Goal: Task Accomplishment & Management: Complete application form

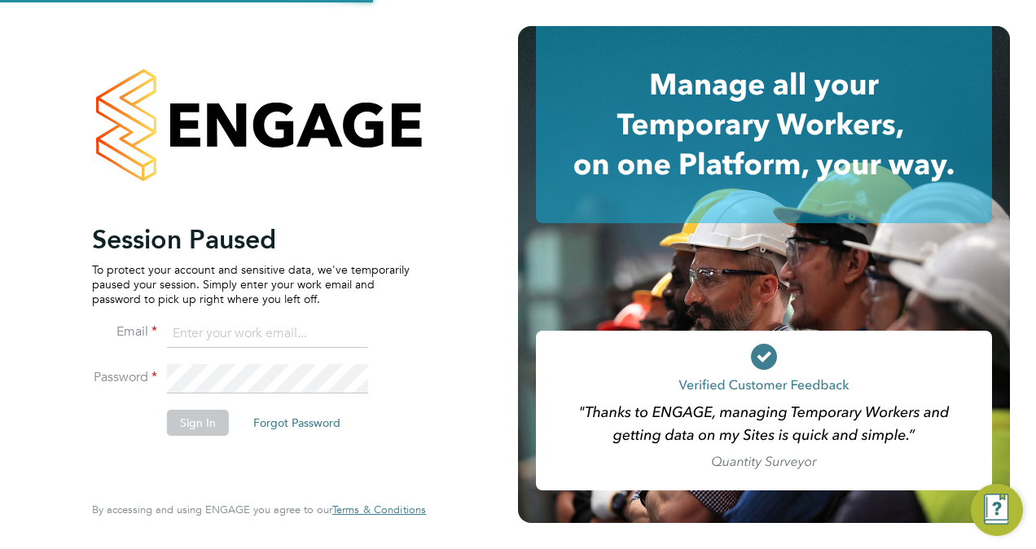
type input "[EMAIL_ADDRESS][DOMAIN_NAME]"
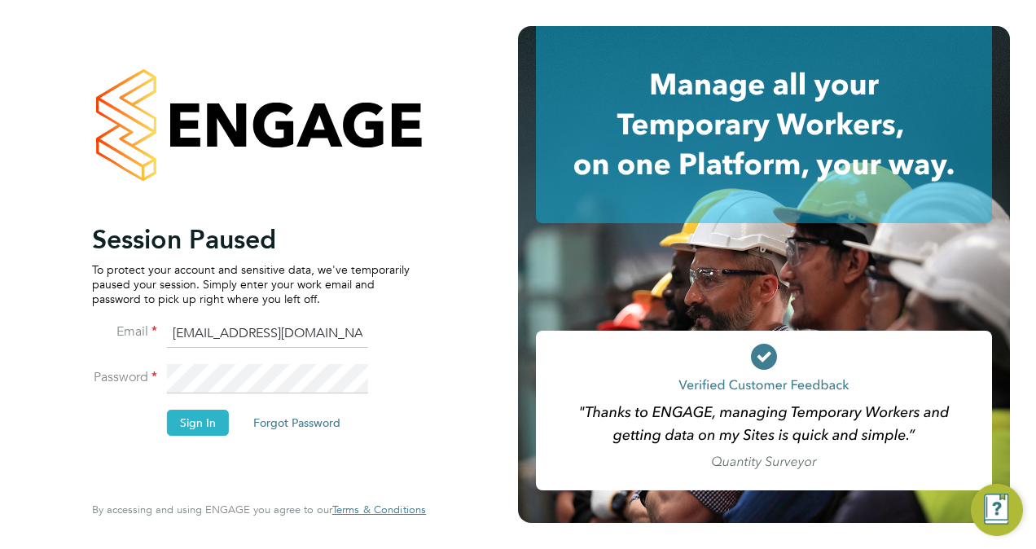
click at [208, 425] on button "Sign In" at bounding box center [198, 423] width 62 height 26
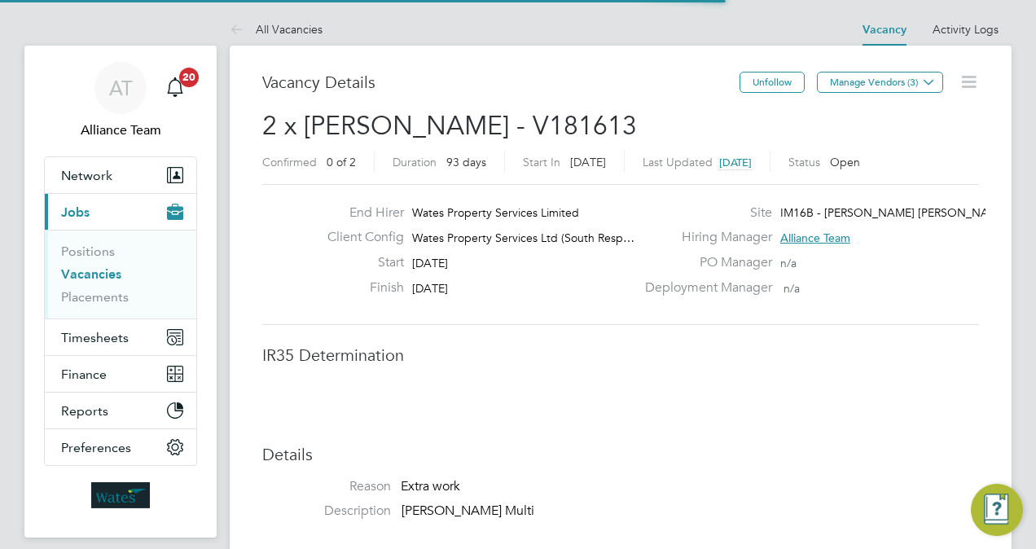
scroll to position [8, 8]
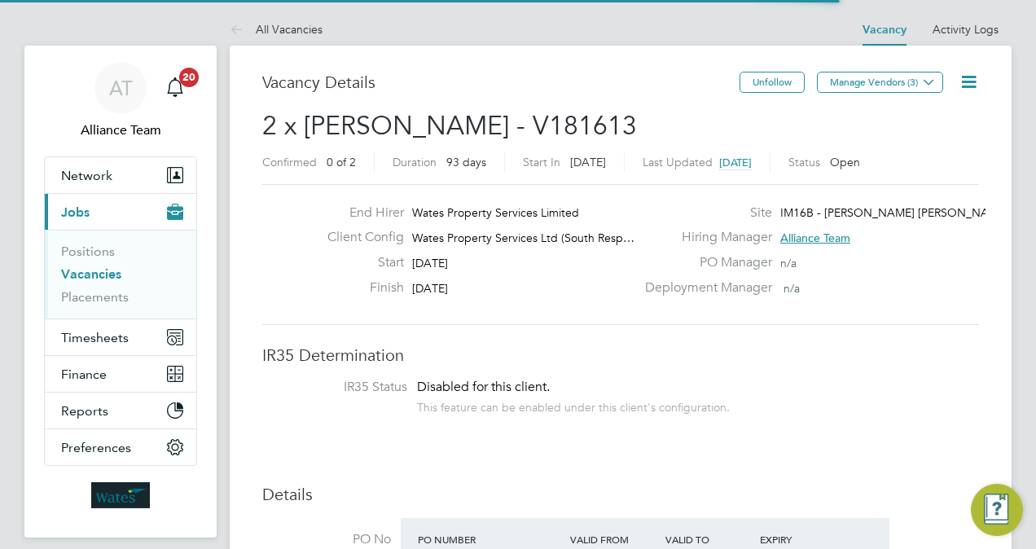
click at [575, 97] on div "Vacancy Details" at bounding box center [500, 90] width 477 height 37
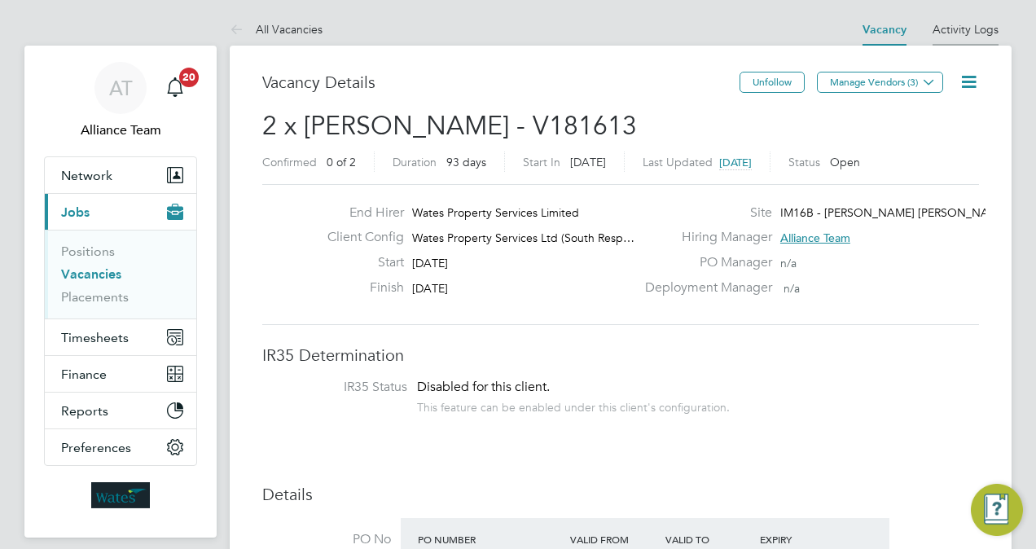
click at [956, 31] on link "Activity Logs" at bounding box center [966, 29] width 66 height 15
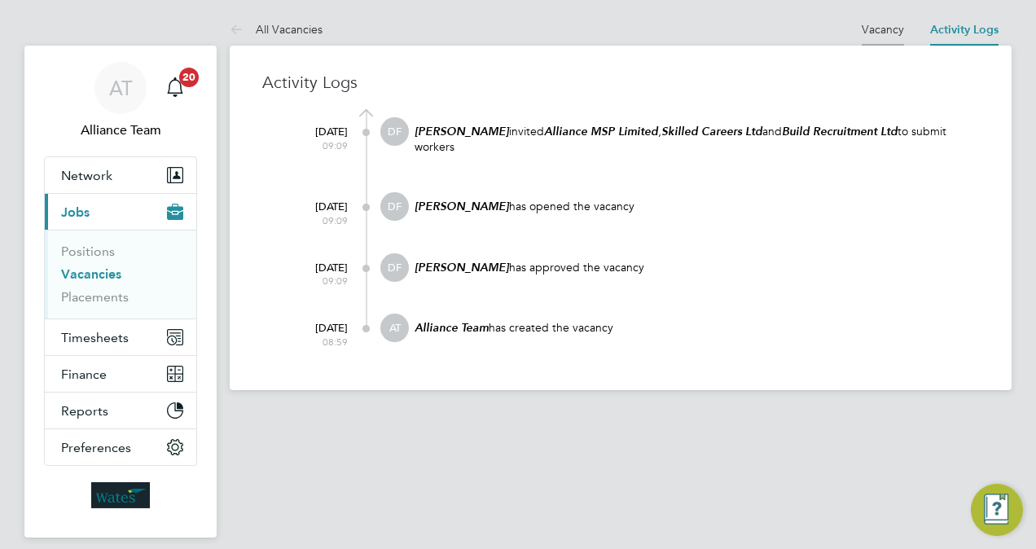
click at [881, 33] on link "Vacancy" at bounding box center [883, 29] width 42 height 15
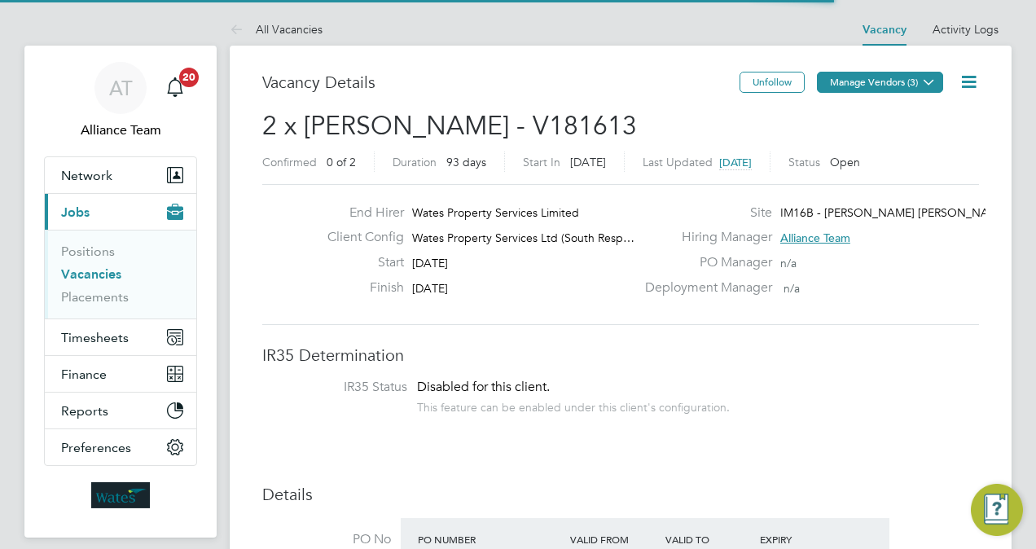
click at [923, 76] on icon at bounding box center [929, 82] width 12 height 12
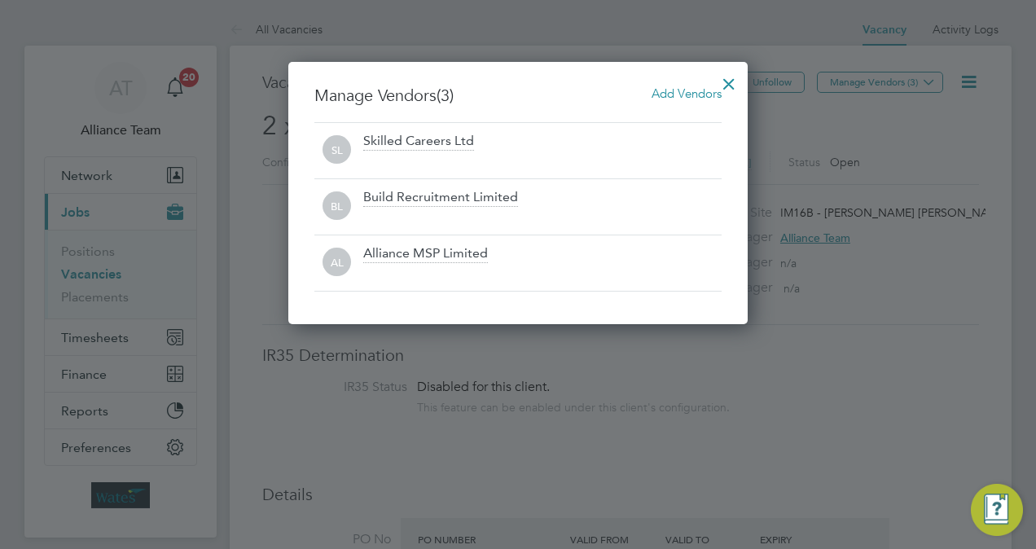
click at [686, 98] on span "Add Vendors" at bounding box center [687, 93] width 70 height 15
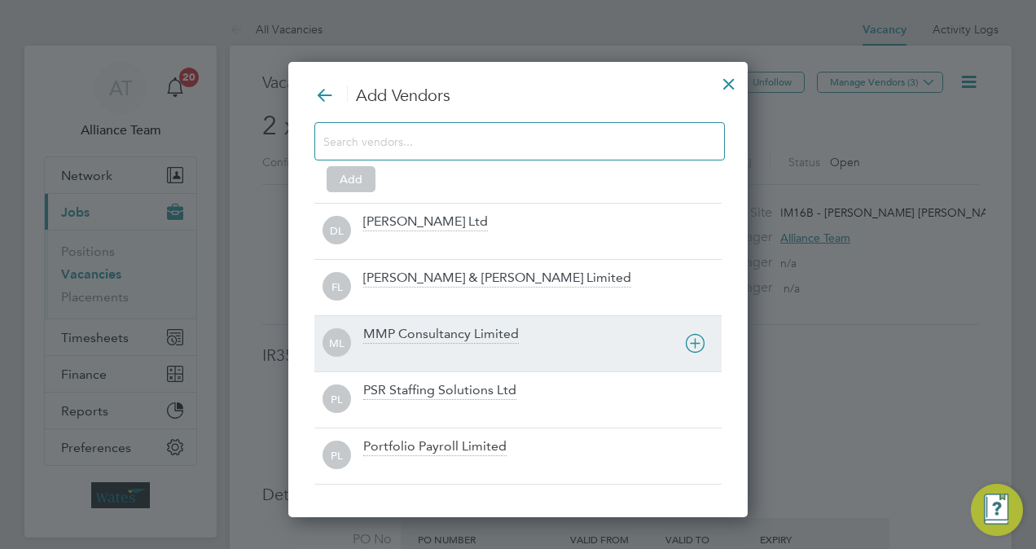
click at [448, 327] on div "MMP Consultancy Limited" at bounding box center [441, 335] width 156 height 18
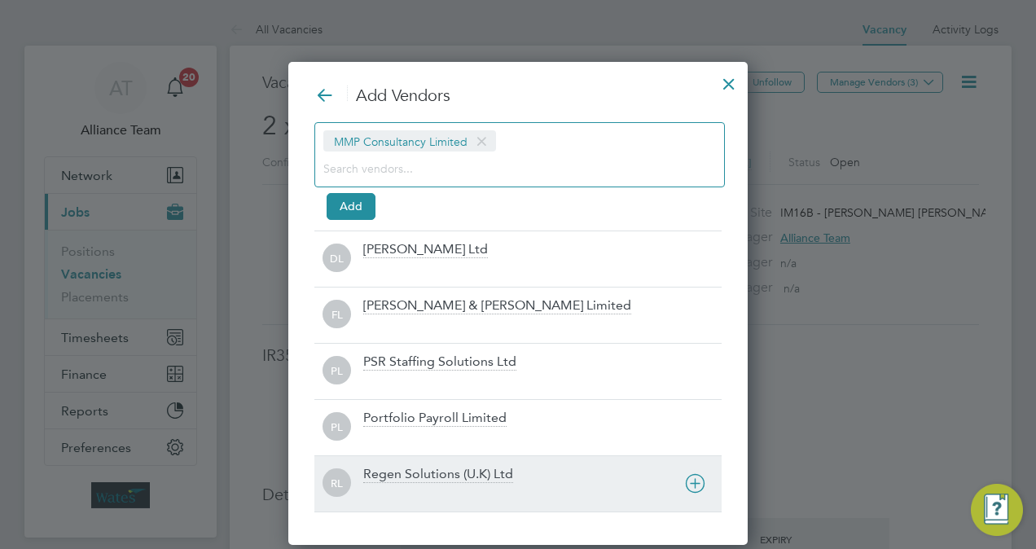
click at [414, 459] on div "RL Regen Solutions (U.K) Ltd" at bounding box center [517, 483] width 407 height 56
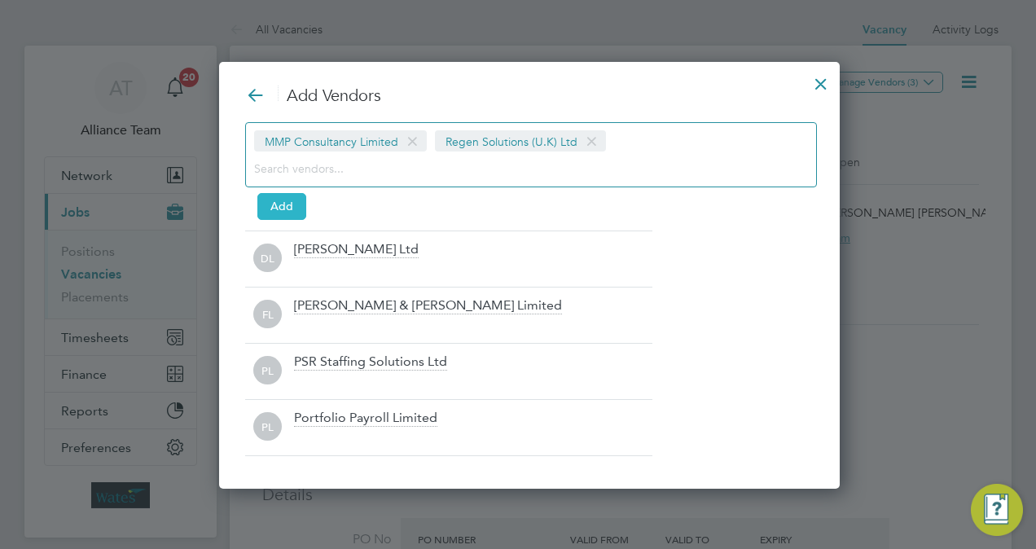
click at [287, 199] on button "Add" at bounding box center [281, 206] width 49 height 26
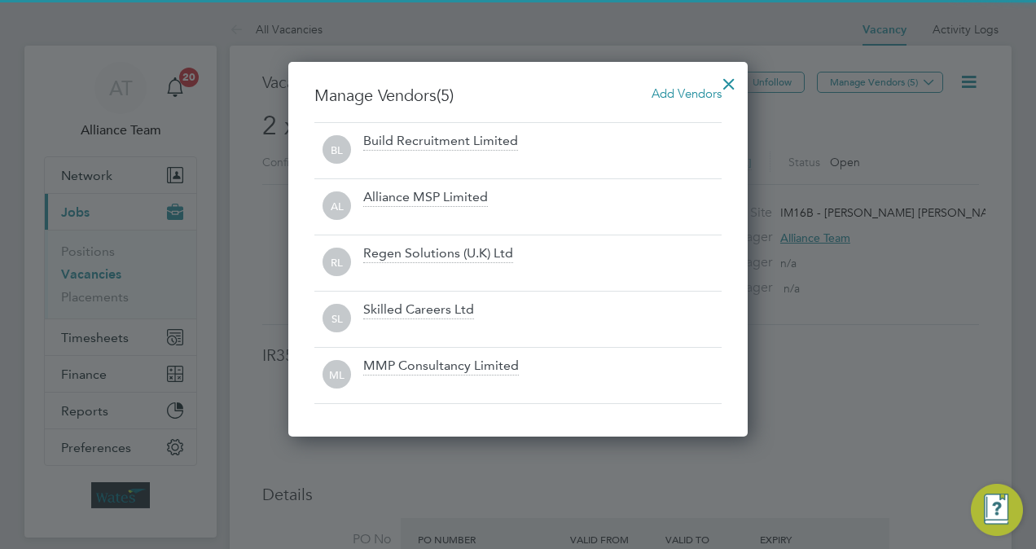
click at [732, 86] on div at bounding box center [728, 79] width 29 height 29
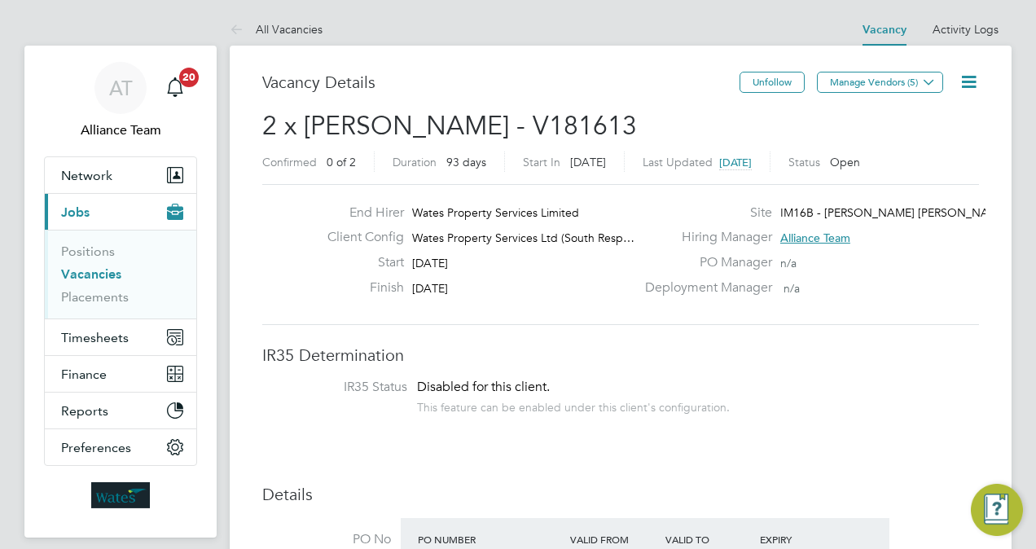
click at [959, 85] on icon at bounding box center [969, 82] width 20 height 20
click at [899, 177] on li "Followers" at bounding box center [929, 175] width 94 height 23
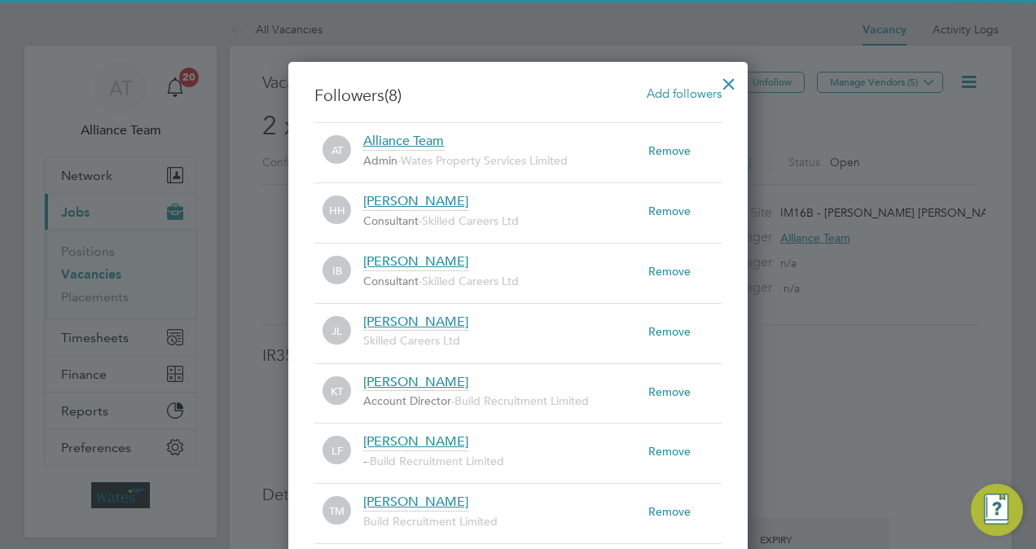
click at [664, 94] on span "Add followers" at bounding box center [684, 93] width 75 height 15
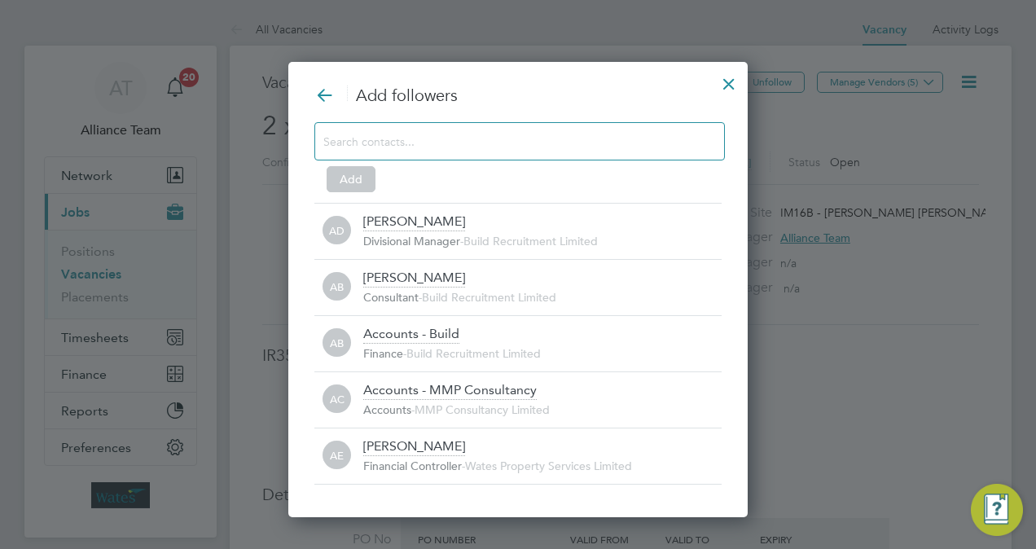
click at [495, 140] on input at bounding box center [506, 140] width 366 height 21
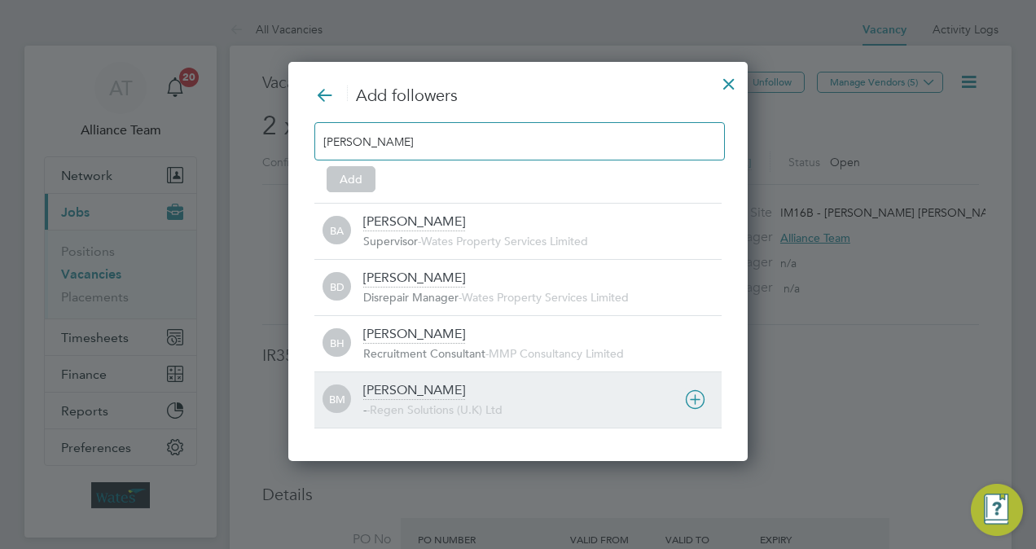
type input "billy"
click at [452, 382] on div "Billy Mcnamara - - Regen Solutions (U.K) Ltd" at bounding box center [542, 400] width 358 height 36
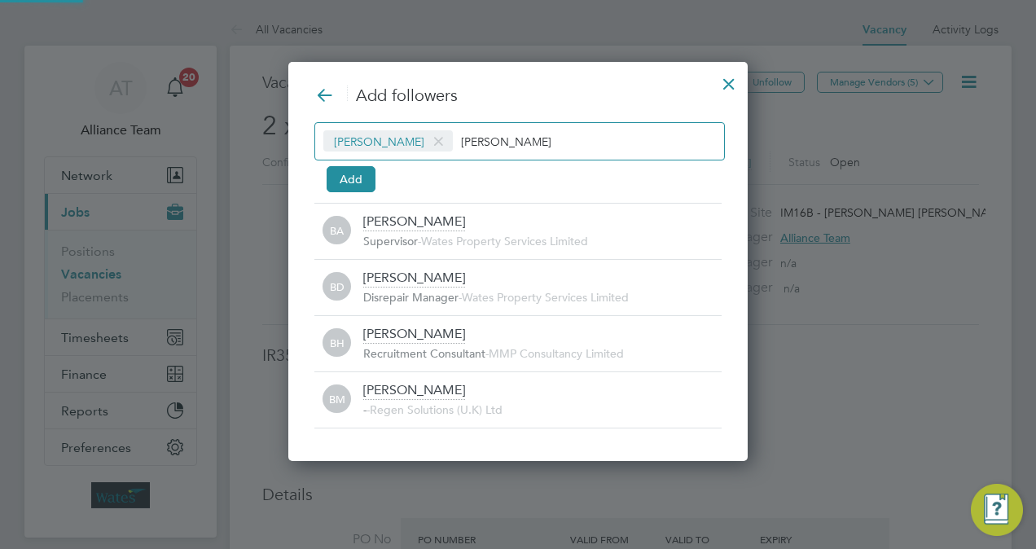
click at [516, 147] on input "billy" at bounding box center [512, 140] width 102 height 21
type input "b"
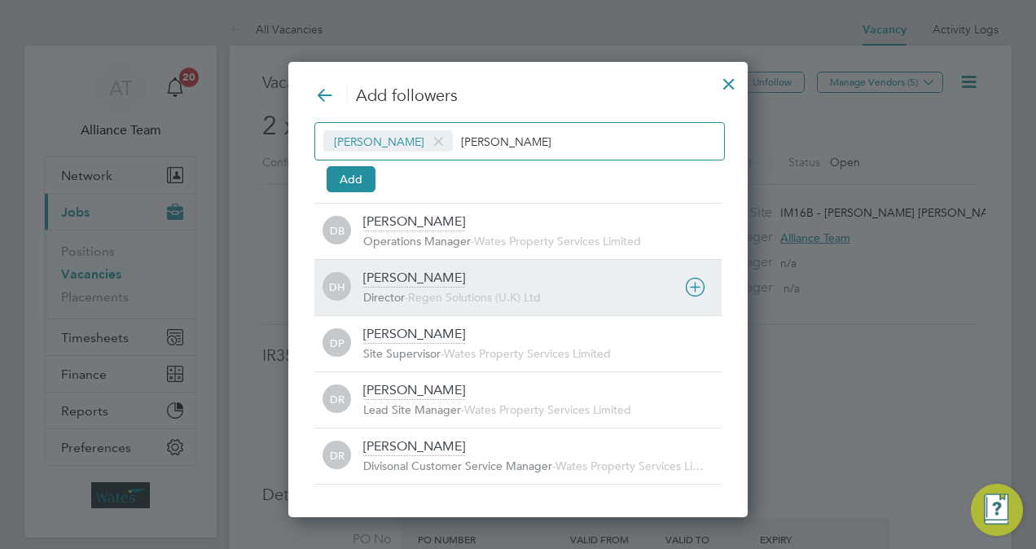
type input "darren"
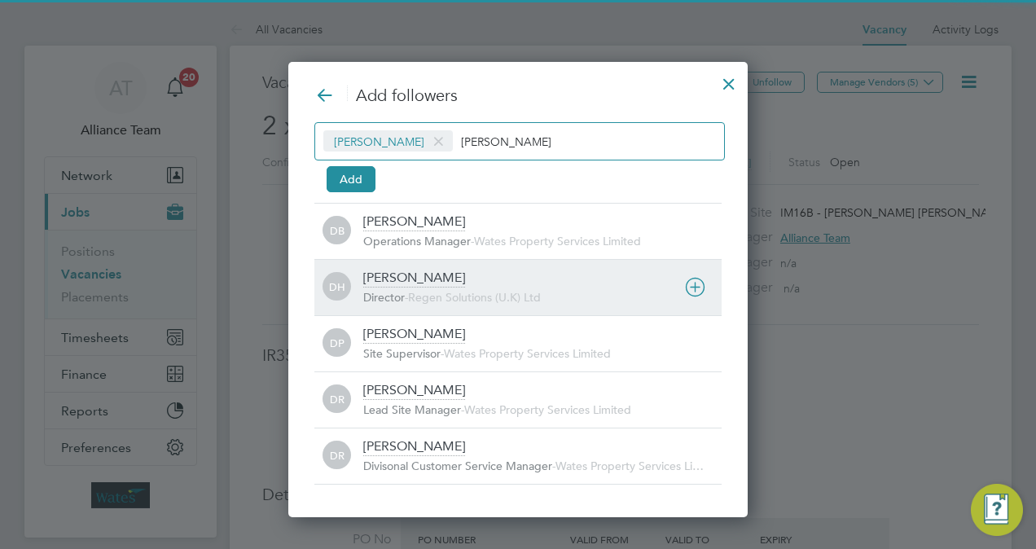
click at [439, 295] on span "Regen Solutions (U.K) Ltd" at bounding box center [474, 297] width 133 height 15
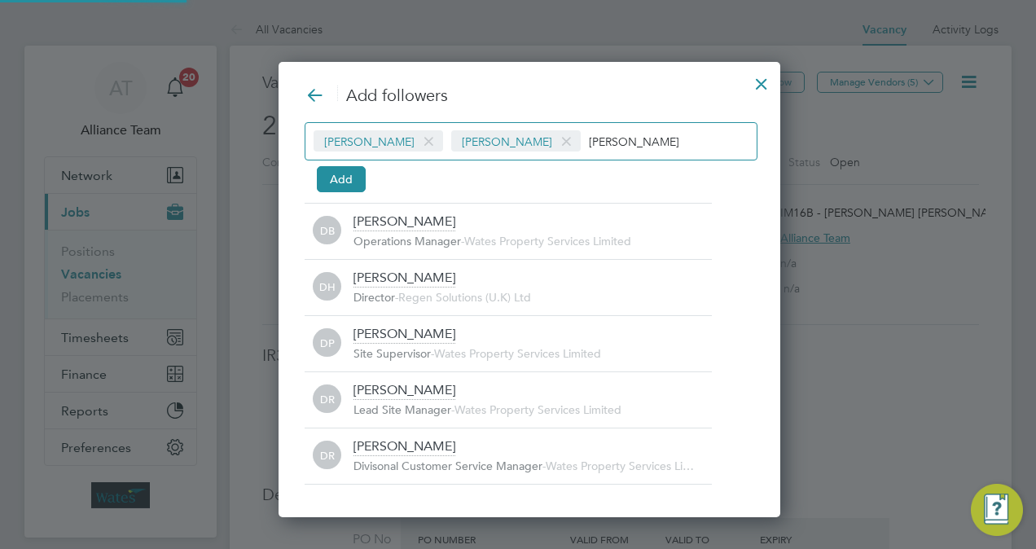
click at [634, 145] on input "darren" at bounding box center [640, 140] width 102 height 21
type input "d"
type input "l"
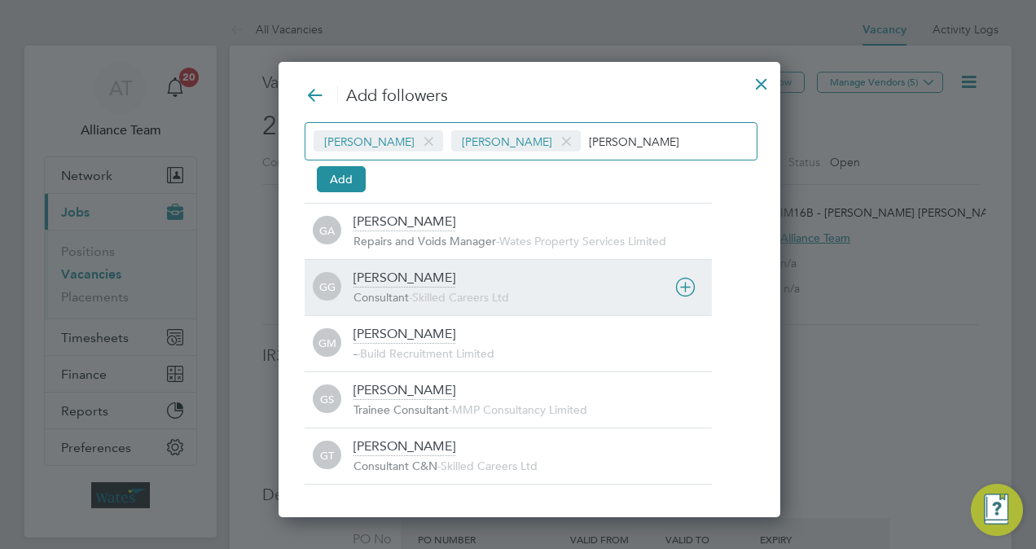
type input "george"
click at [412, 290] on span "-" at bounding box center [410, 297] width 3 height 15
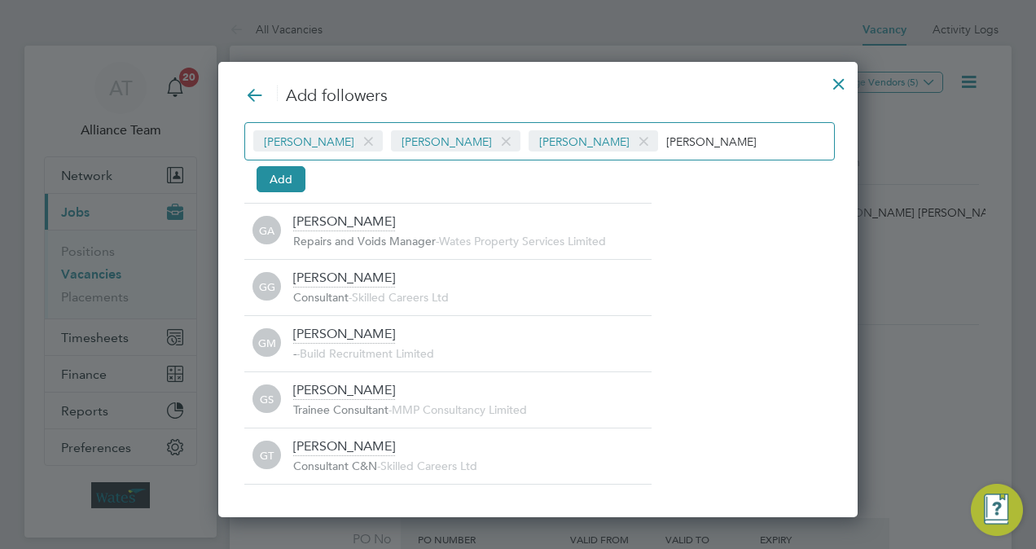
click at [632, 147] on span at bounding box center [644, 141] width 24 height 31
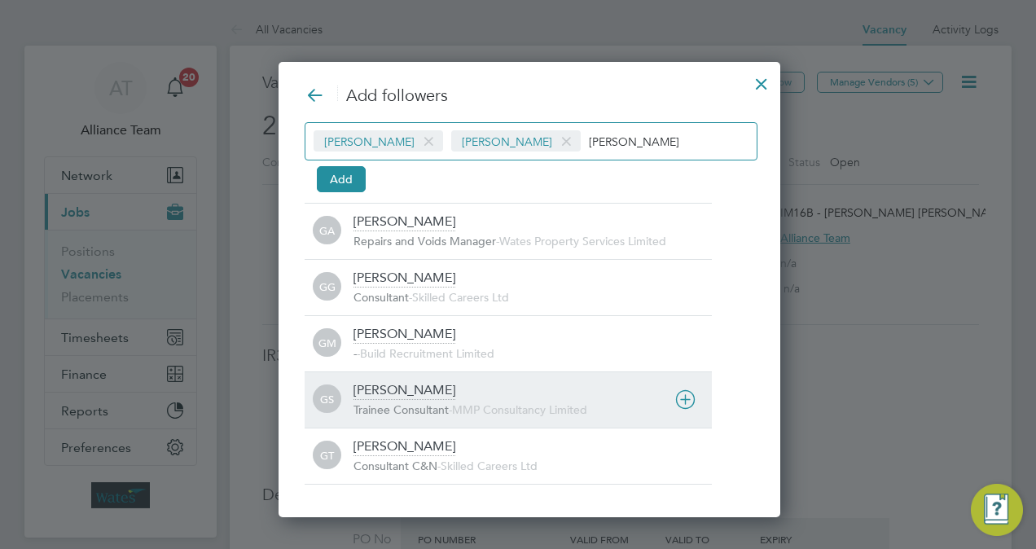
click at [399, 402] on span "Trainee Consultant" at bounding box center [400, 409] width 95 height 15
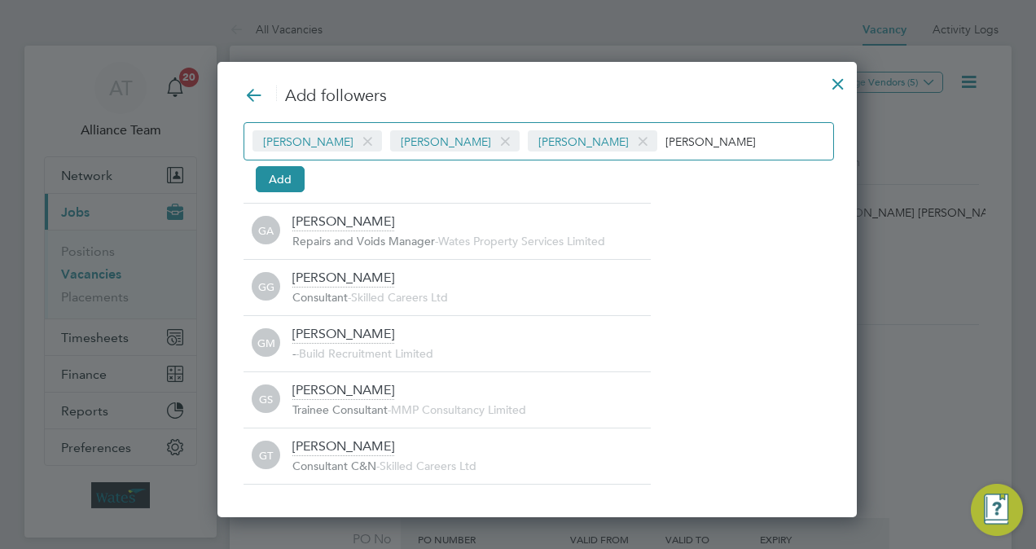
click at [687, 143] on input "george" at bounding box center [716, 140] width 102 height 21
type input "g"
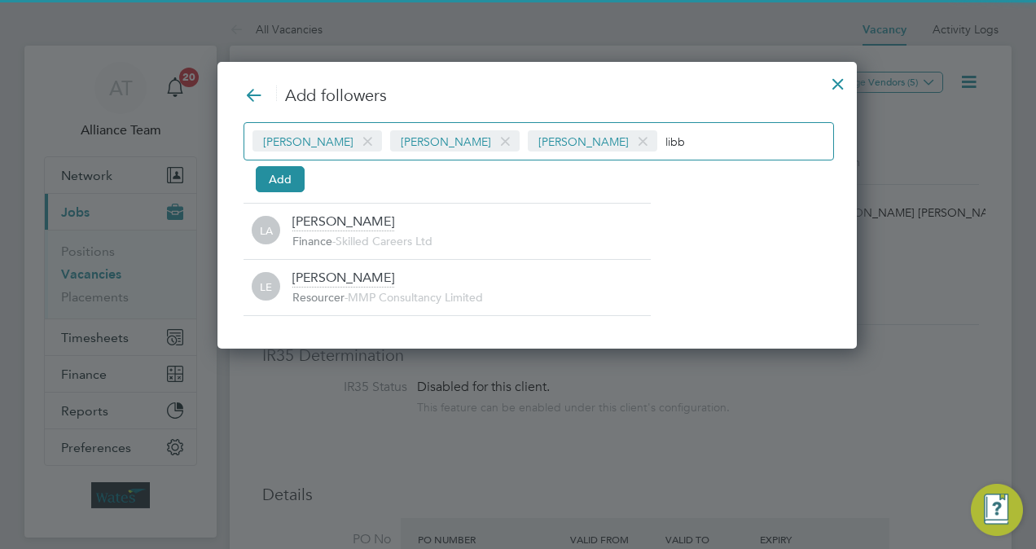
type input "libb"
click at [360, 327] on div "Add followers Billy Mcnamara Darren Hartman George Stacey libb Add LA Libby Ain…" at bounding box center [536, 205] width 639 height 287
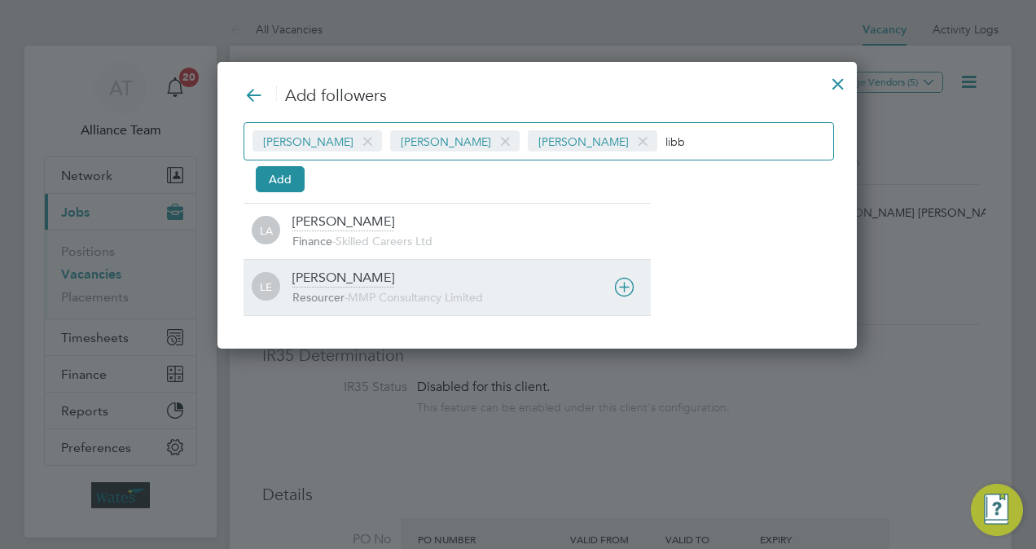
click at [353, 305] on div "LE Libby Evans Resourcer - MMP Consultancy Limited" at bounding box center [447, 287] width 407 height 56
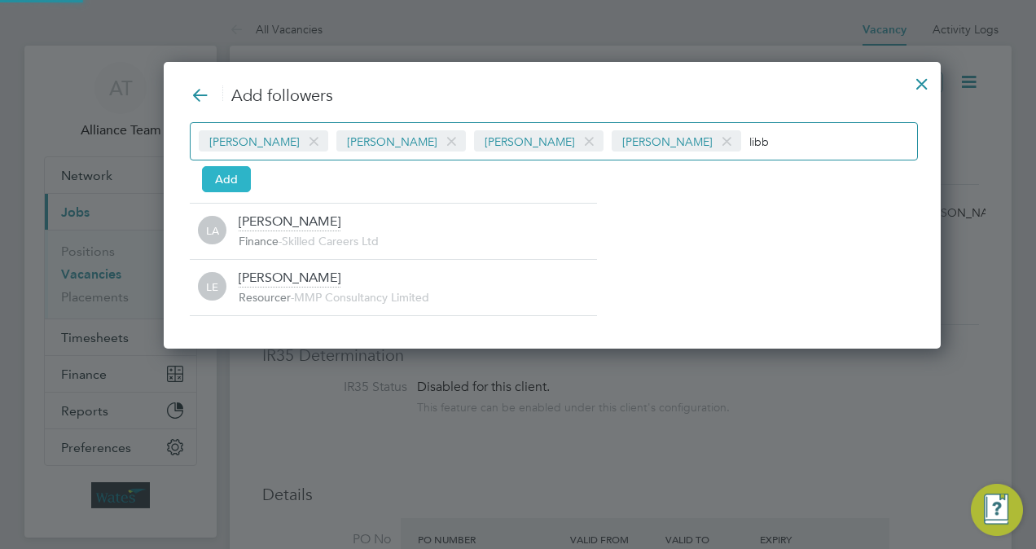
click at [220, 170] on button "Add" at bounding box center [226, 179] width 49 height 26
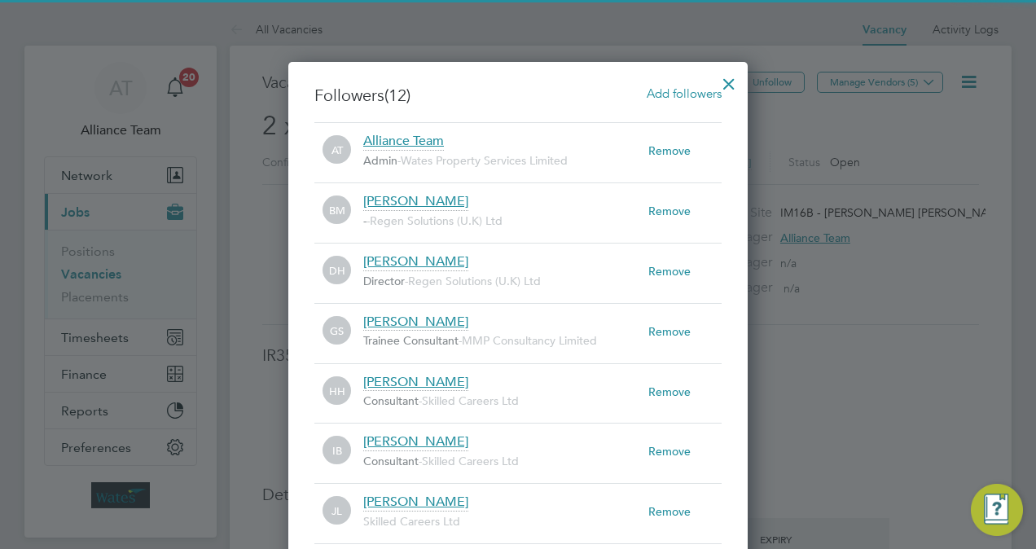
click at [726, 84] on div at bounding box center [728, 79] width 29 height 29
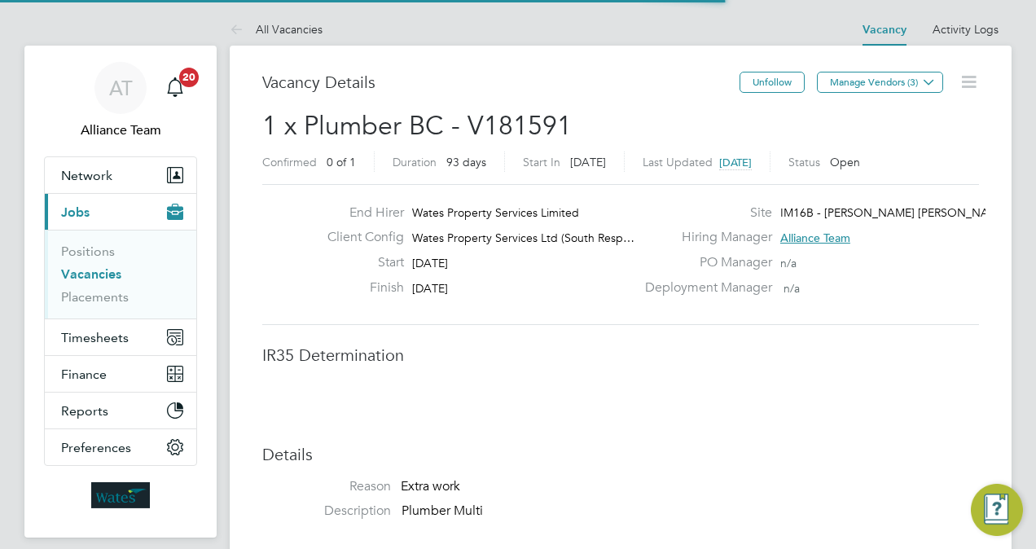
scroll to position [25, 322]
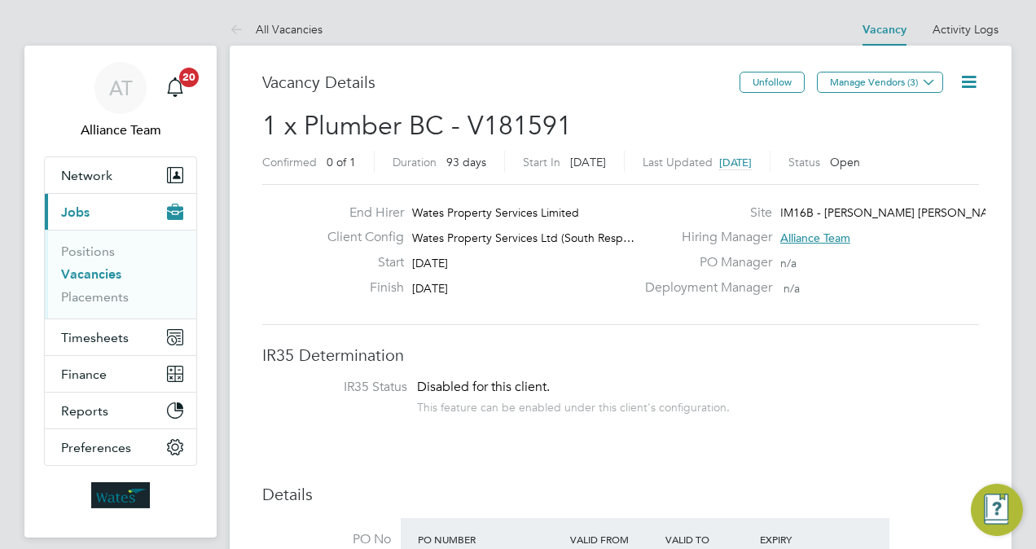
click at [963, 79] on icon at bounding box center [969, 82] width 20 height 20
click at [898, 142] on li "Update Status" at bounding box center [929, 143] width 94 height 23
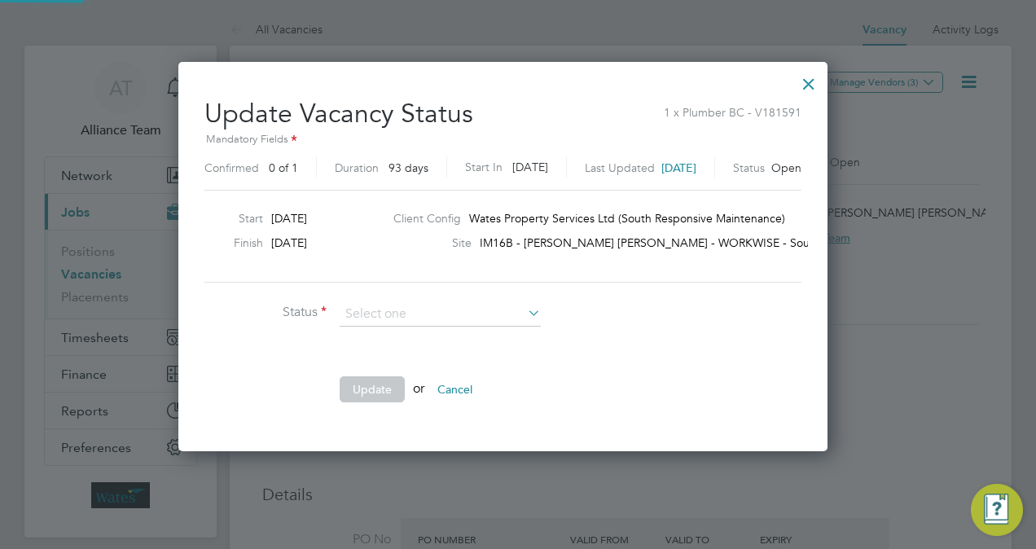
scroll to position [387, 678]
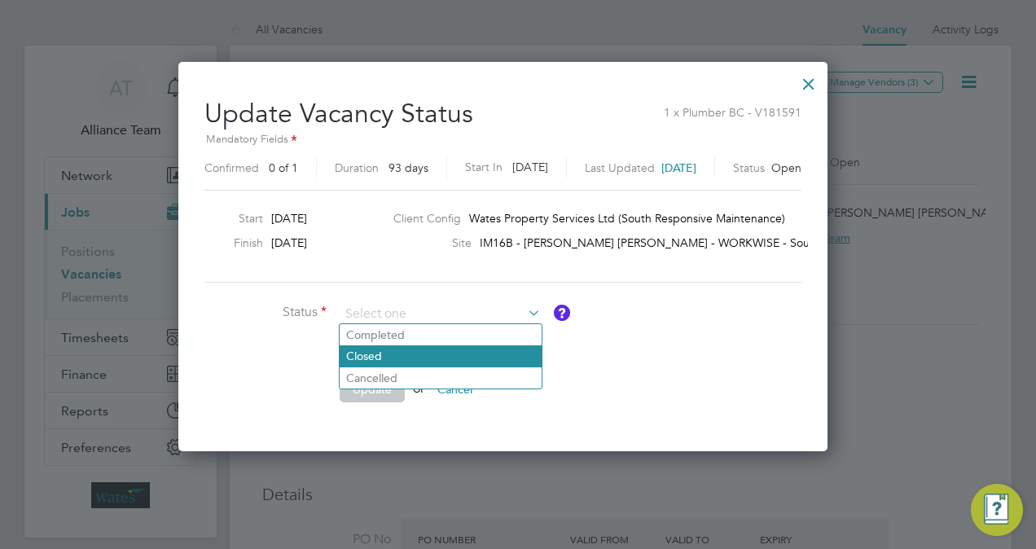
click at [470, 352] on li "Closed" at bounding box center [441, 355] width 202 height 21
type input "Closed"
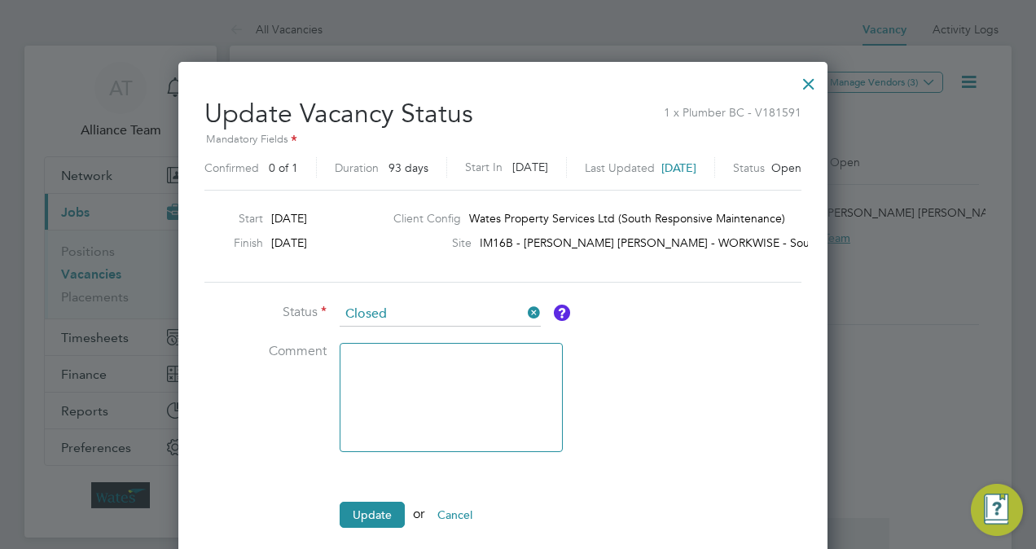
scroll to position [511, 678]
click at [388, 511] on button "Update" at bounding box center [372, 515] width 65 height 26
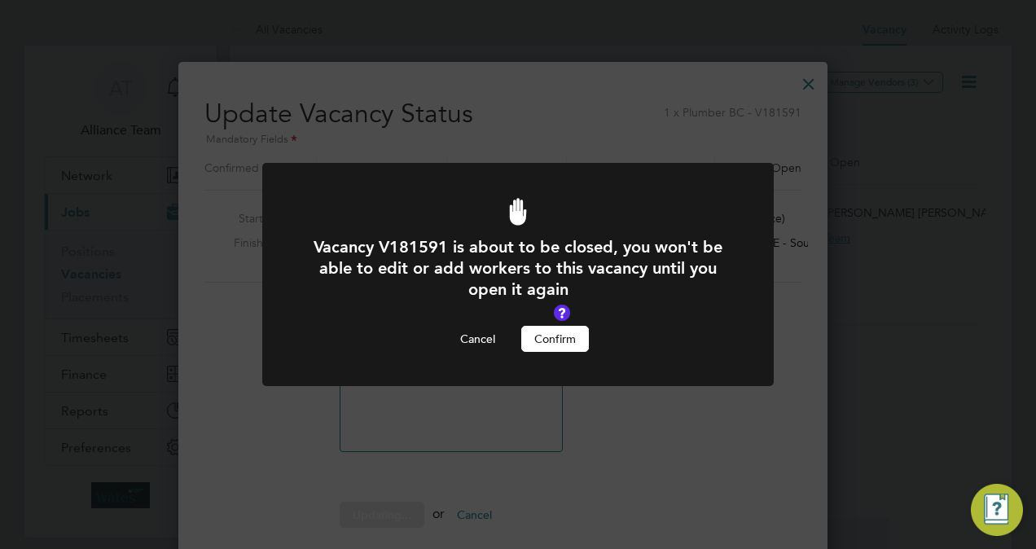
click at [583, 340] on button "Confirm" at bounding box center [555, 339] width 68 height 26
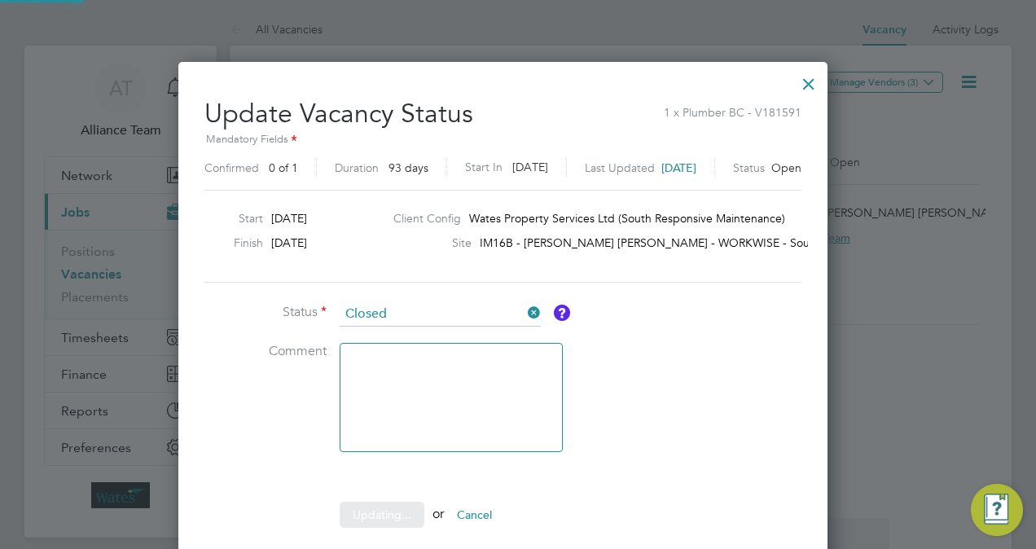
click at [0, 0] on div "Vacancy V181591 is about to be closed, you won't be able to edit or add workers…" at bounding box center [0, 0] width 0 height 0
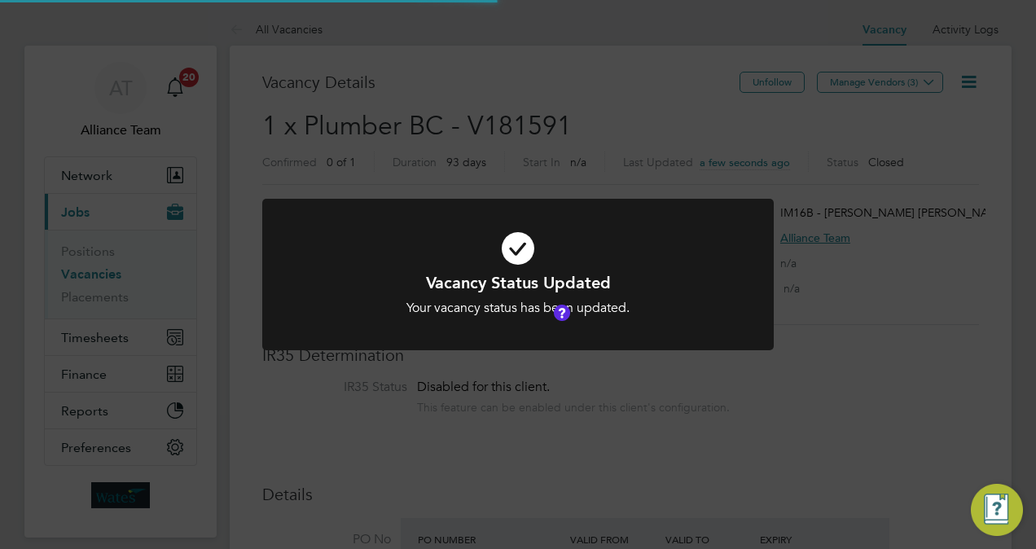
scroll to position [29, 254]
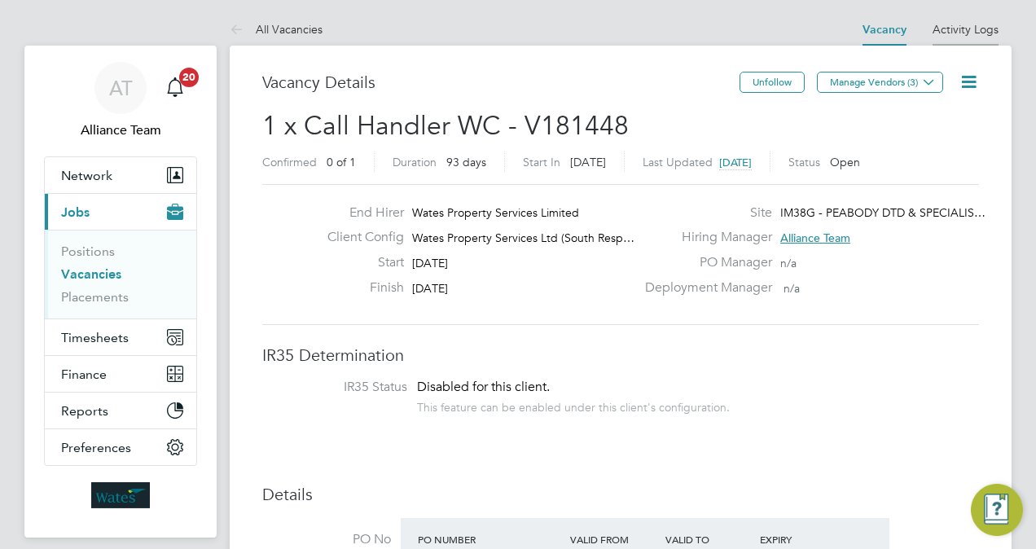
click at [980, 33] on link "Activity Logs" at bounding box center [966, 29] width 66 height 15
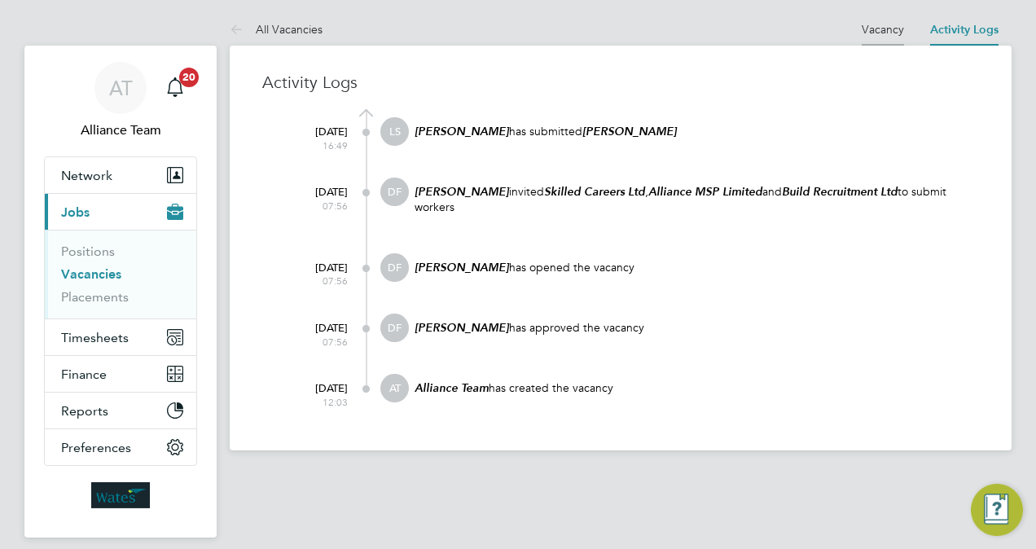
click at [881, 33] on link "Vacancy" at bounding box center [883, 29] width 42 height 15
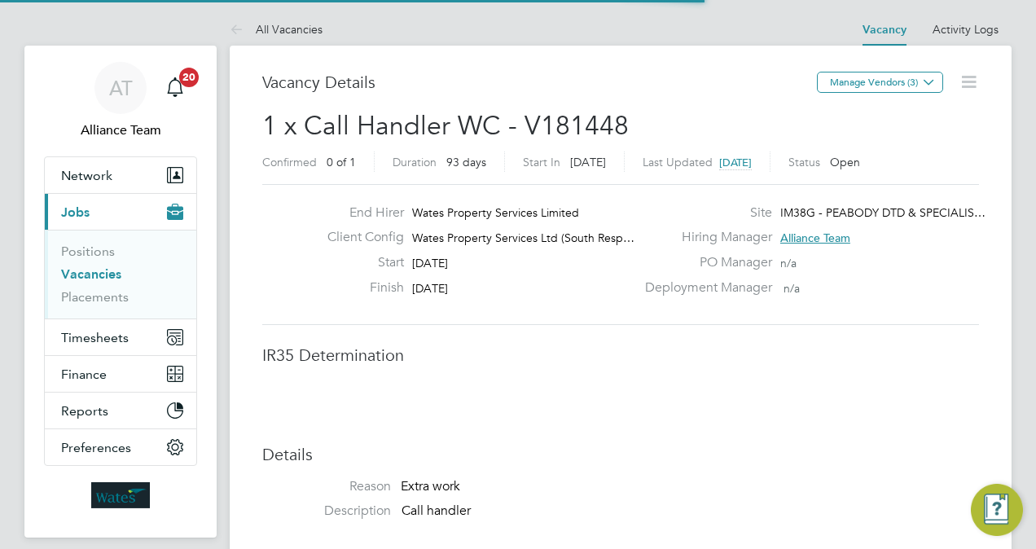
scroll to position [29, 254]
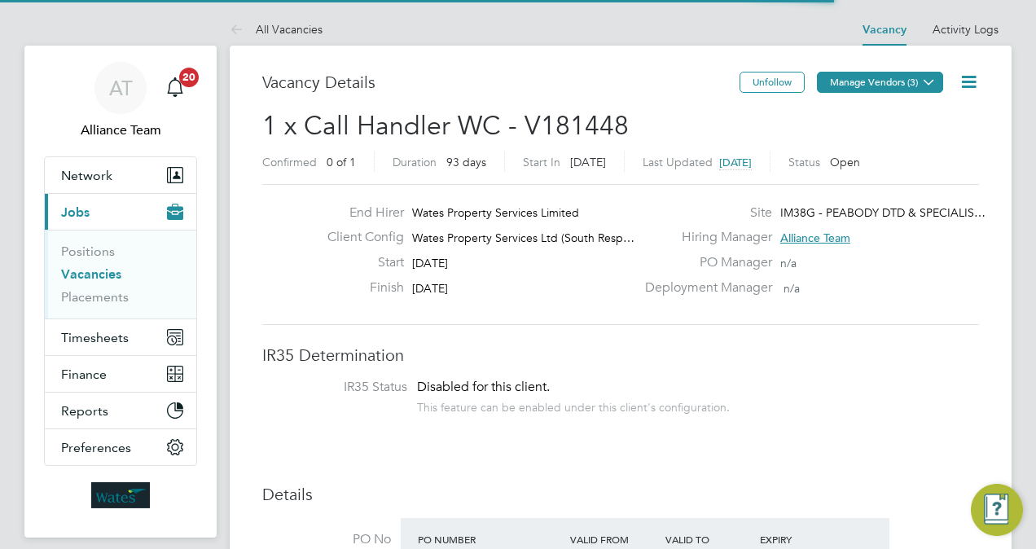
click at [878, 86] on button "Manage Vendors (3)" at bounding box center [880, 82] width 126 height 21
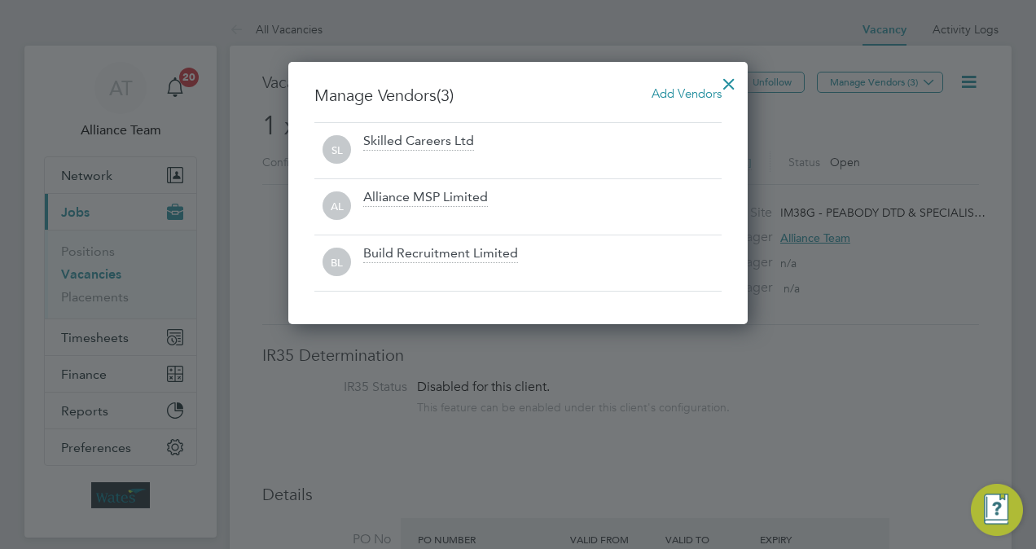
click at [654, 99] on span "Add Vendors" at bounding box center [687, 93] width 70 height 15
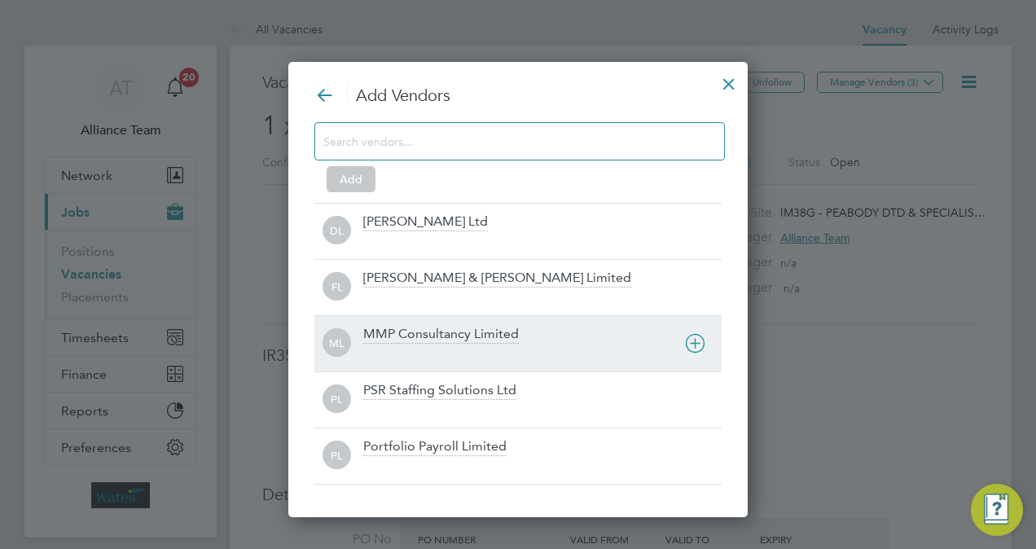
click at [422, 323] on div "ML MMP Consultancy Limited" at bounding box center [517, 343] width 407 height 56
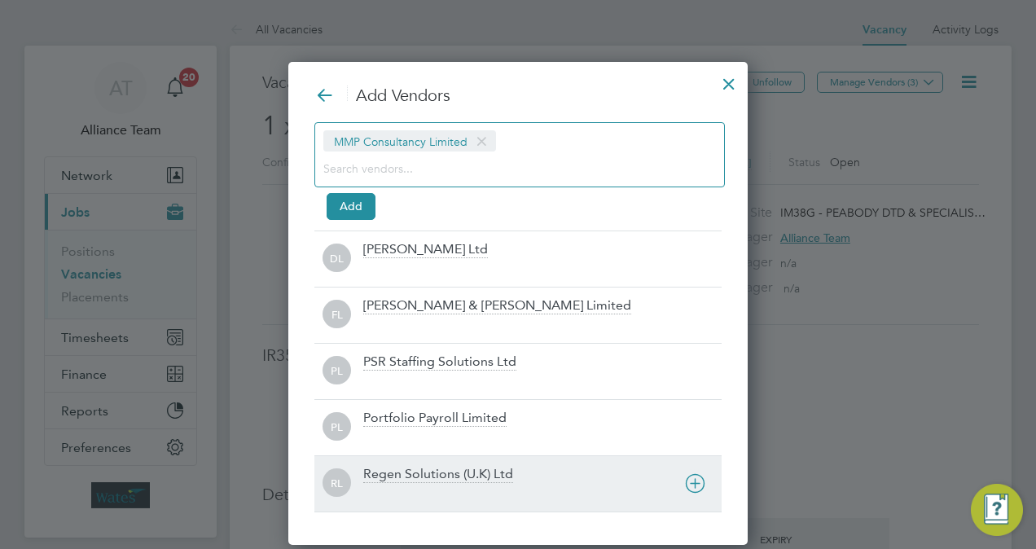
click at [404, 471] on div "Regen Solutions (U.K) Ltd" at bounding box center [438, 475] width 150 height 18
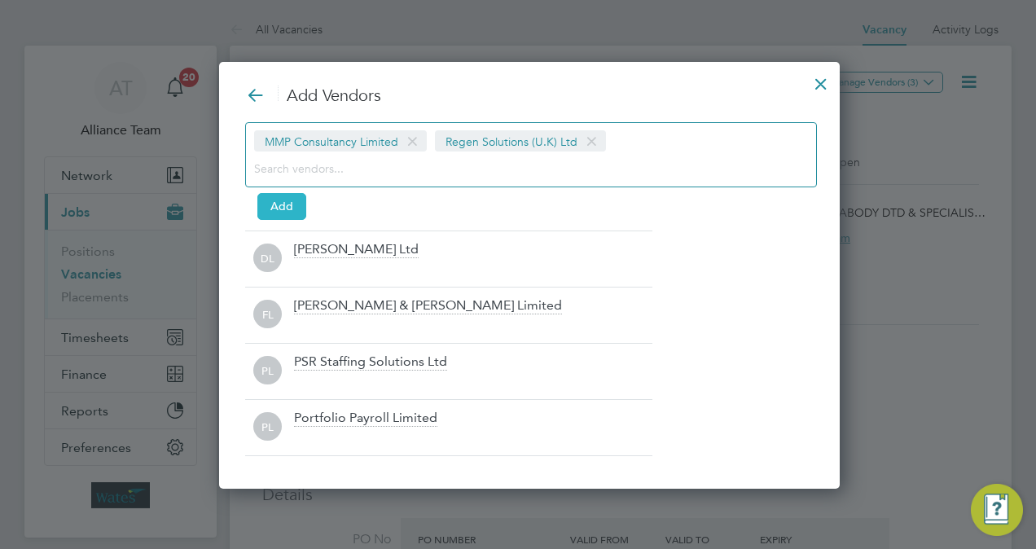
click at [290, 208] on button "Add" at bounding box center [281, 206] width 49 height 26
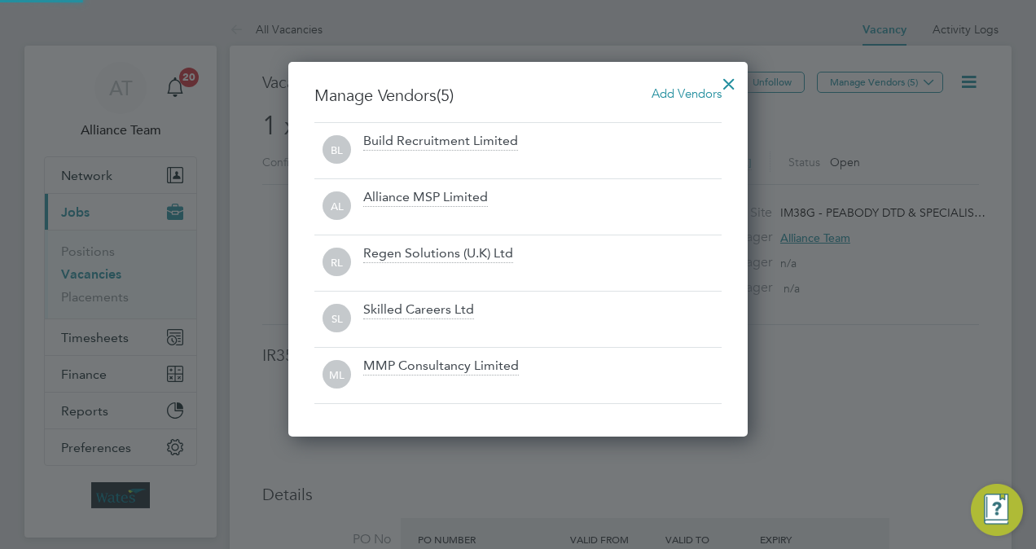
click at [733, 88] on div at bounding box center [728, 79] width 29 height 29
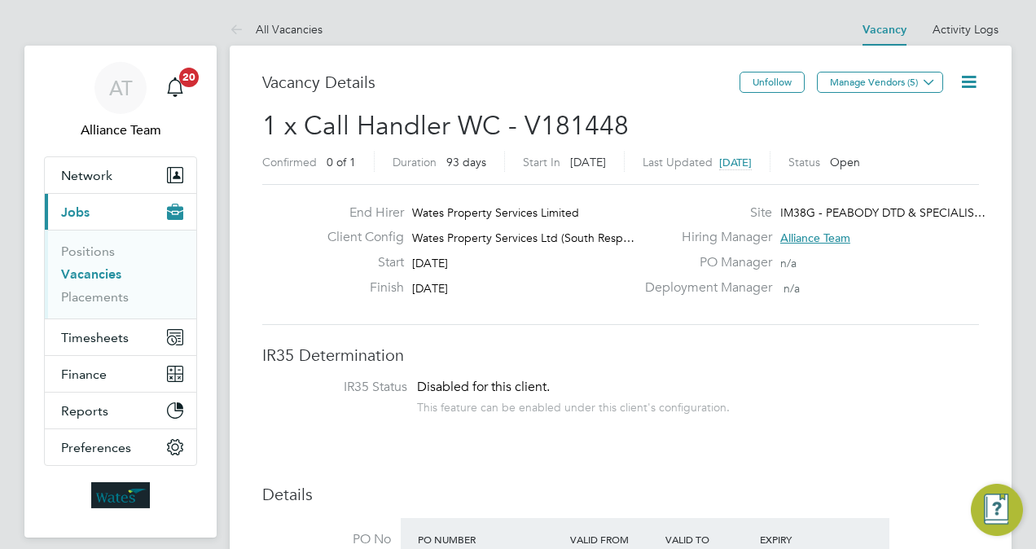
click at [976, 84] on icon at bounding box center [969, 82] width 20 height 20
click at [922, 169] on li "Followers" at bounding box center [929, 175] width 94 height 23
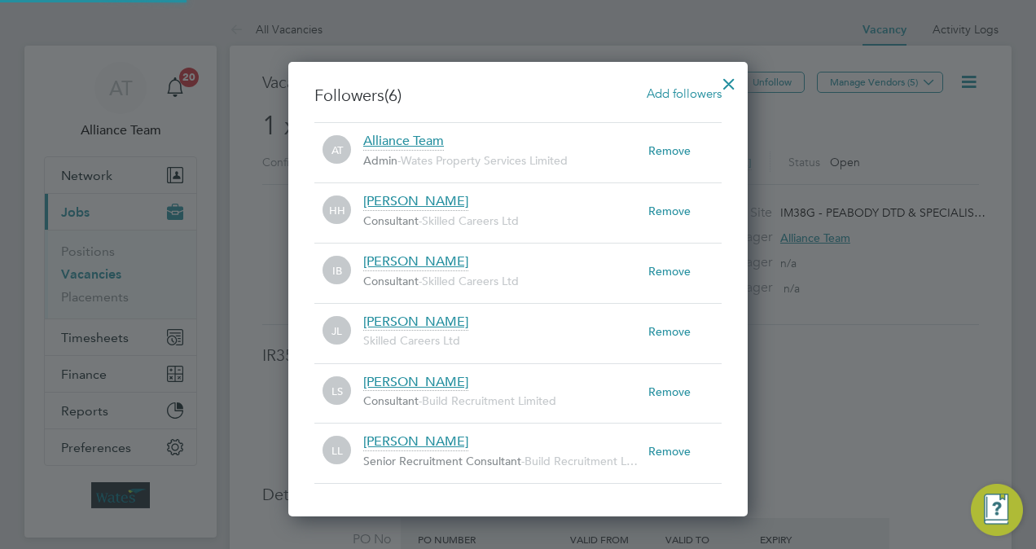
scroll to position [16, 285]
click at [658, 94] on span "Add followers" at bounding box center [684, 93] width 75 height 15
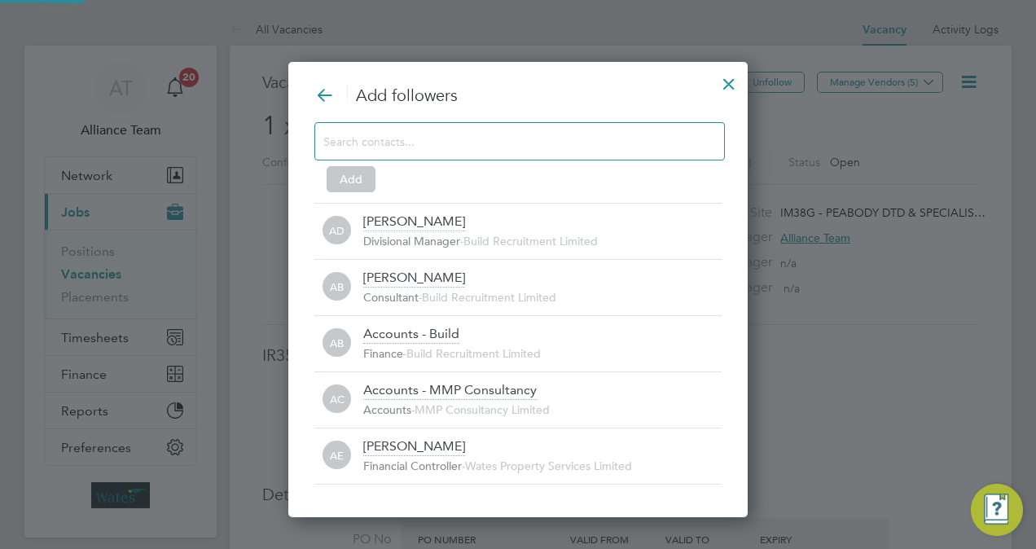
click at [458, 146] on input at bounding box center [506, 140] width 366 height 21
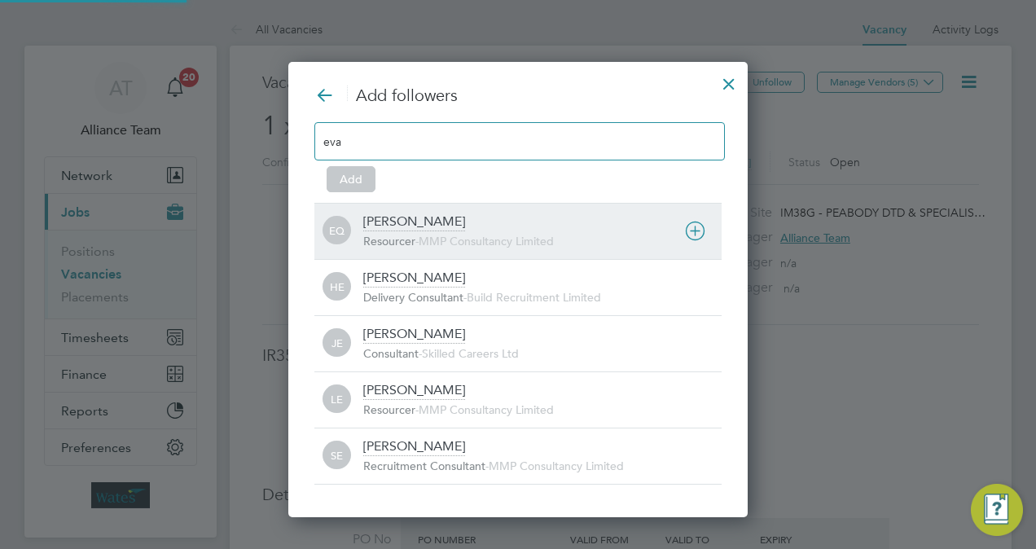
type input "eva"
click at [435, 238] on span "MMP Consultancy Limited" at bounding box center [486, 241] width 135 height 15
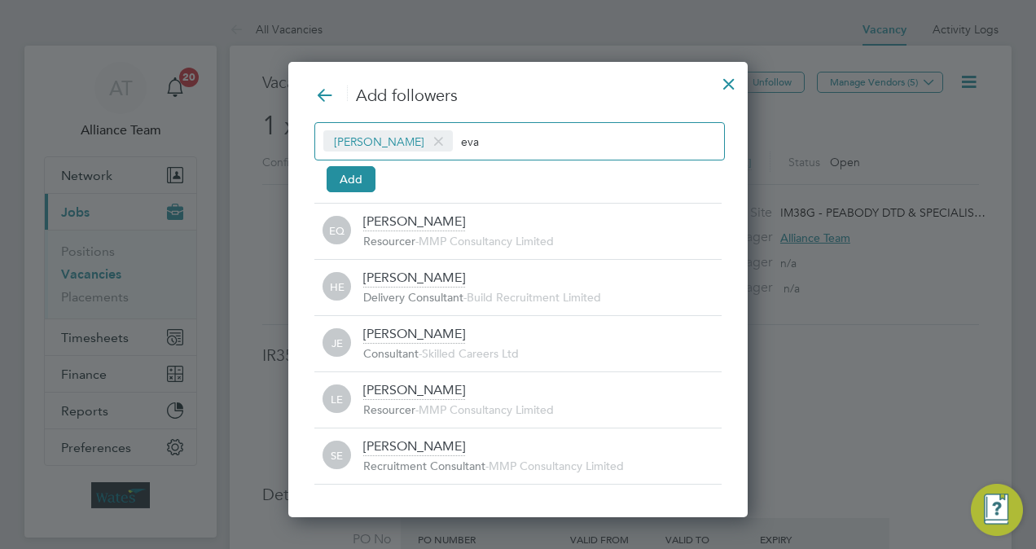
click at [525, 145] on div "Eva Quinn eva" at bounding box center [519, 141] width 410 height 38
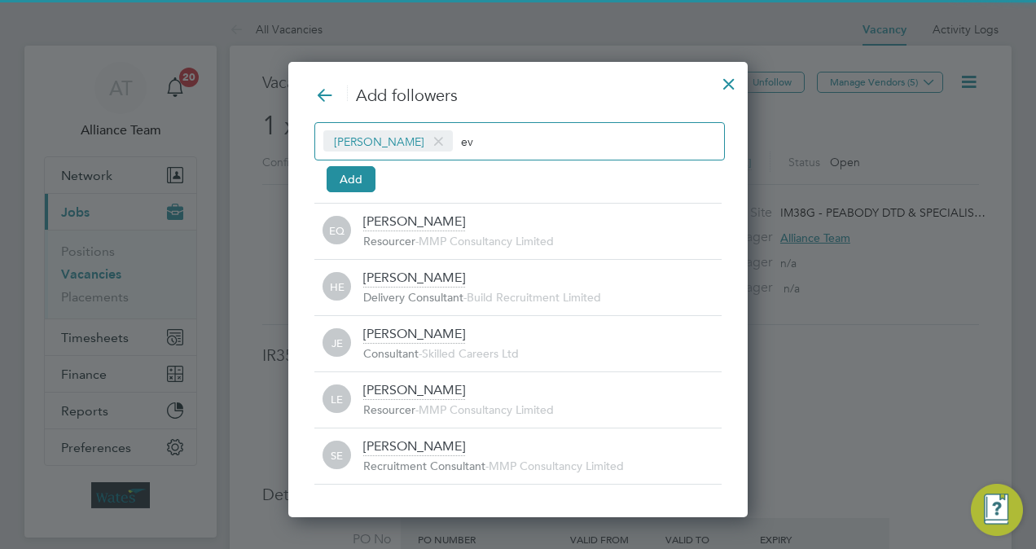
type input "e"
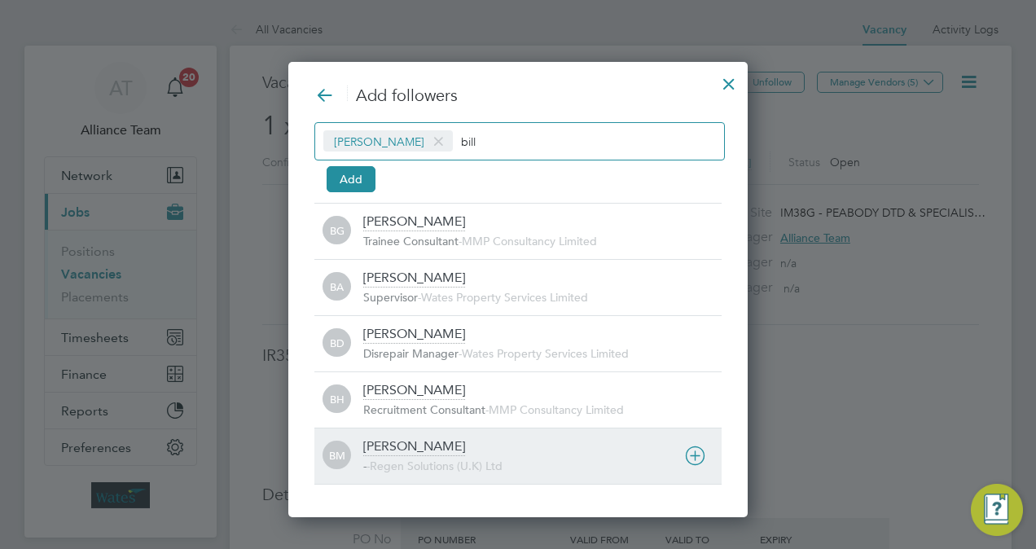
type input "bill"
click at [450, 447] on div "Billy Mcnamara" at bounding box center [414, 447] width 102 height 18
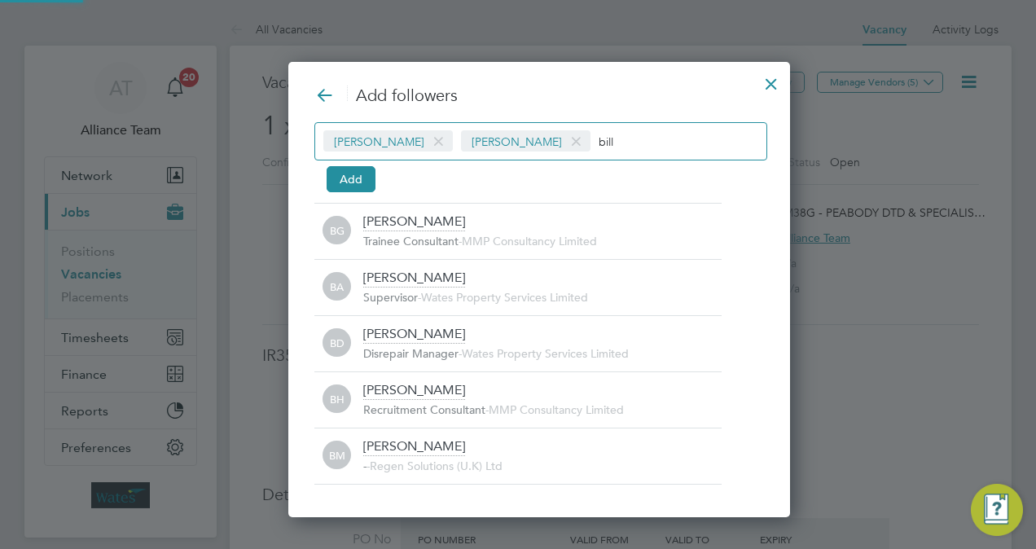
click at [611, 138] on input "bill" at bounding box center [650, 140] width 102 height 21
type input "b"
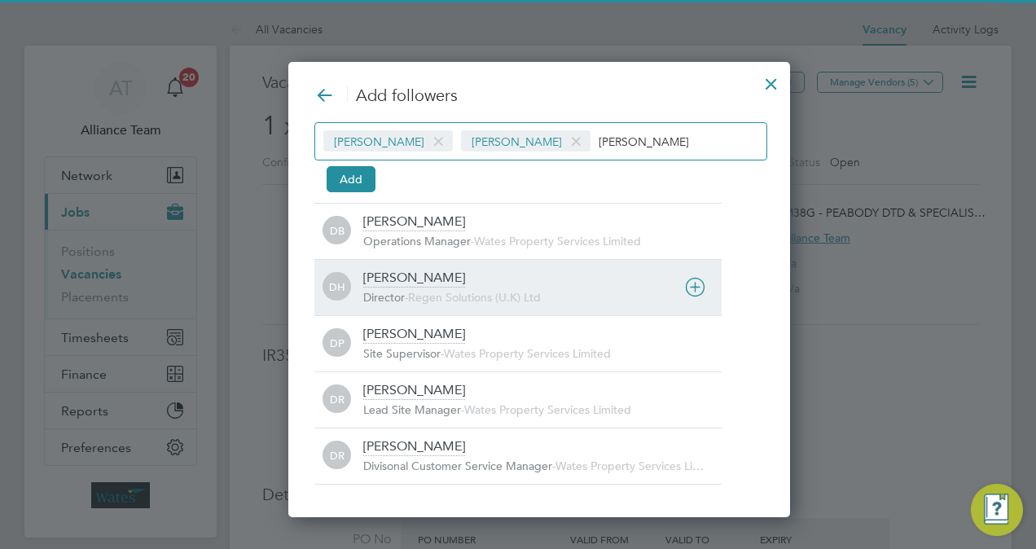
type input "darren"
click at [464, 290] on span "Regen Solutions (U.K) Ltd" at bounding box center [474, 297] width 133 height 15
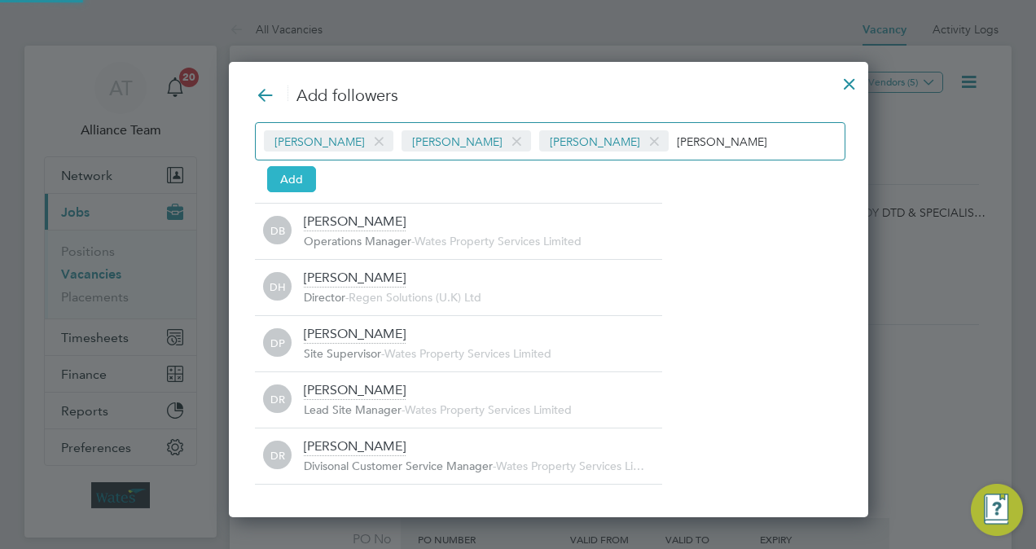
click at [301, 178] on button "Add" at bounding box center [291, 179] width 49 height 26
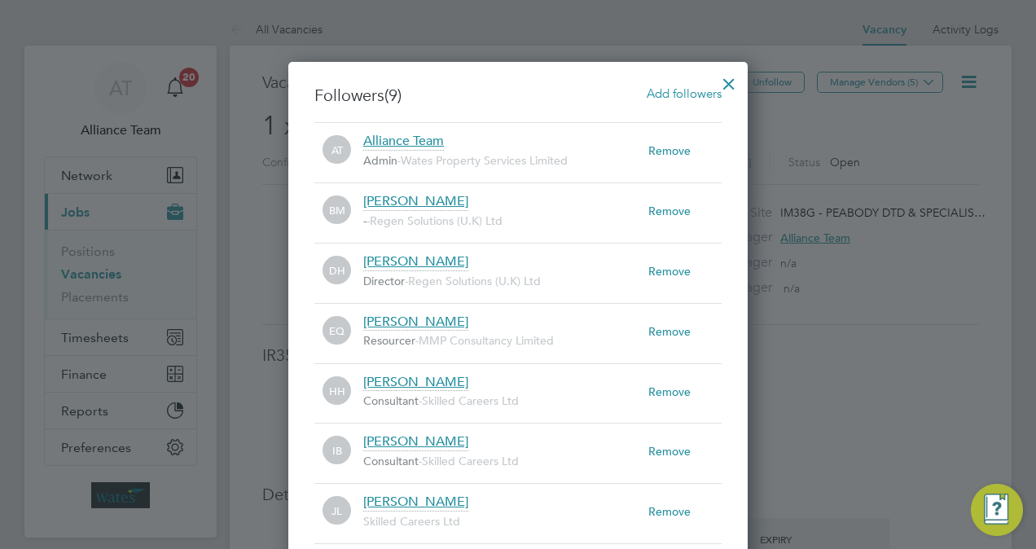
click at [727, 79] on div at bounding box center [728, 79] width 29 height 29
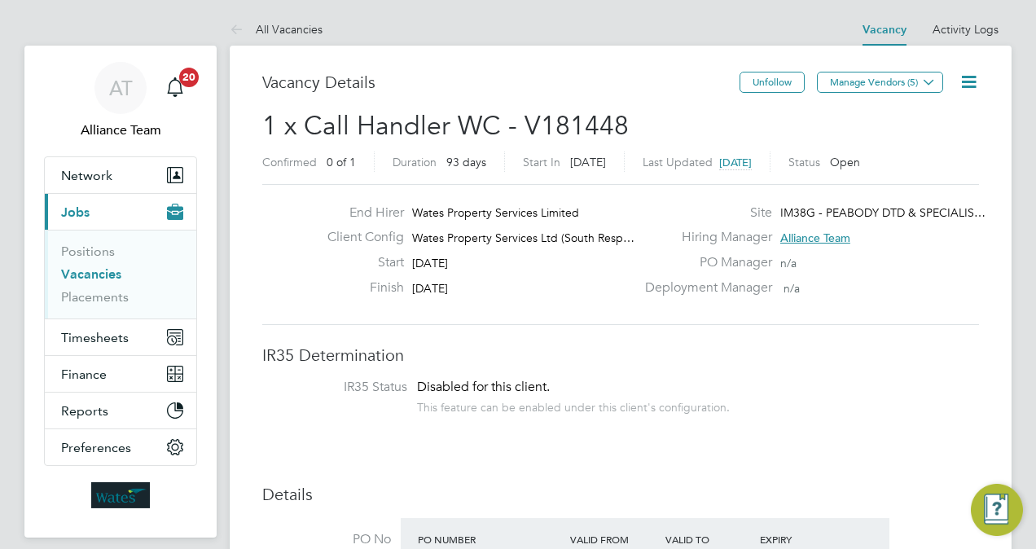
click at [972, 86] on icon at bounding box center [969, 82] width 20 height 20
click at [907, 115] on li "Edit Vacancy" at bounding box center [929, 120] width 94 height 23
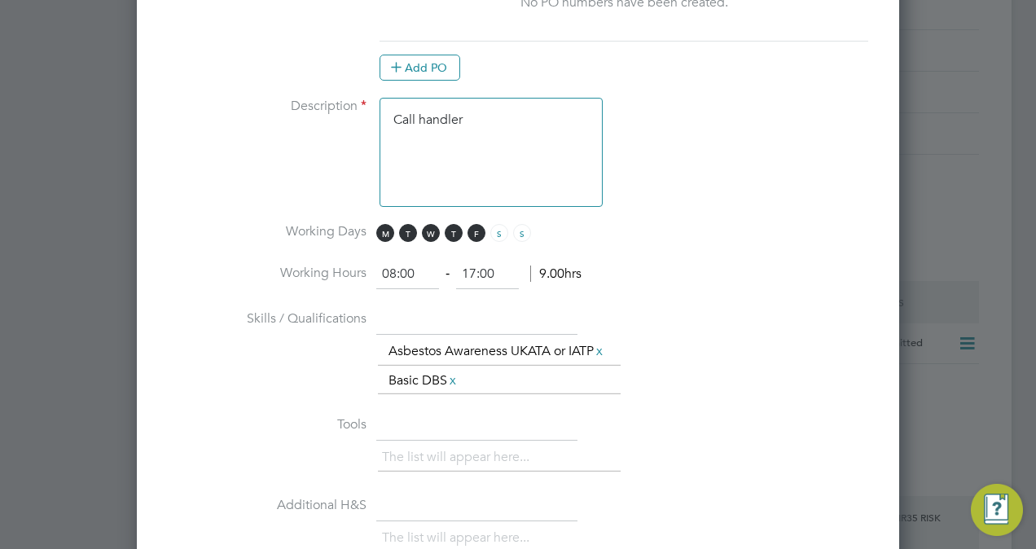
click at [515, 138] on textarea "Call handler" at bounding box center [491, 152] width 223 height 109
type textarea "Call handler Based at FP"
click at [824, 260] on li "Working Hours 08:00 ‐ 17:00 9.00hrs" at bounding box center [518, 283] width 710 height 46
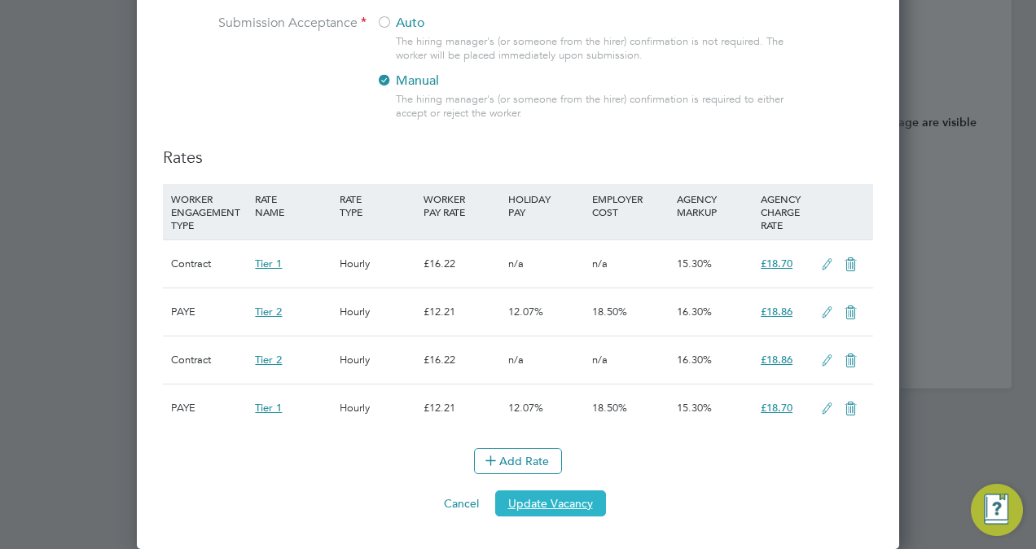
click at [551, 514] on button "Update Vacancy" at bounding box center [550, 503] width 111 height 26
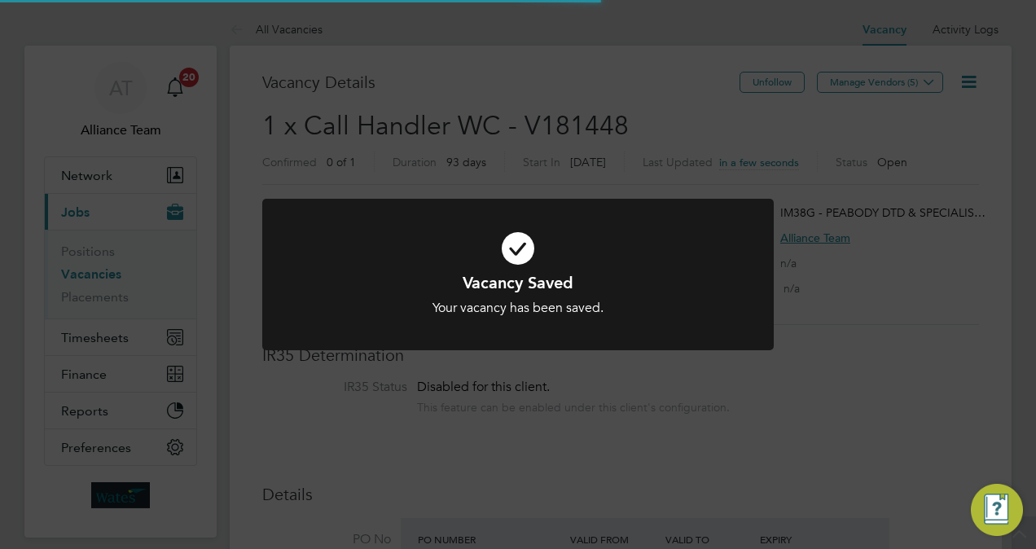
click at [516, 82] on div "Vacancy Saved Your vacancy has been saved. Cancel Okay" at bounding box center [518, 274] width 1036 height 549
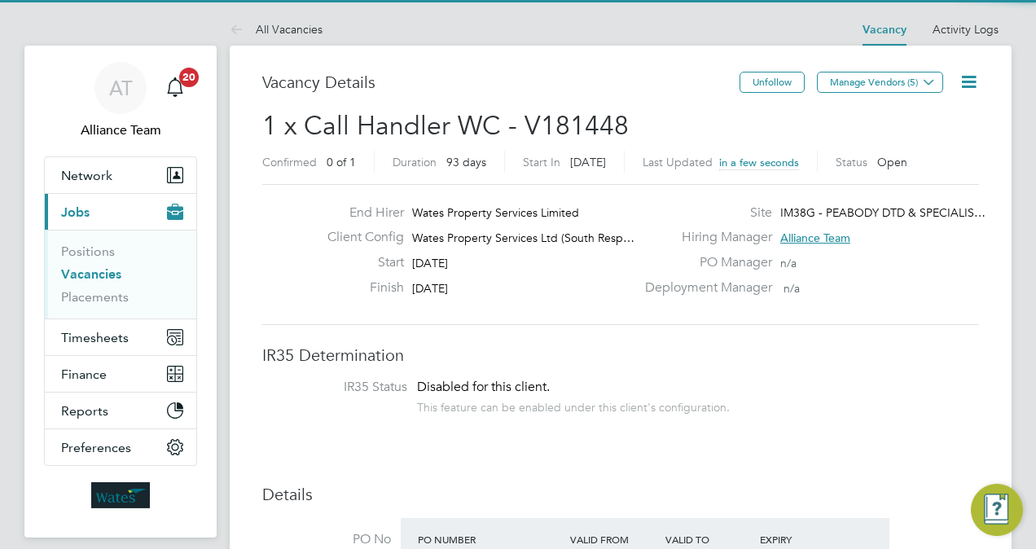
click at [476, 118] on span "1 x Call Handler WC - V181448" at bounding box center [445, 126] width 366 height 32
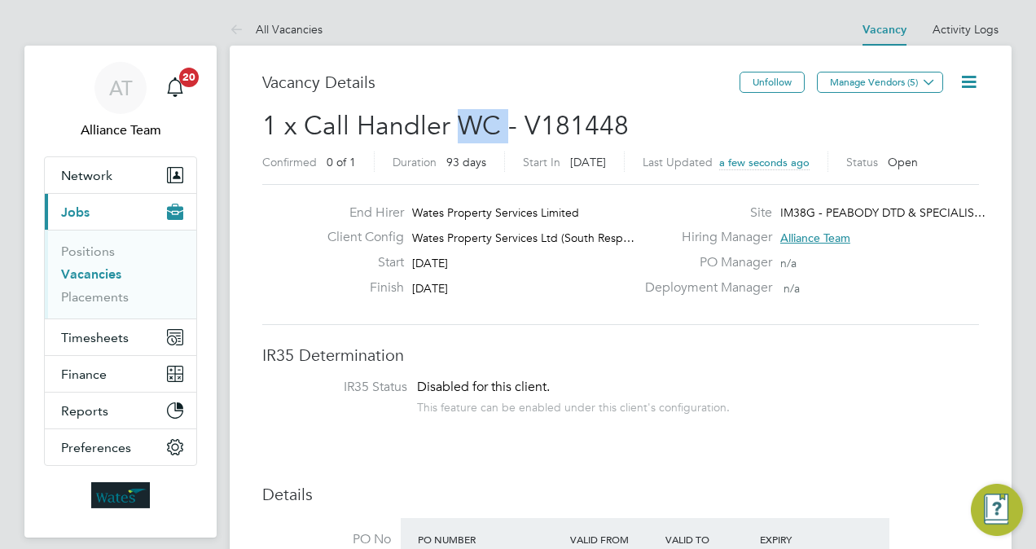
click at [476, 118] on span "1 x Call Handler WC - V181448" at bounding box center [445, 126] width 366 height 32
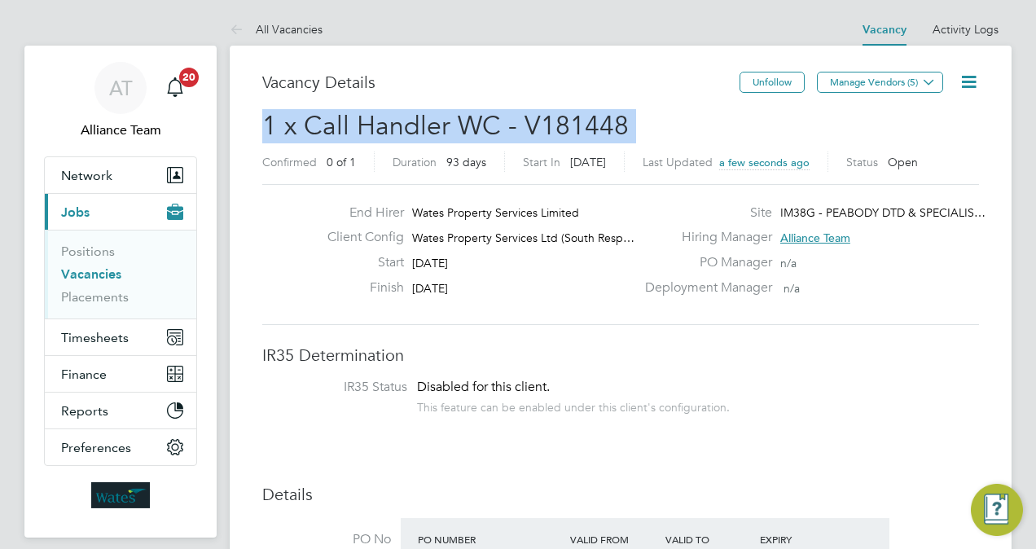
copy h2 "1 x Call Handler WC - V181448 Confirmed"
click at [106, 277] on link "Vacancies" at bounding box center [91, 273] width 60 height 15
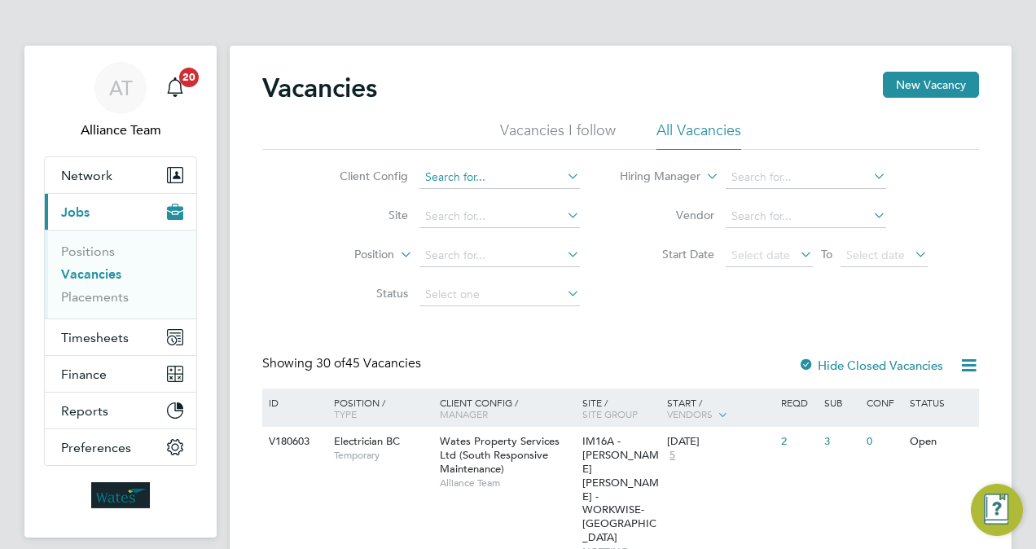
click at [463, 182] on input at bounding box center [499, 177] width 160 height 23
click at [542, 241] on li "Wates Property Services Ltd (South Res ponsive Maintenance)" at bounding box center [582, 244] width 327 height 22
type input "Wates Property Services Ltd (South Responsive Maintenance)"
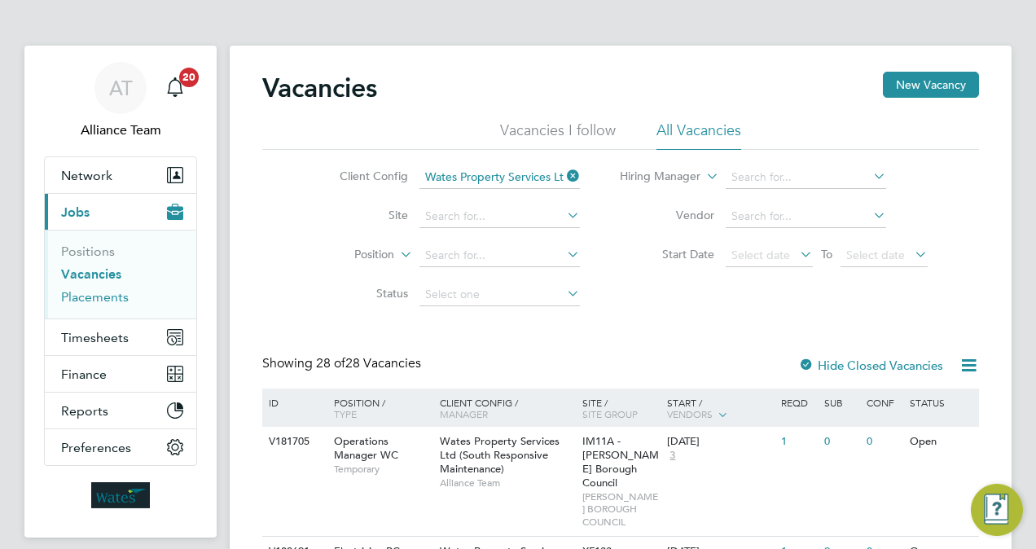
click at [82, 292] on link "Placements" at bounding box center [95, 296] width 68 height 15
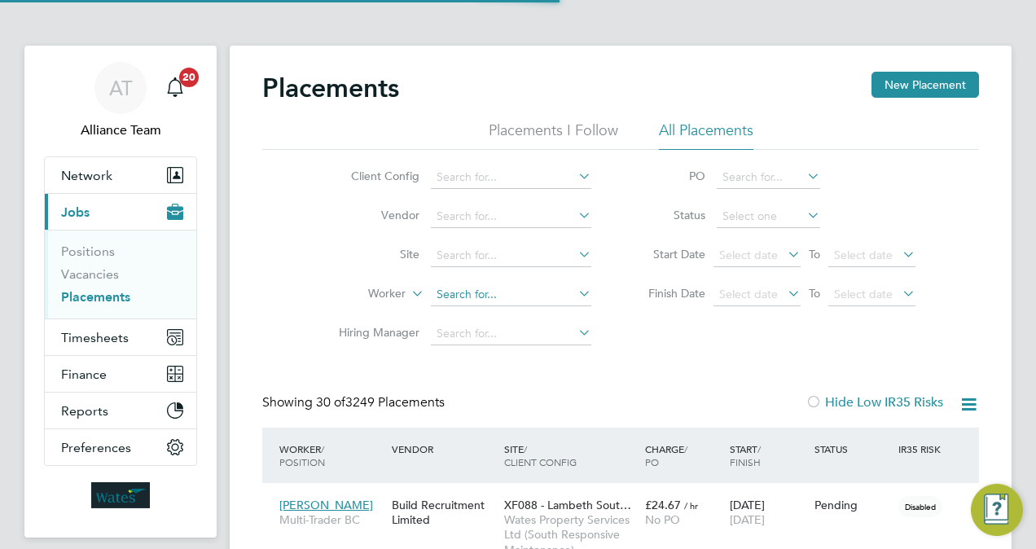
scroll to position [46, 113]
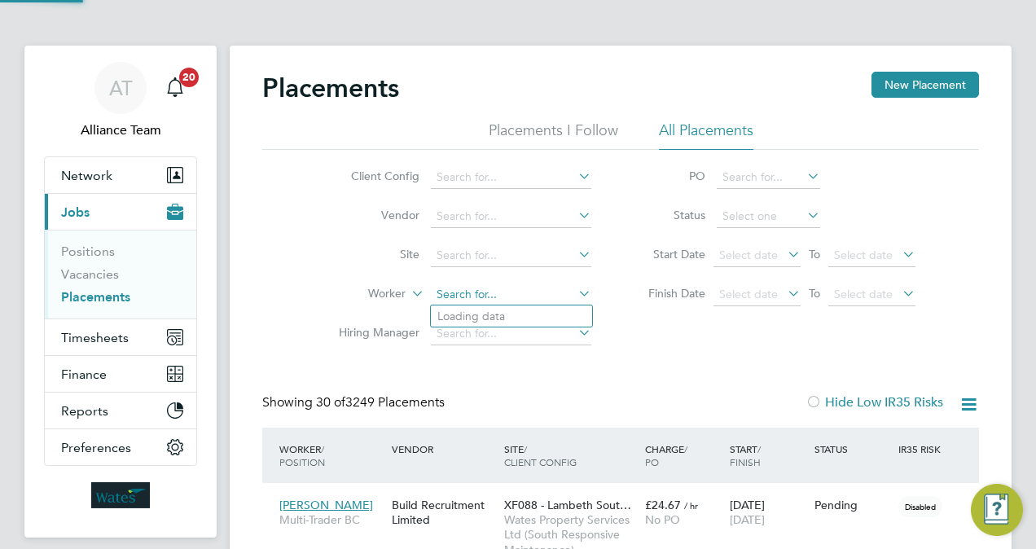
click at [511, 294] on input at bounding box center [511, 294] width 160 height 23
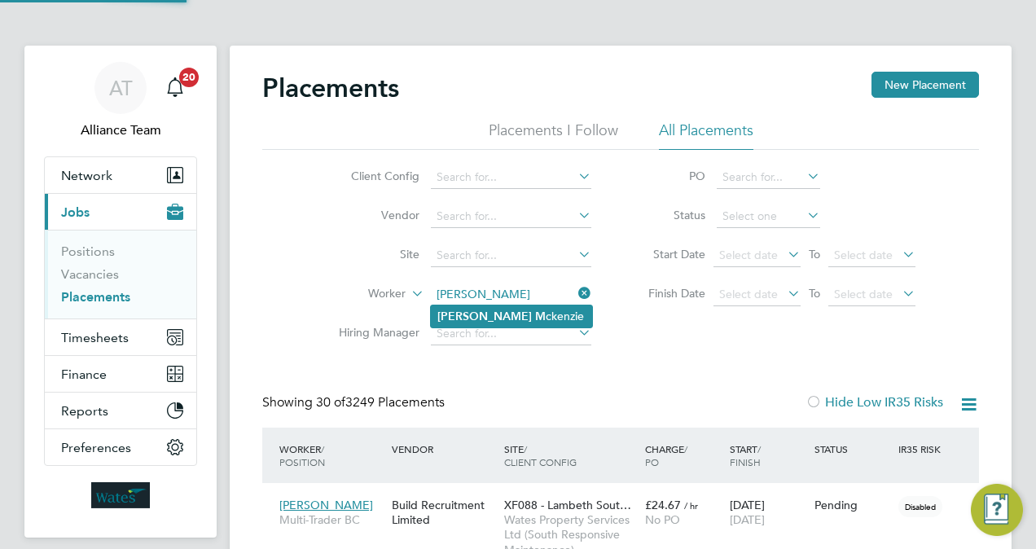
click at [542, 321] on li "Karl M ckenzie" at bounding box center [511, 316] width 161 height 22
type input "[PERSON_NAME]"
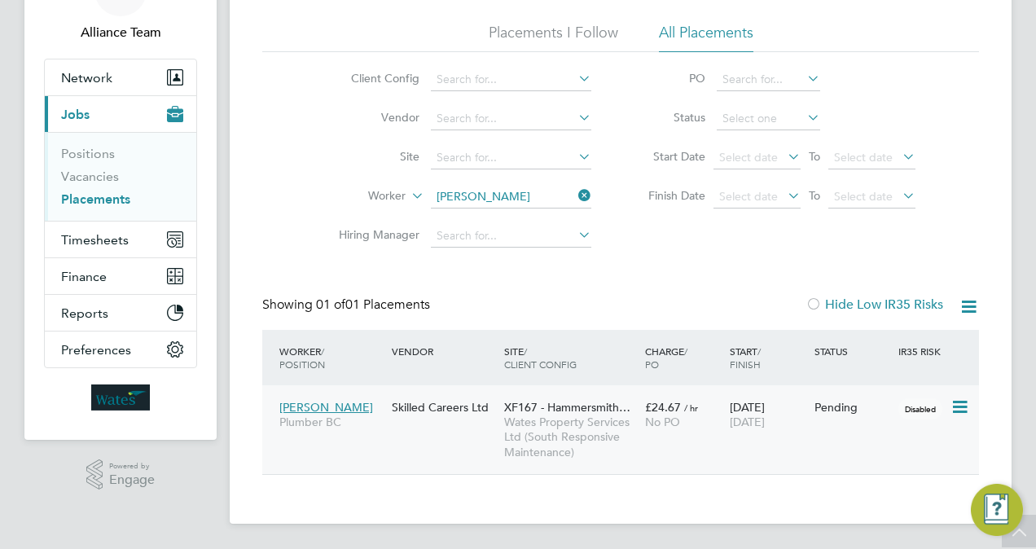
click at [718, 408] on div "£24.67 / hr No PO" at bounding box center [683, 415] width 85 height 46
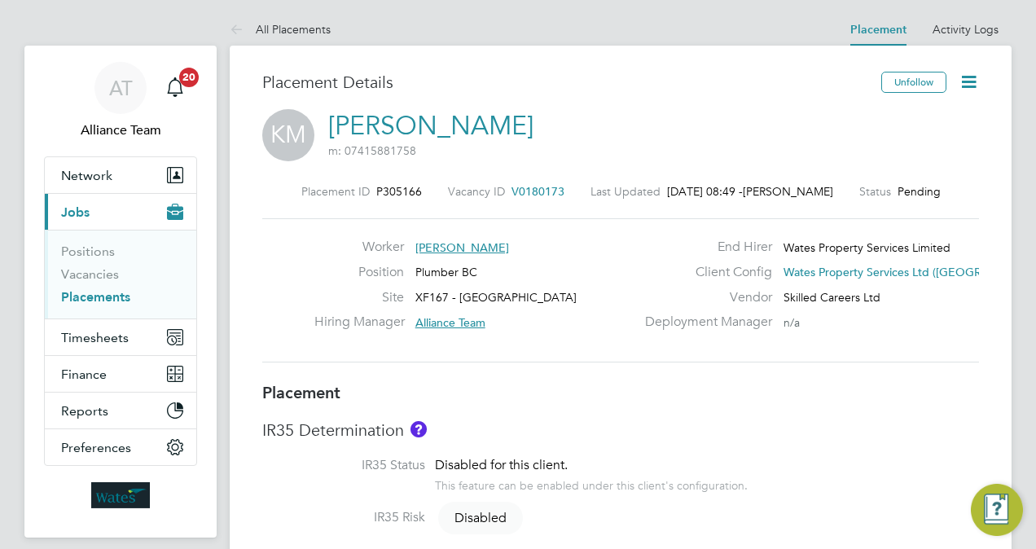
click at [451, 140] on link "Karl Mckenzie" at bounding box center [430, 126] width 205 height 32
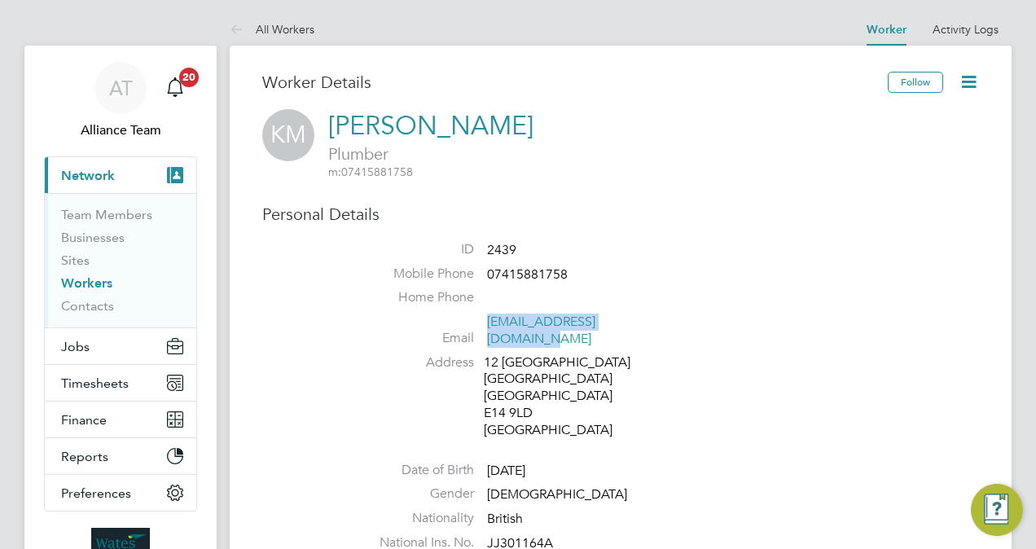
drag, startPoint x: 675, startPoint y: 323, endPoint x: 489, endPoint y: 321, distance: 186.5
click at [489, 321] on li "Email karlmckenzie64@gmail.com" at bounding box center [669, 334] width 619 height 40
copy link "karlmckenzie64@gmail.com"
click at [112, 351] on button "Jobs" at bounding box center [120, 346] width 151 height 36
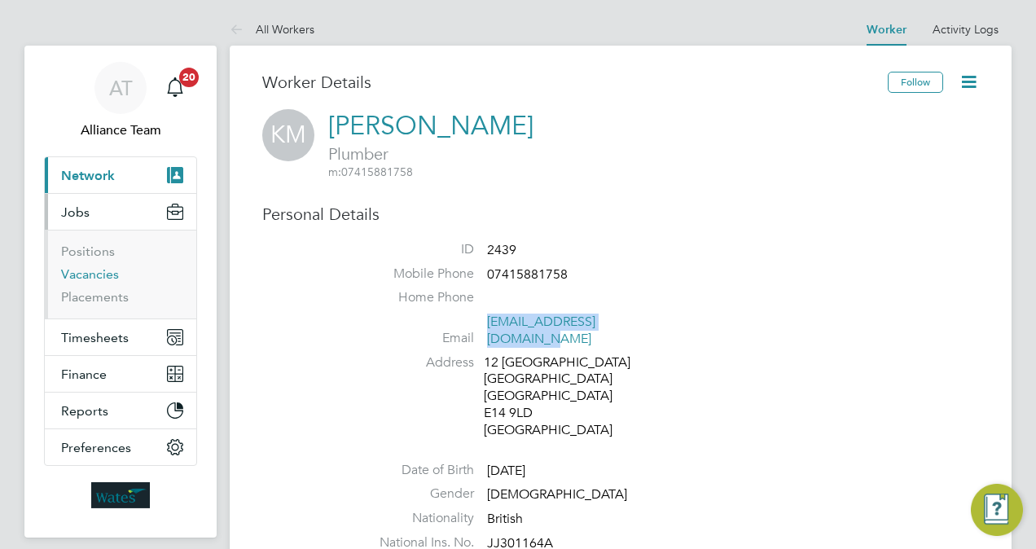
click at [91, 272] on link "Vacancies" at bounding box center [90, 273] width 58 height 15
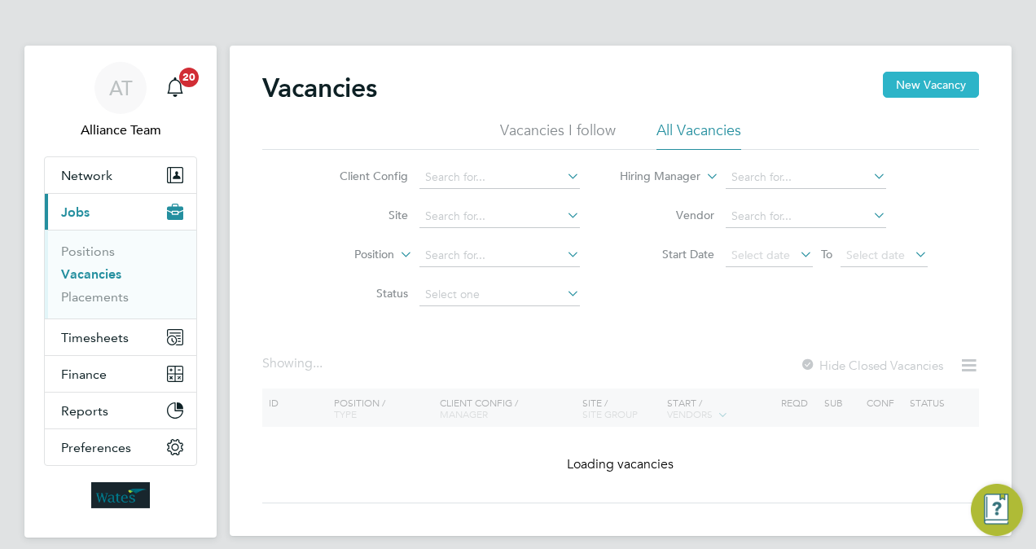
click at [934, 86] on button "New Vacancy" at bounding box center [931, 85] width 96 height 26
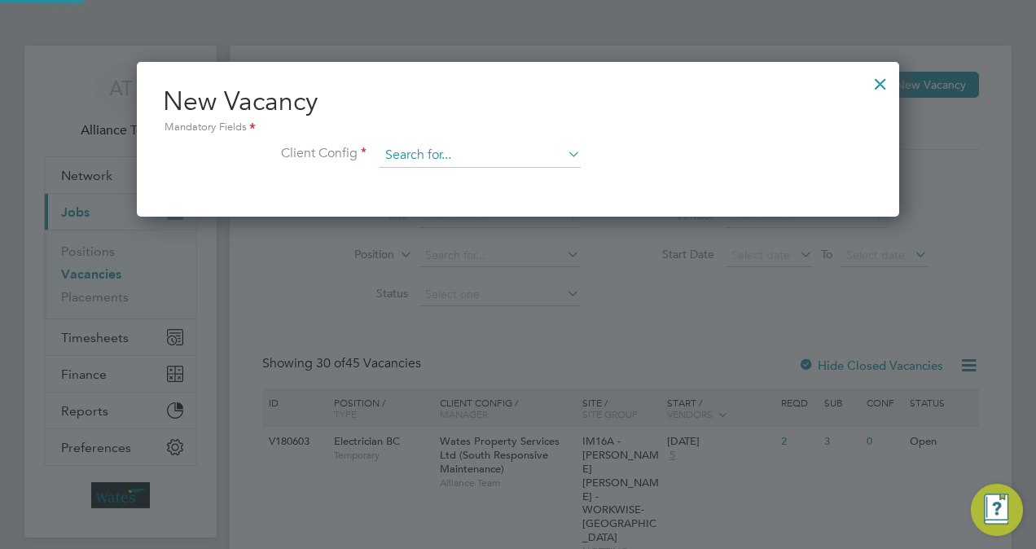
scroll to position [154, 762]
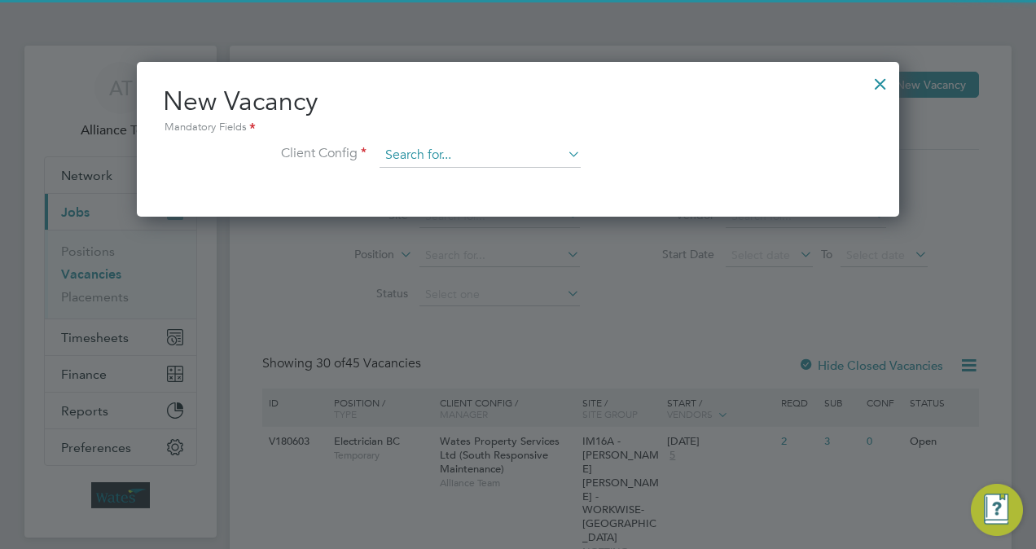
click at [503, 145] on input at bounding box center [480, 155] width 201 height 24
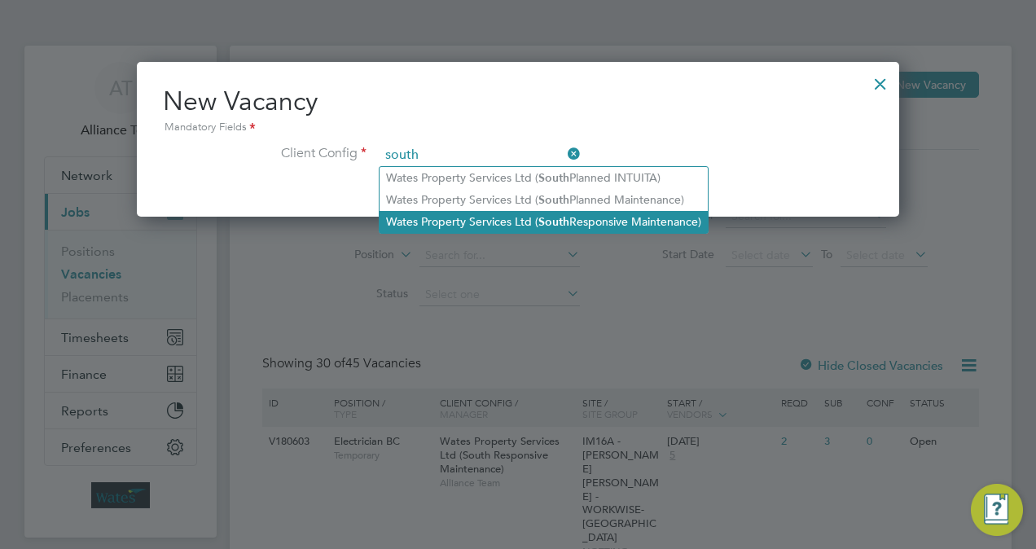
click at [595, 214] on li "Wates Property Services Ltd ( South Responsive Maintenance)" at bounding box center [544, 222] width 328 height 22
type input "Wates Property Services Ltd (South Responsive Maintenance)"
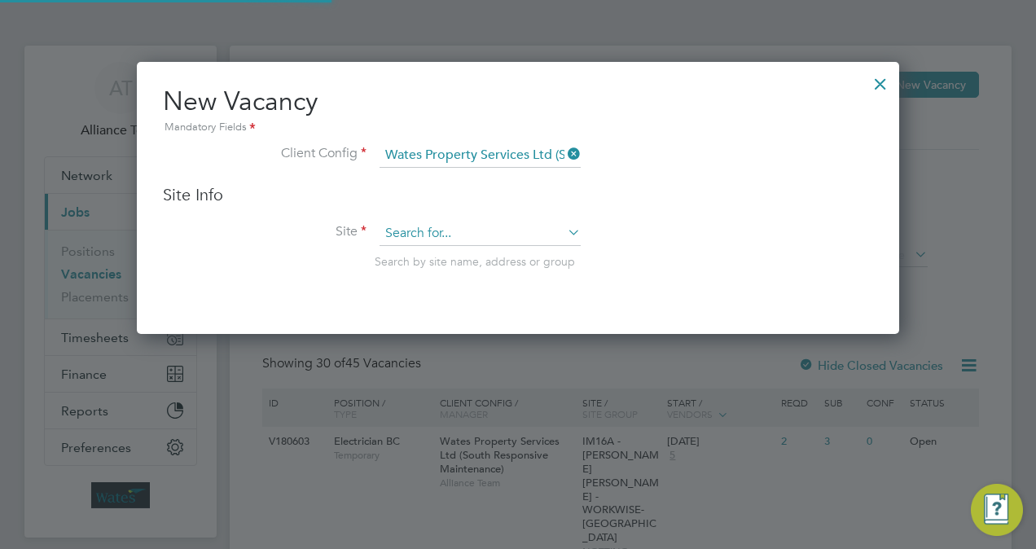
click at [467, 235] on input at bounding box center [480, 234] width 201 height 24
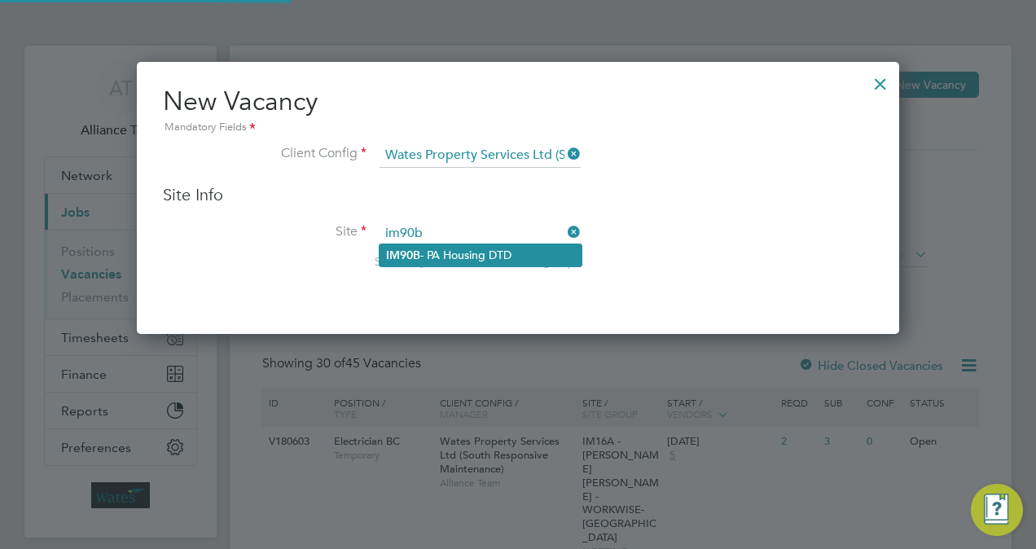
click at [499, 256] on li "IM90B - PA Housing DTD" at bounding box center [481, 255] width 202 height 22
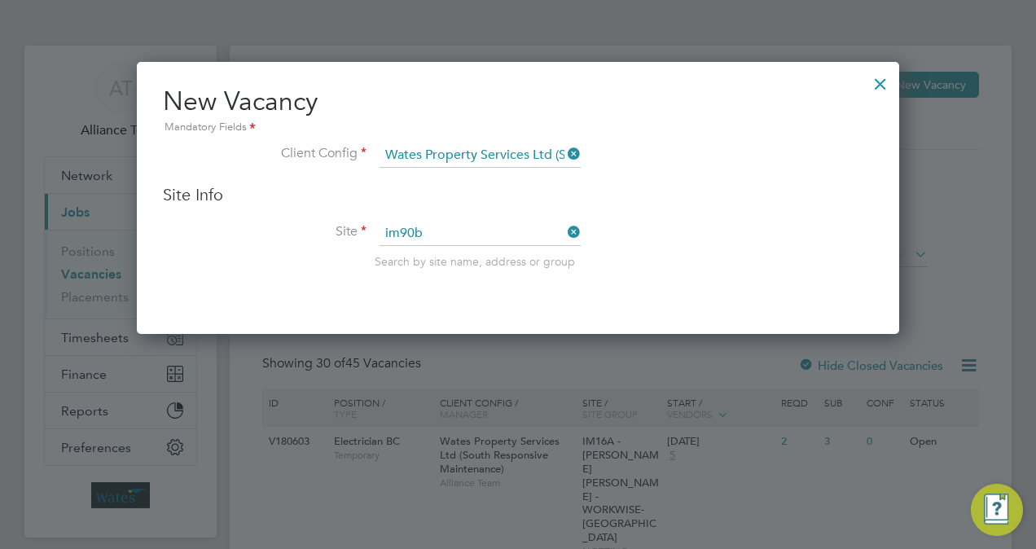
type input "IM90B - PA Housing DTD"
click at [709, 285] on li "Site IM90B - PA Housing DTD Search by site name, address or group" at bounding box center [518, 262] width 710 height 80
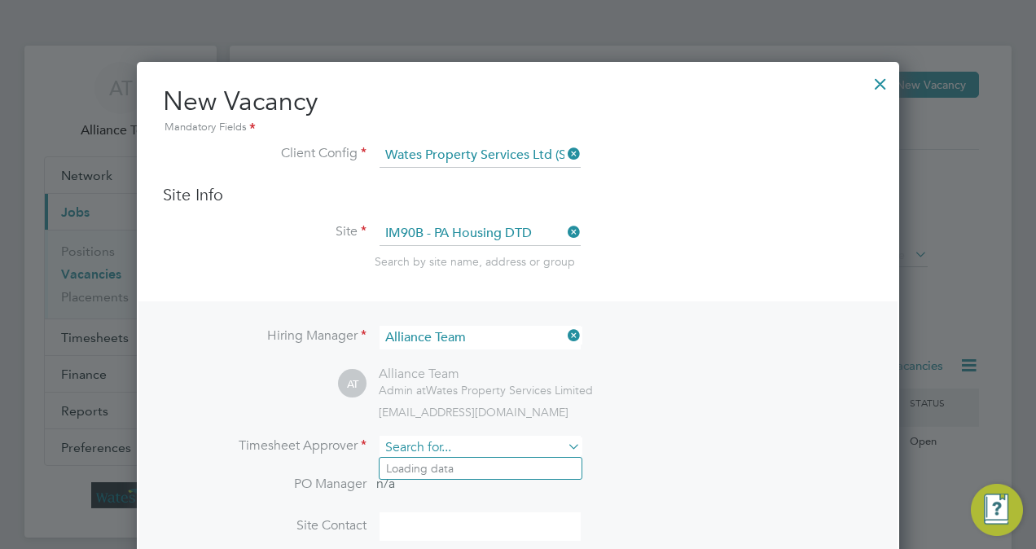
click at [444, 436] on input at bounding box center [480, 448] width 201 height 24
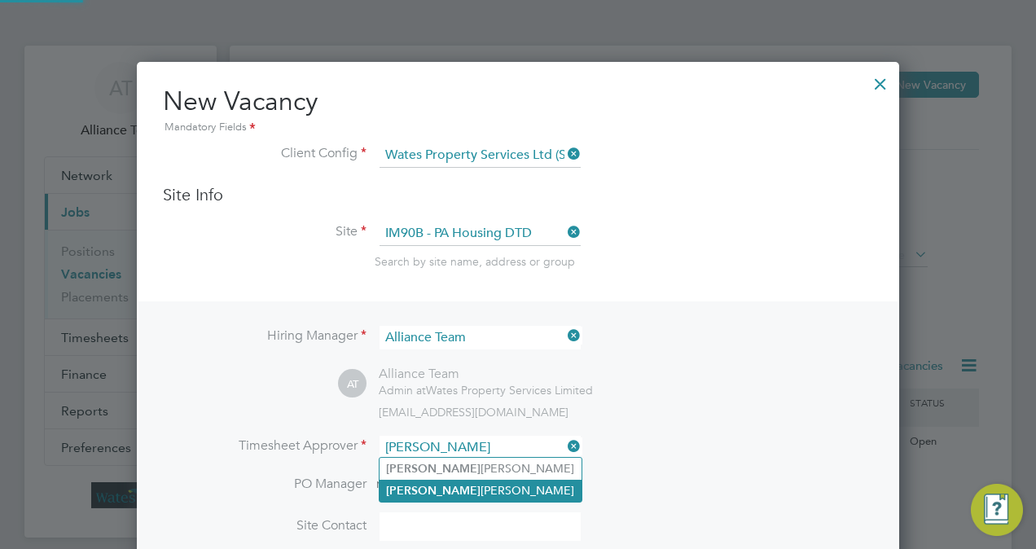
click at [474, 493] on li "Jamie Evenden" at bounding box center [481, 491] width 202 height 22
type input "Jamie Evenden"
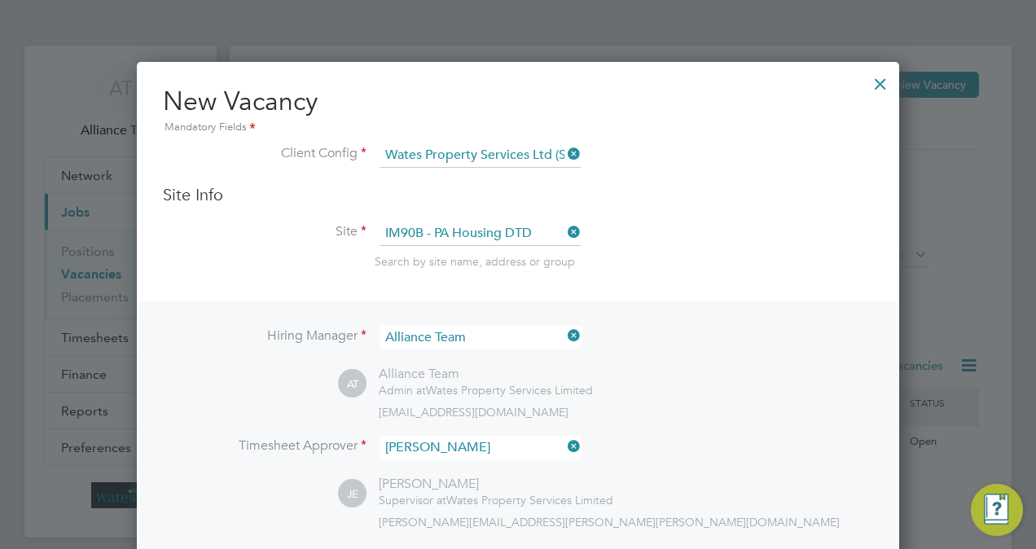
scroll to position [743, 762]
click at [704, 451] on li "Timesheet Approver Jamie Evenden" at bounding box center [518, 456] width 710 height 40
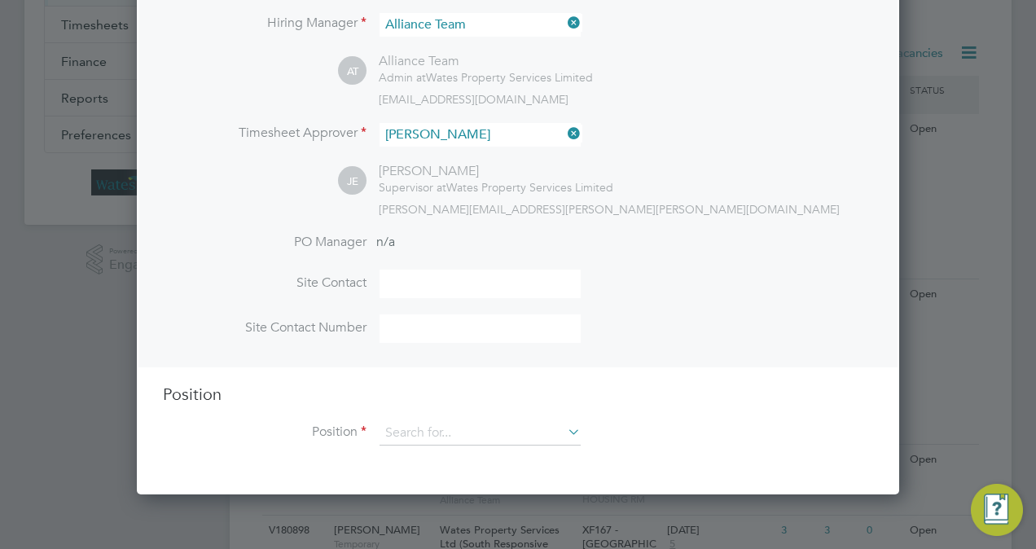
scroll to position [358, 0]
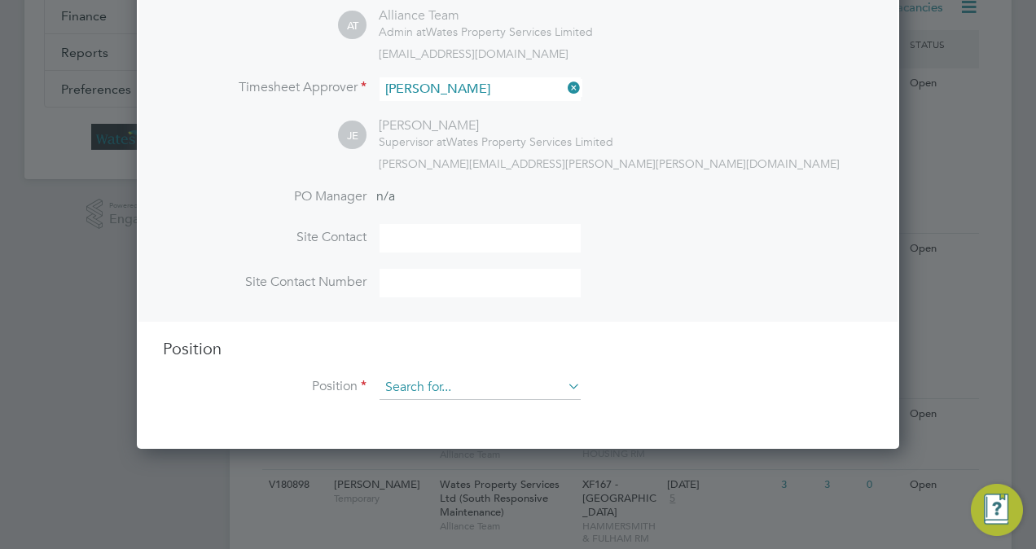
click at [420, 377] on input at bounding box center [480, 387] width 201 height 24
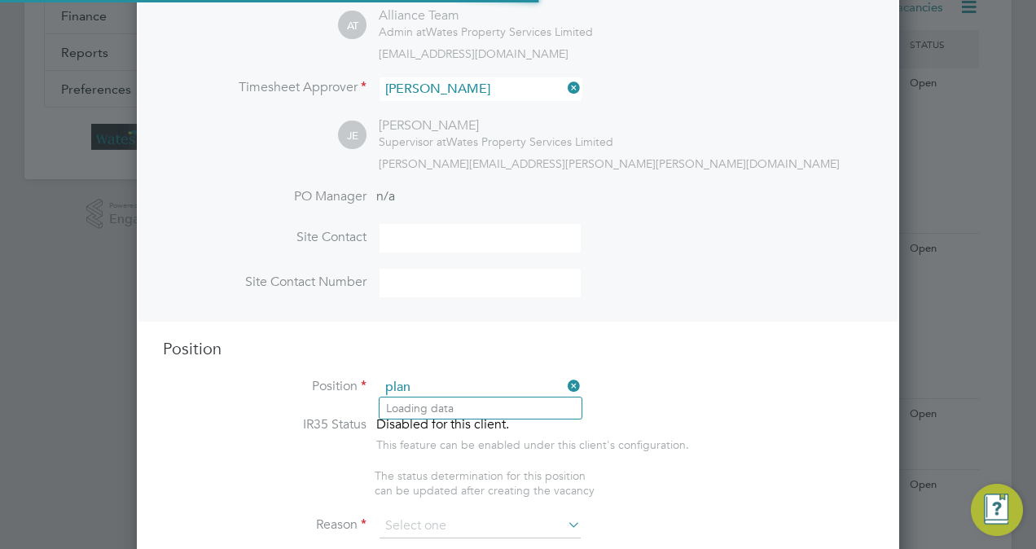
scroll to position [2329, 762]
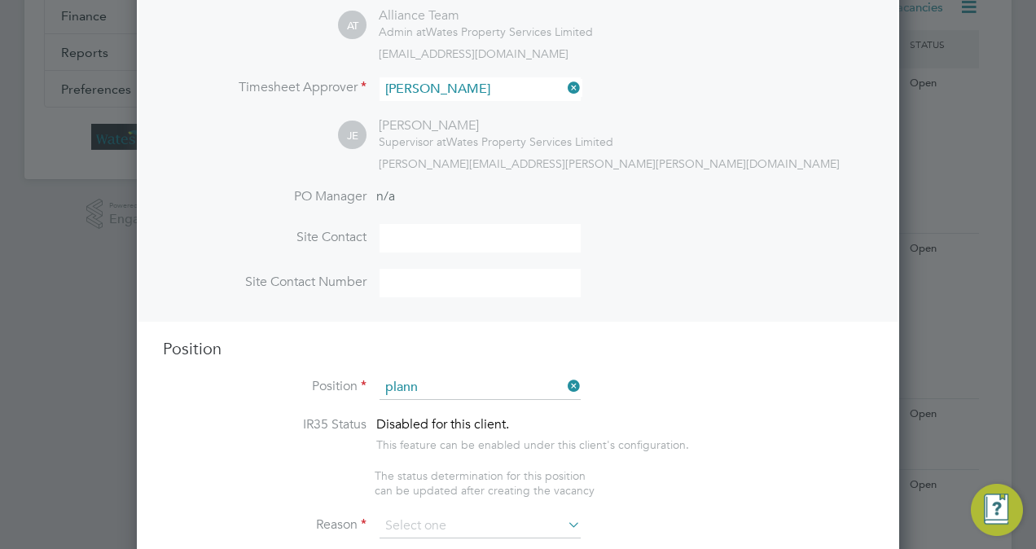
click at [459, 429] on li "Plann er WC" at bounding box center [483, 430] width 207 height 22
type input "Planner WC"
type textarea "Planner"
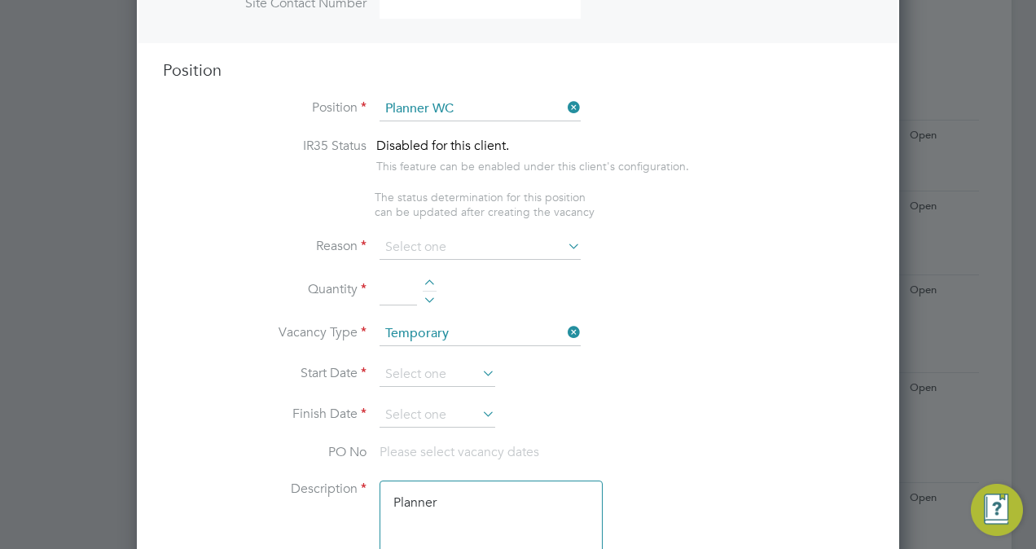
scroll to position [684, 0]
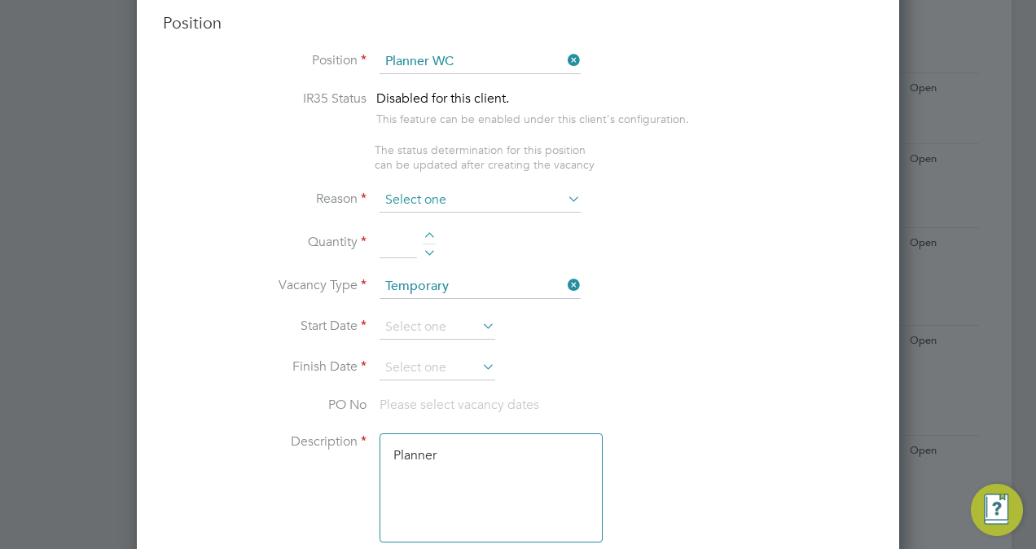
click at [422, 200] on input at bounding box center [480, 200] width 201 height 24
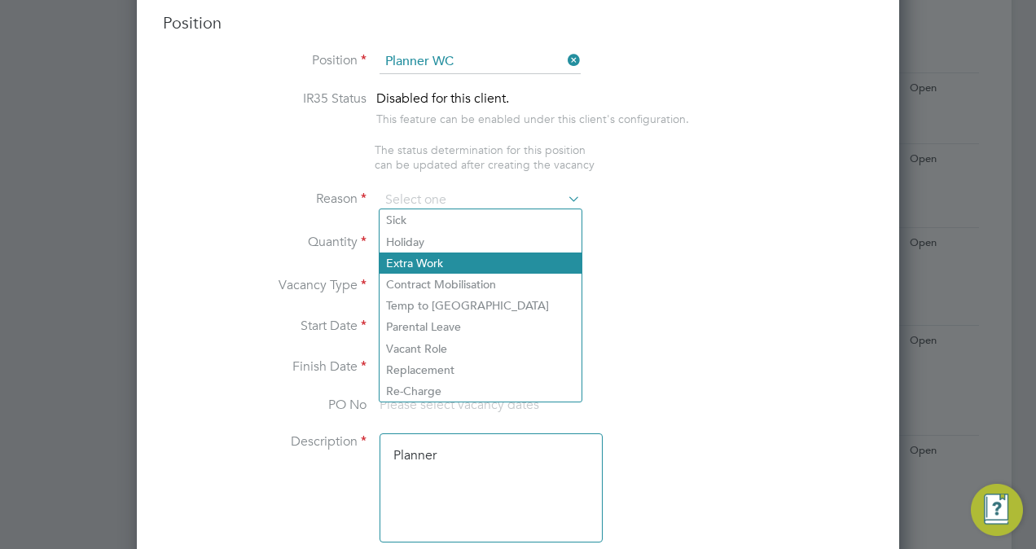
click at [452, 270] on li "Extra Work" at bounding box center [481, 262] width 202 height 21
type input "Extra Work"
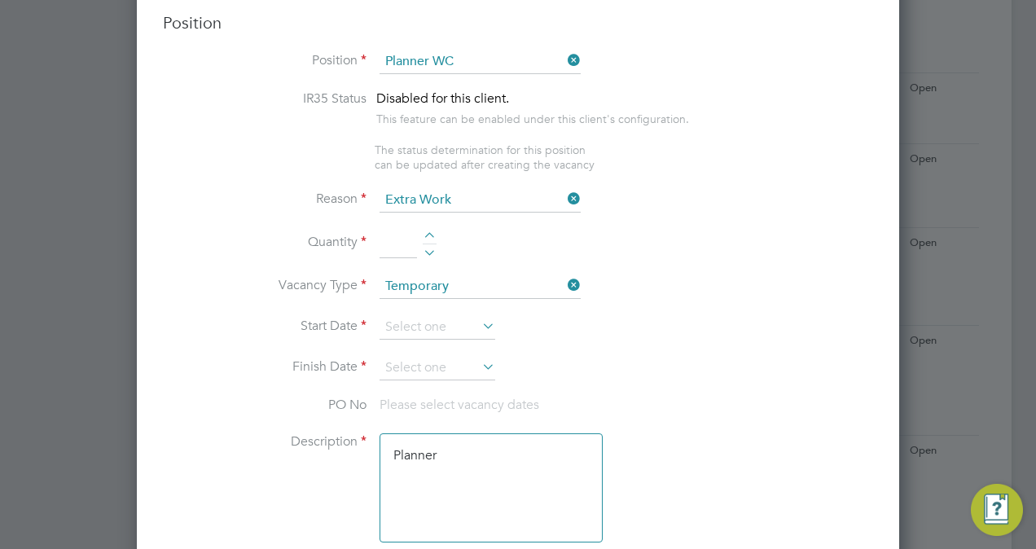
click at [432, 232] on div at bounding box center [430, 237] width 14 height 11
type input "2"
click at [432, 321] on input at bounding box center [438, 327] width 116 height 24
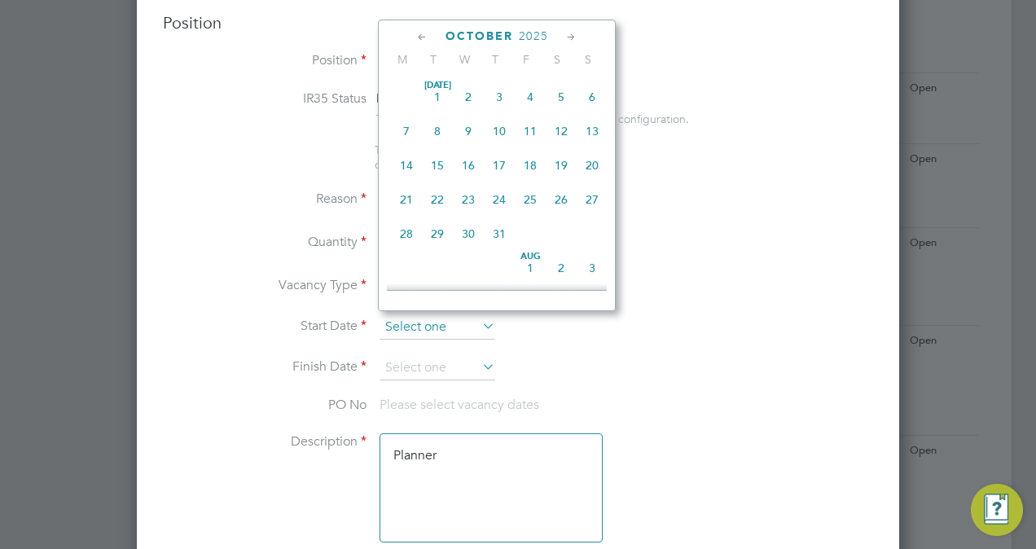
scroll to position [454, 0]
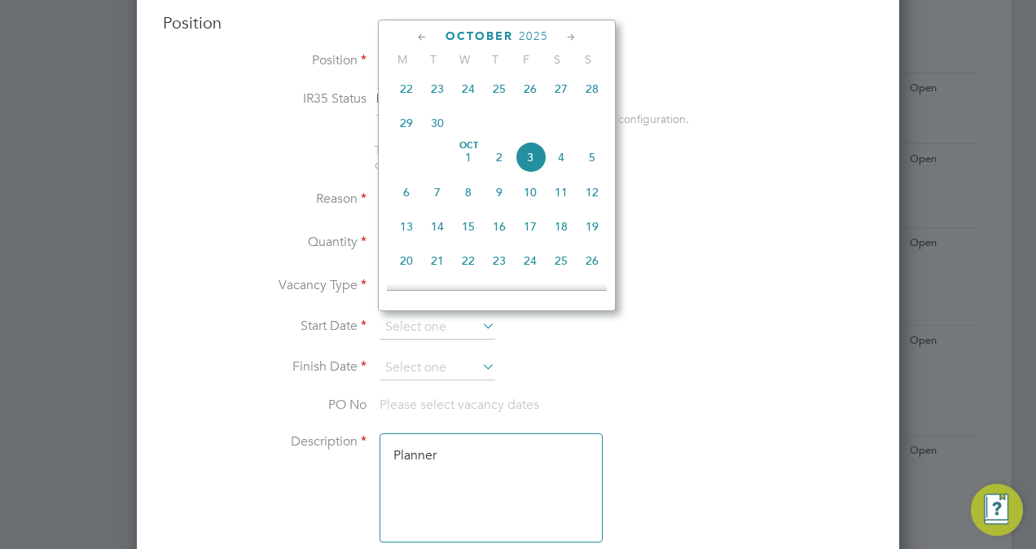
click at [405, 200] on span "6" at bounding box center [406, 192] width 31 height 31
type input "[DATE]"
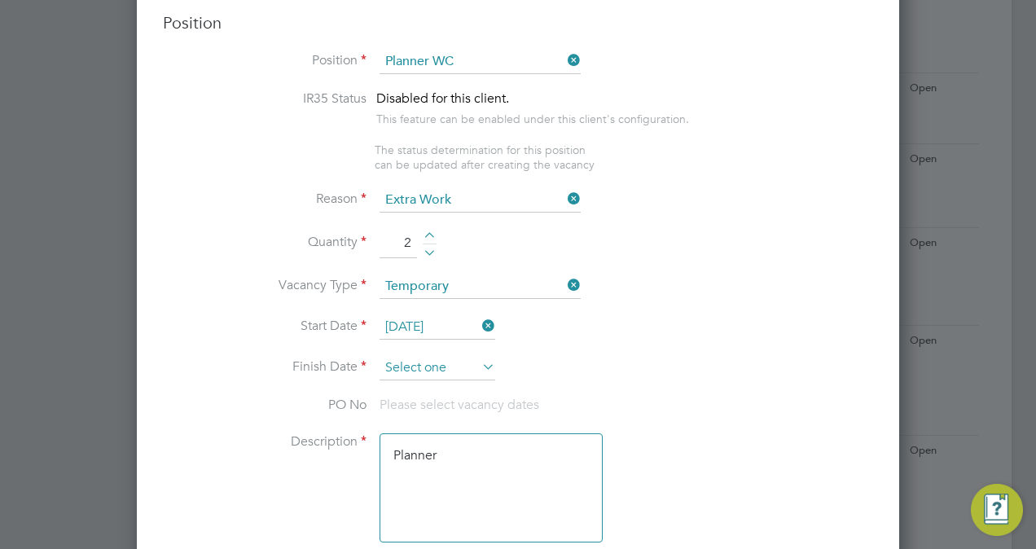
click at [431, 358] on input at bounding box center [438, 368] width 116 height 24
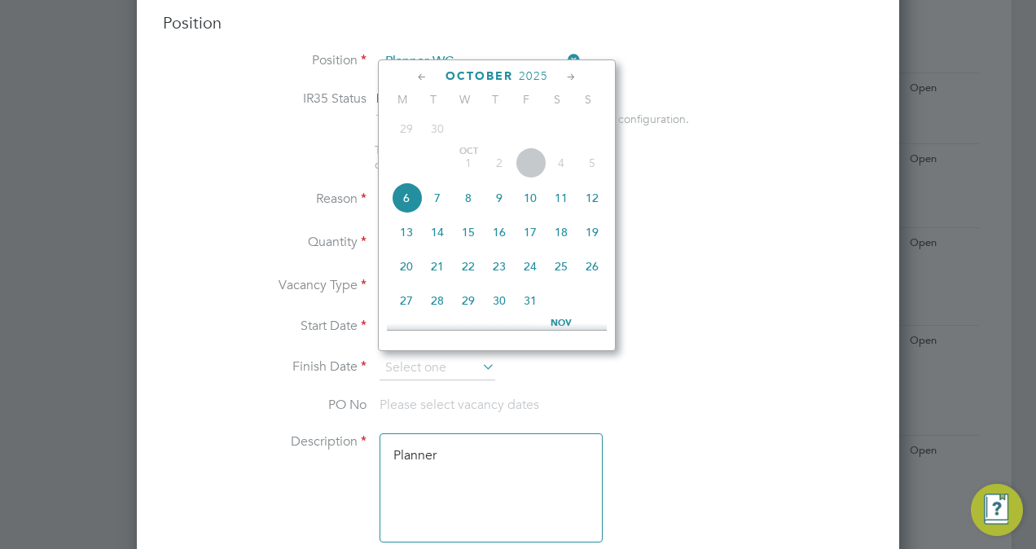
click at [568, 76] on icon at bounding box center [571, 77] width 15 height 18
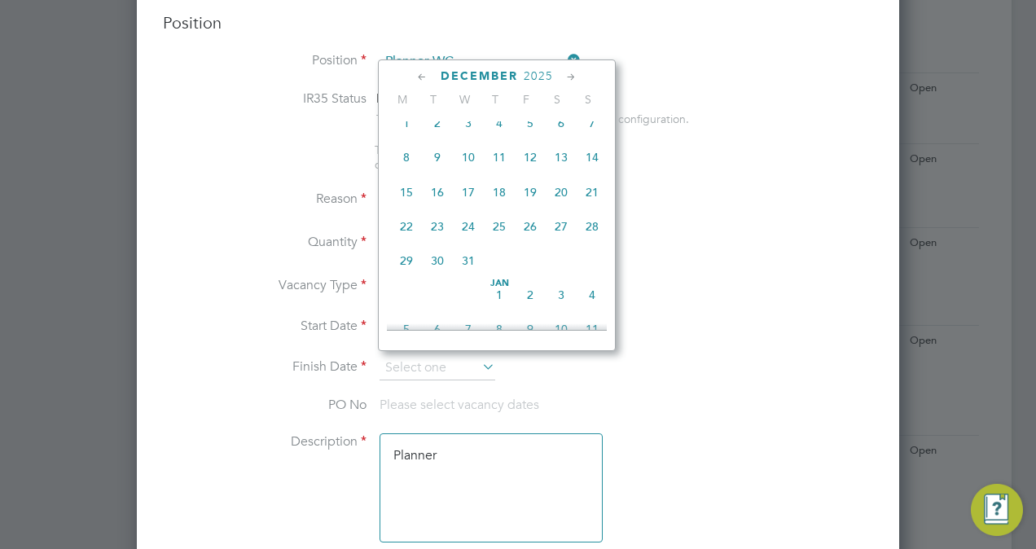
click at [568, 76] on icon at bounding box center [571, 77] width 15 height 18
click at [431, 169] on span "6" at bounding box center [437, 153] width 31 height 31
type input "[DATE]"
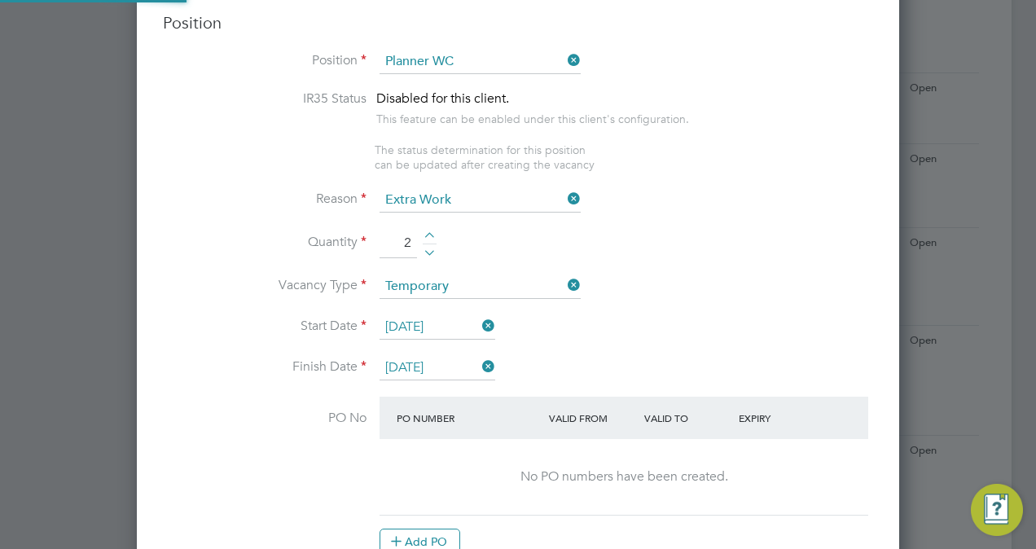
scroll to position [2627, 762]
click at [703, 274] on li "Vacancy Type Temporary" at bounding box center [518, 294] width 710 height 41
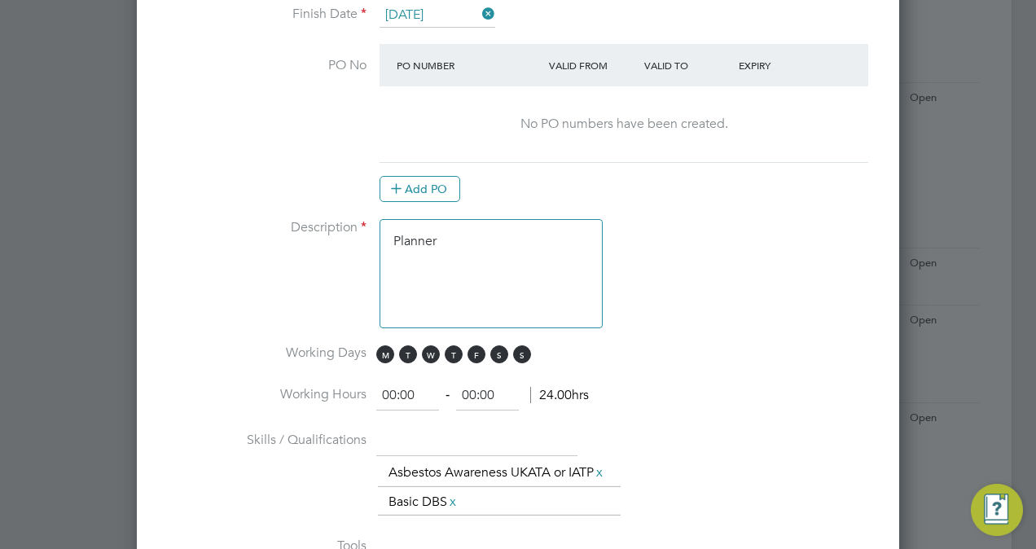
scroll to position [1042, 0]
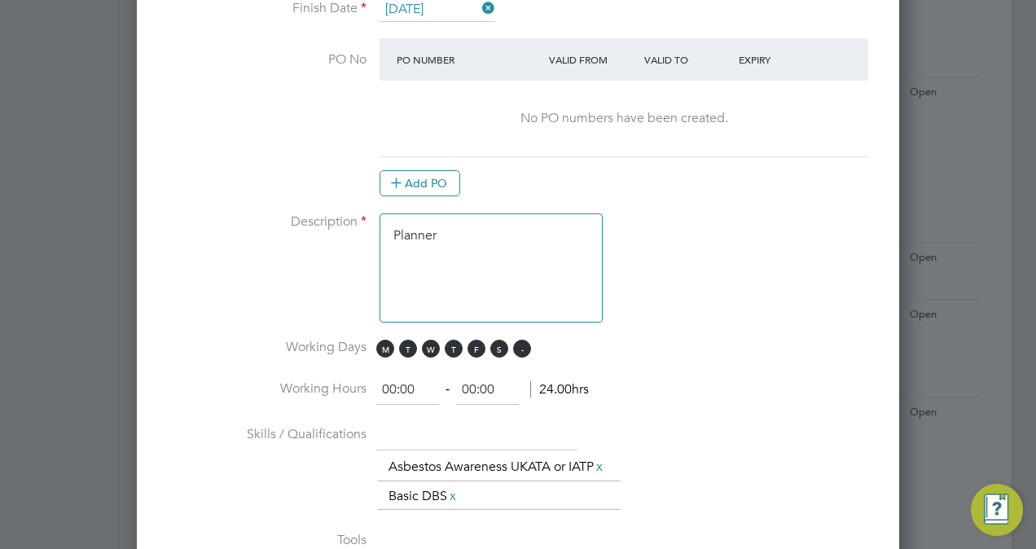
click at [516, 343] on span "S" at bounding box center [522, 349] width 18 height 18
click at [495, 345] on span "S" at bounding box center [499, 349] width 18 height 18
click at [396, 386] on input "00:00" at bounding box center [407, 389] width 63 height 29
type input "08:00"
click at [477, 384] on input "00:00" at bounding box center [487, 389] width 63 height 29
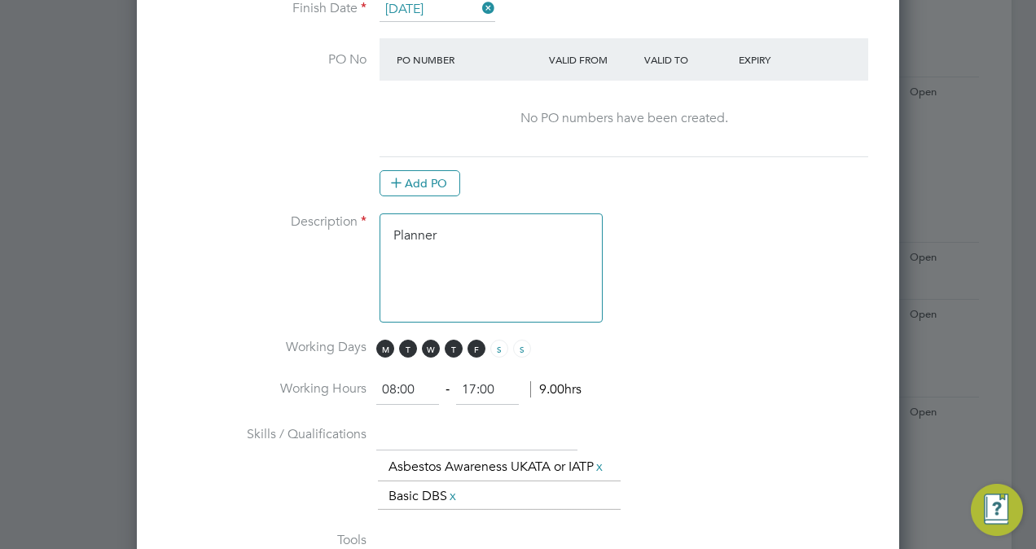
type input "17:00"
click at [485, 246] on textarea "Planner" at bounding box center [491, 267] width 223 height 109
type textarea "Planner Vacancy raised as it was closed down then offers went out after vacancy…"
click at [792, 279] on li "Description Planner Vacancy raised as it was closed down then offers went out a…" at bounding box center [518, 275] width 710 height 125
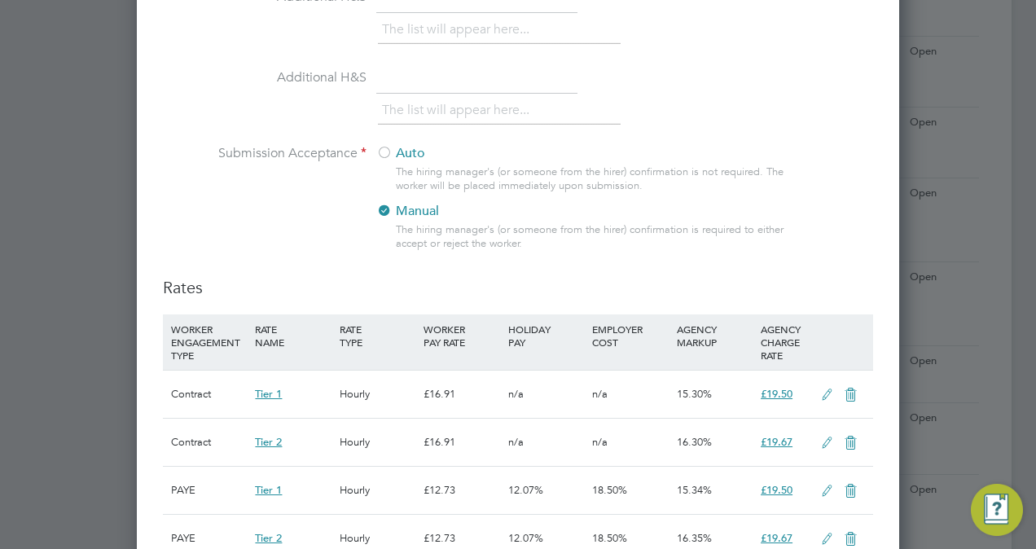
scroll to position [1694, 0]
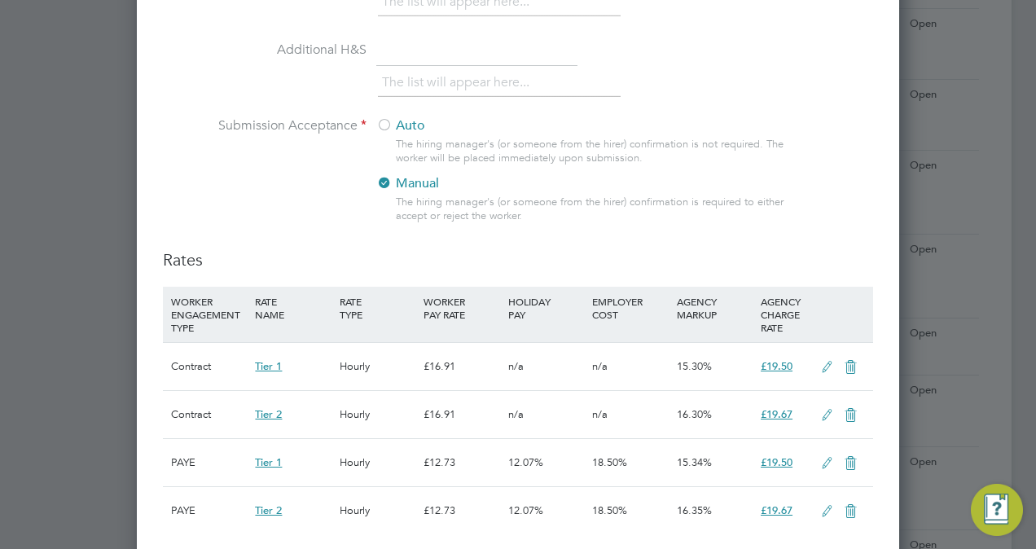
click at [391, 128] on div at bounding box center [384, 126] width 16 height 16
click at [306, 222] on at-approval-mode "Submission Acceptance Auto The hiring manager's (or someone from the hirer) con…" at bounding box center [477, 215] width 629 height 16
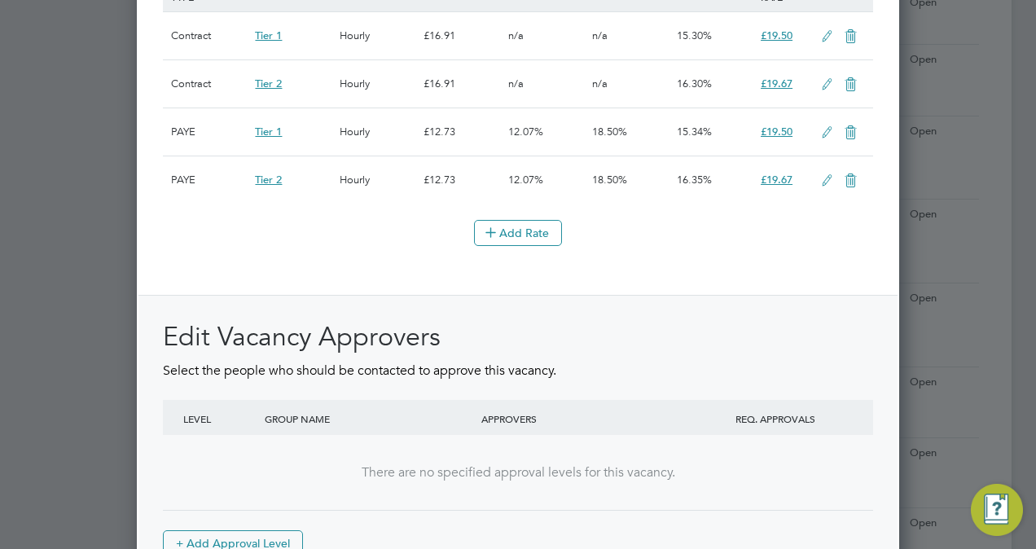
scroll to position [2118, 0]
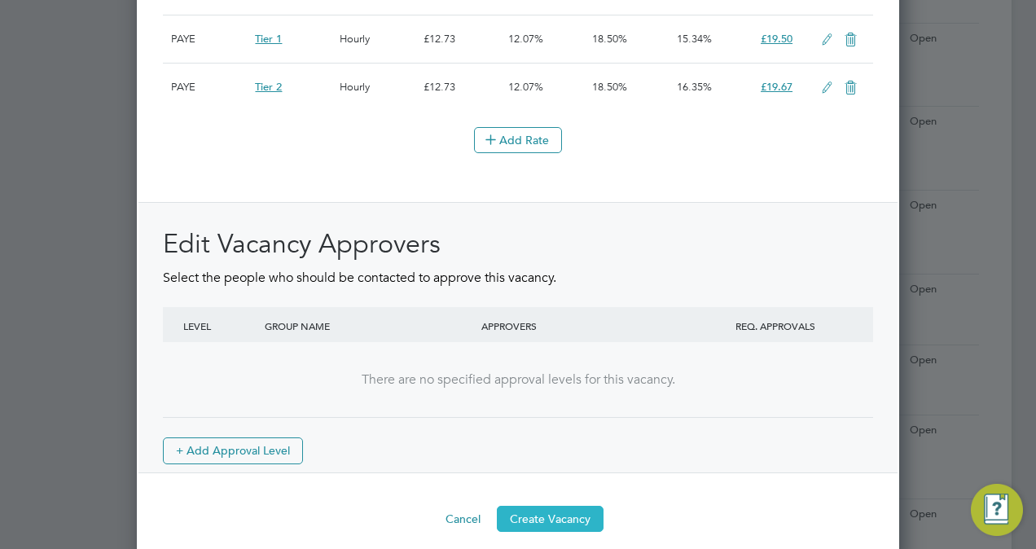
click at [553, 525] on button "Create Vacancy" at bounding box center [550, 519] width 107 height 26
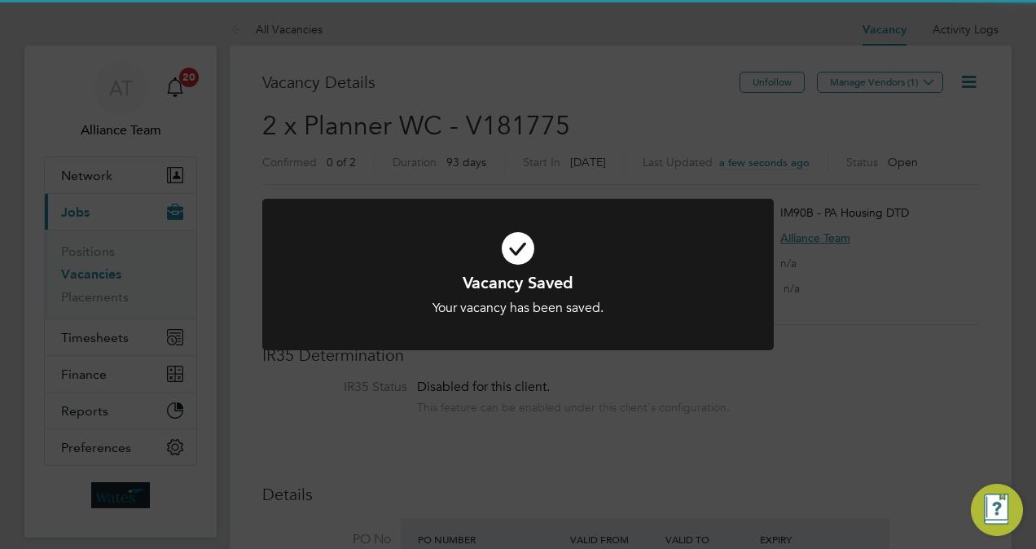
click at [967, 217] on div "Vacancy Saved Your vacancy has been saved. Cancel Okay" at bounding box center [518, 274] width 1036 height 549
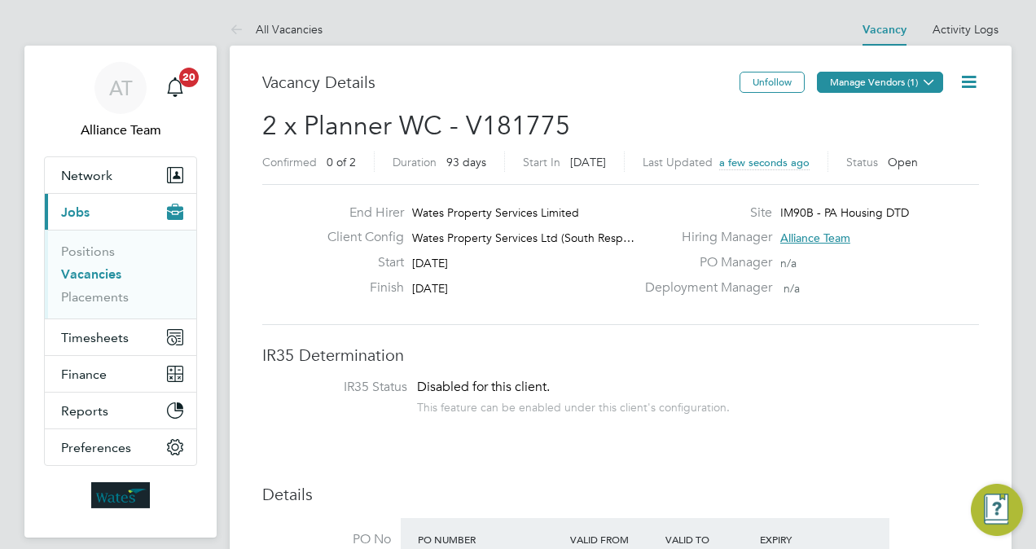
click at [902, 76] on button "Manage Vendors (1)" at bounding box center [880, 82] width 126 height 21
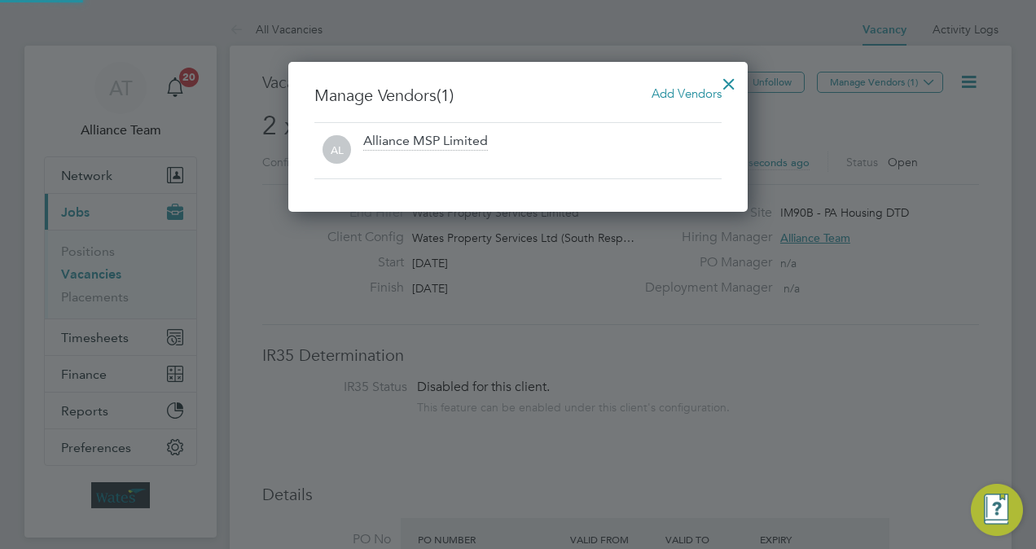
click at [689, 92] on span "Add Vendors" at bounding box center [687, 93] width 70 height 15
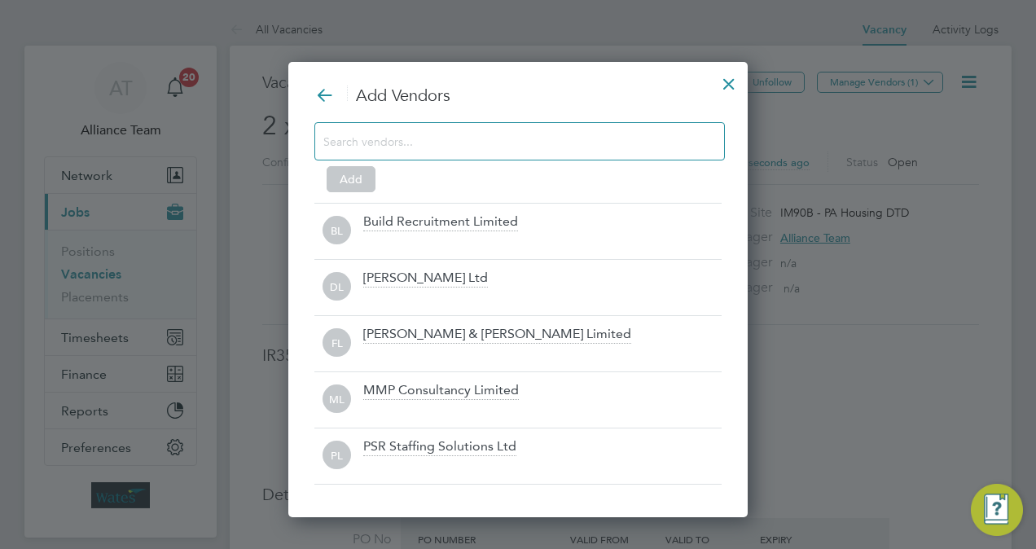
click at [453, 145] on input at bounding box center [506, 140] width 366 height 21
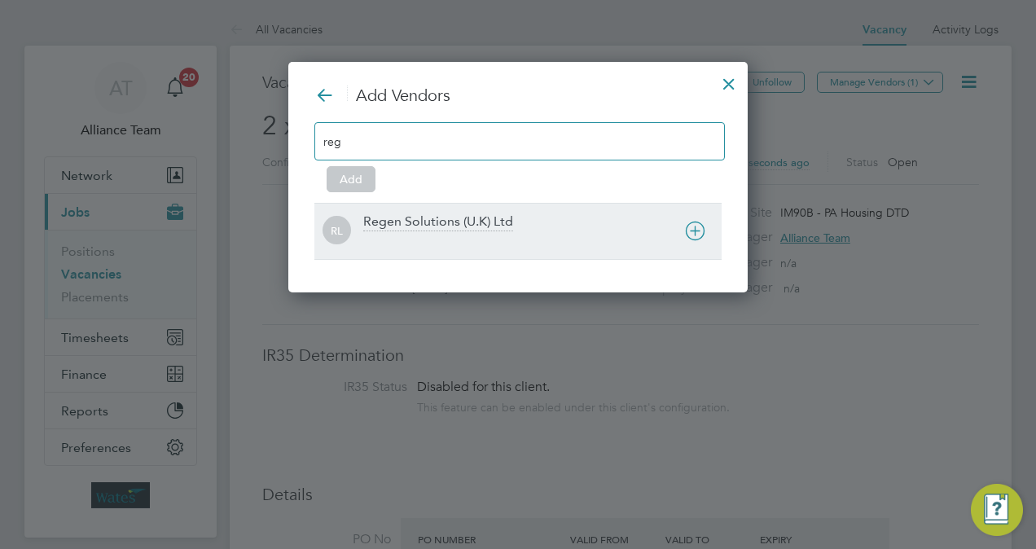
type input "reg"
click at [448, 228] on div "Regen Solutions (U.K) Ltd" at bounding box center [438, 222] width 150 height 18
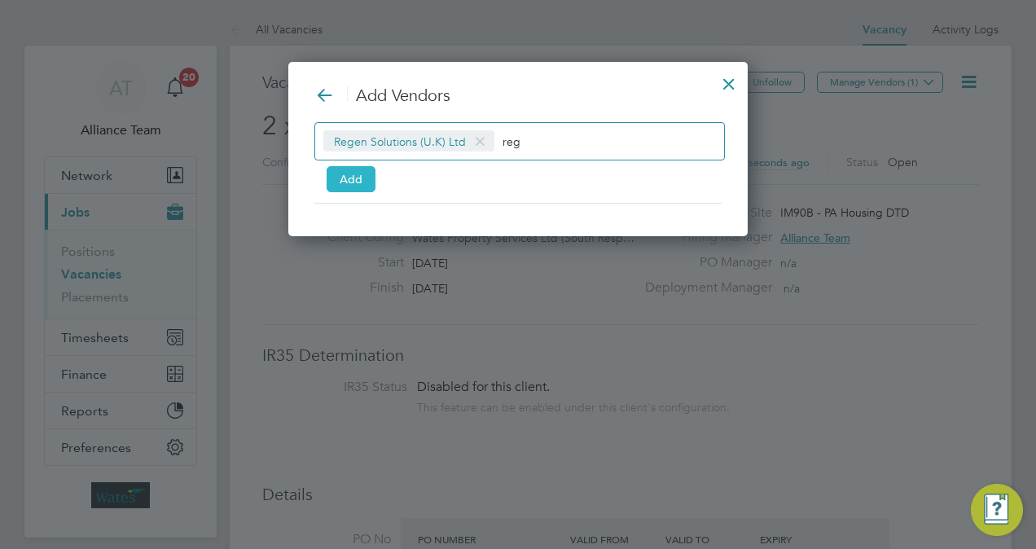
click at [365, 191] on button "Add" at bounding box center [351, 179] width 49 height 26
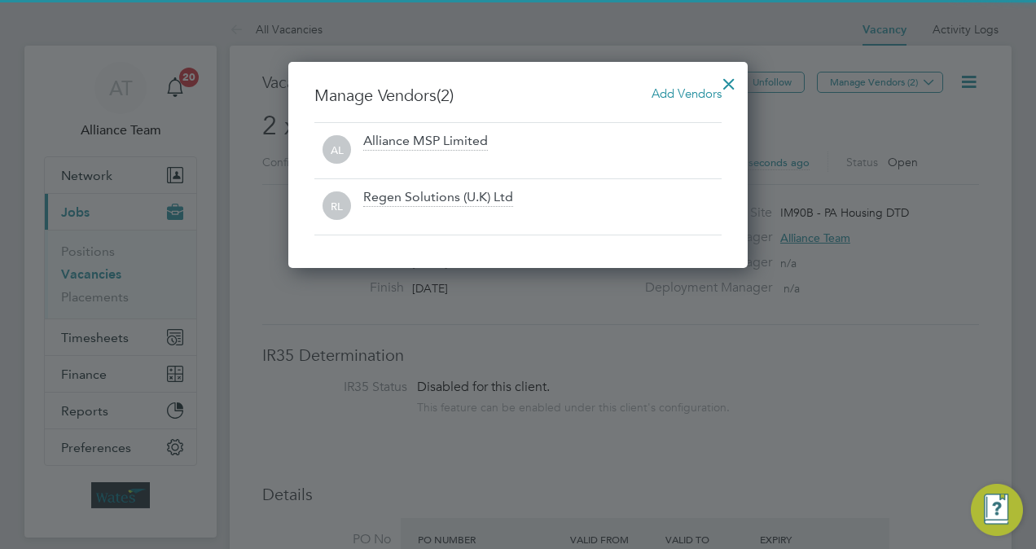
click at [738, 73] on div at bounding box center [728, 79] width 29 height 29
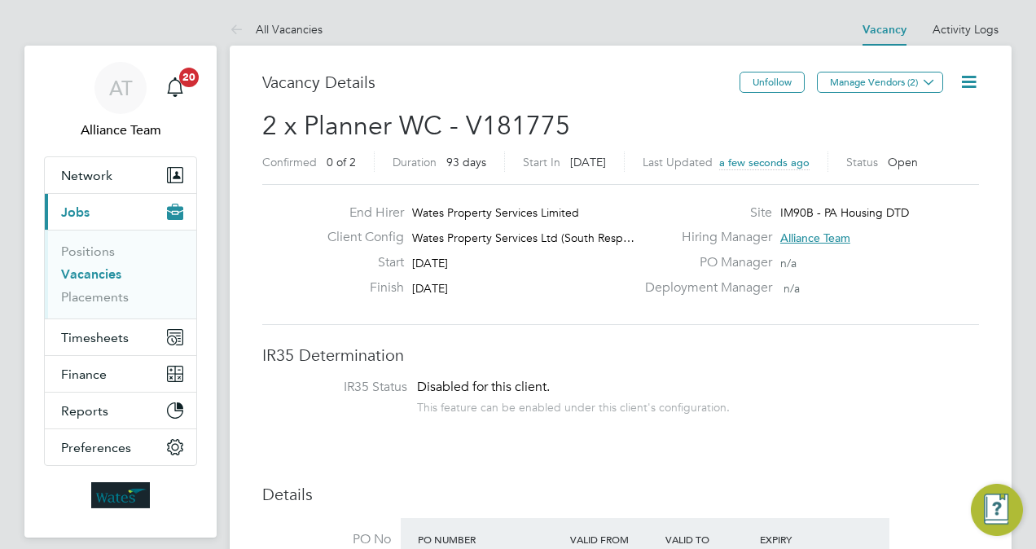
click at [972, 87] on icon at bounding box center [969, 82] width 20 height 20
click at [914, 182] on li "Followers" at bounding box center [929, 175] width 94 height 23
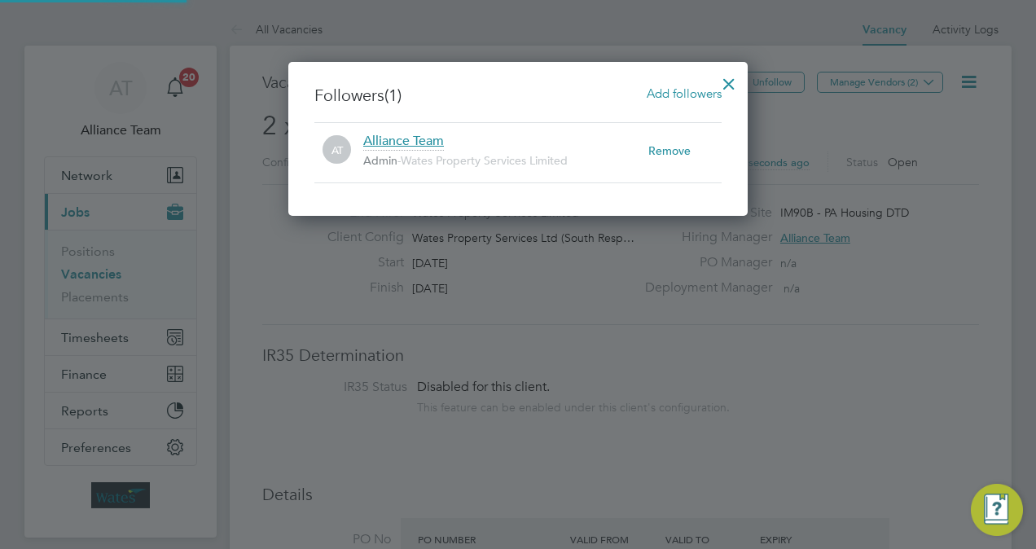
click at [671, 98] on span "Add followers" at bounding box center [684, 93] width 75 height 15
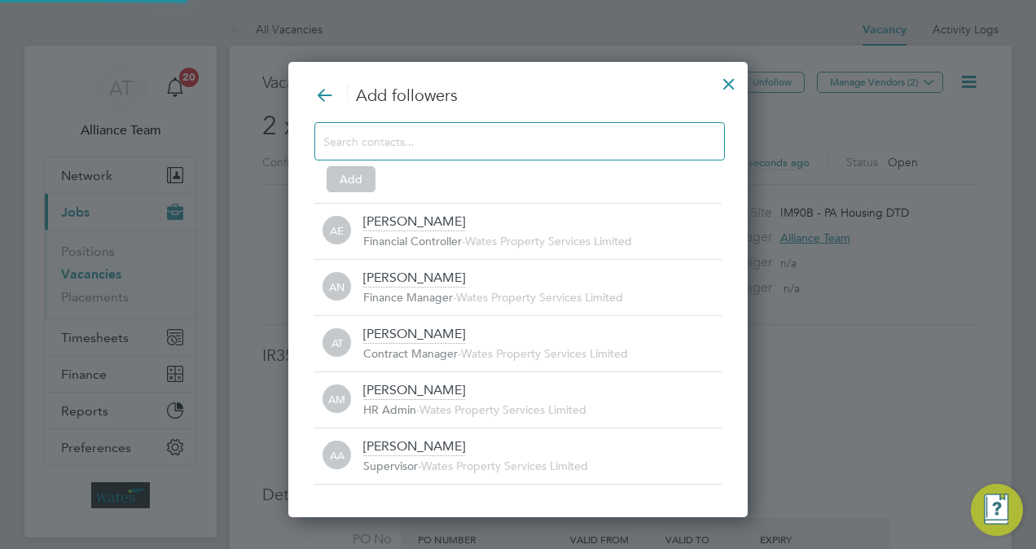
click at [470, 135] on input at bounding box center [506, 140] width 366 height 21
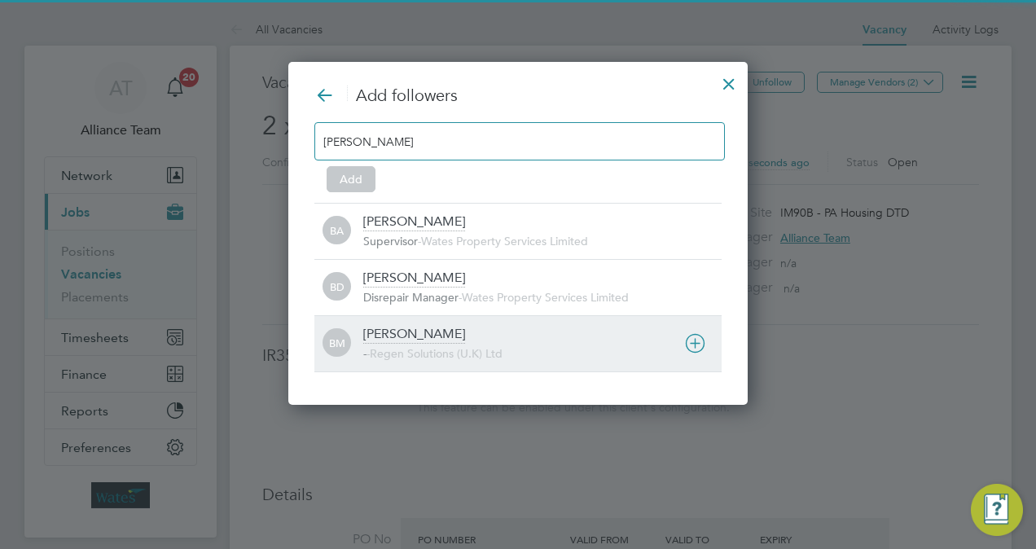
type input "billy"
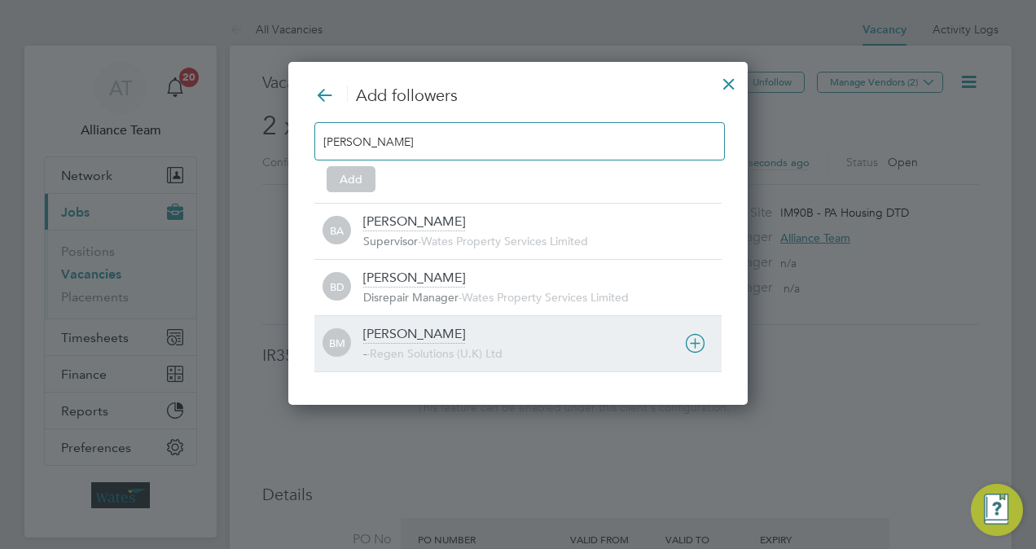
click at [442, 332] on div "Billy Mcnamara" at bounding box center [414, 335] width 102 height 18
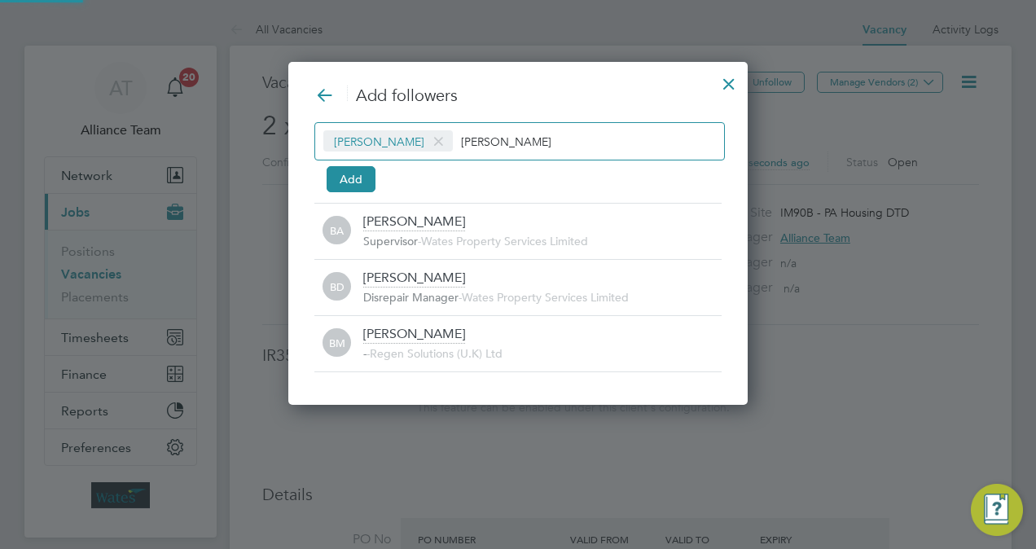
click at [533, 137] on input "billy" at bounding box center [512, 140] width 102 height 21
type input "b"
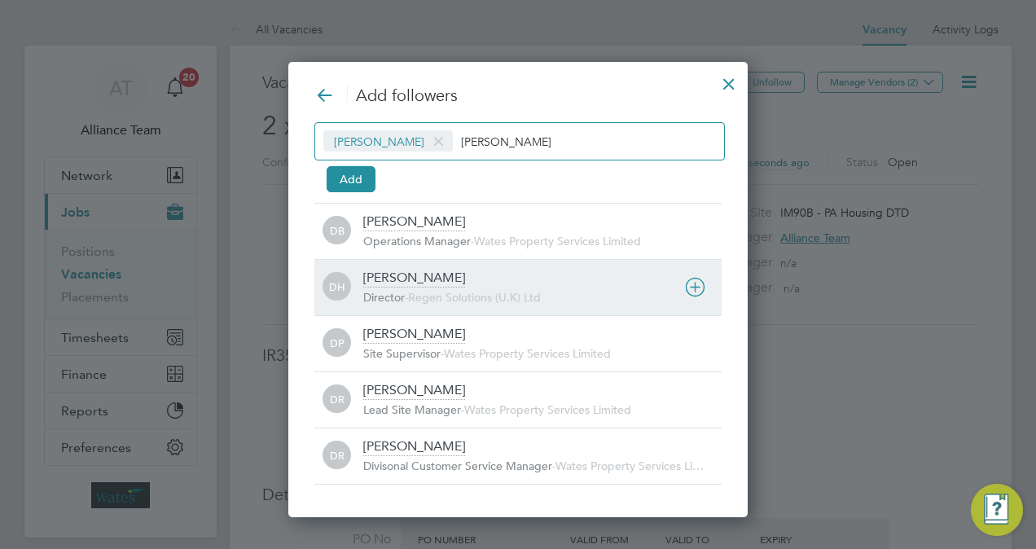
type input "darren"
click at [475, 296] on span "Regen Solutions (U.K) Ltd" at bounding box center [474, 297] width 133 height 15
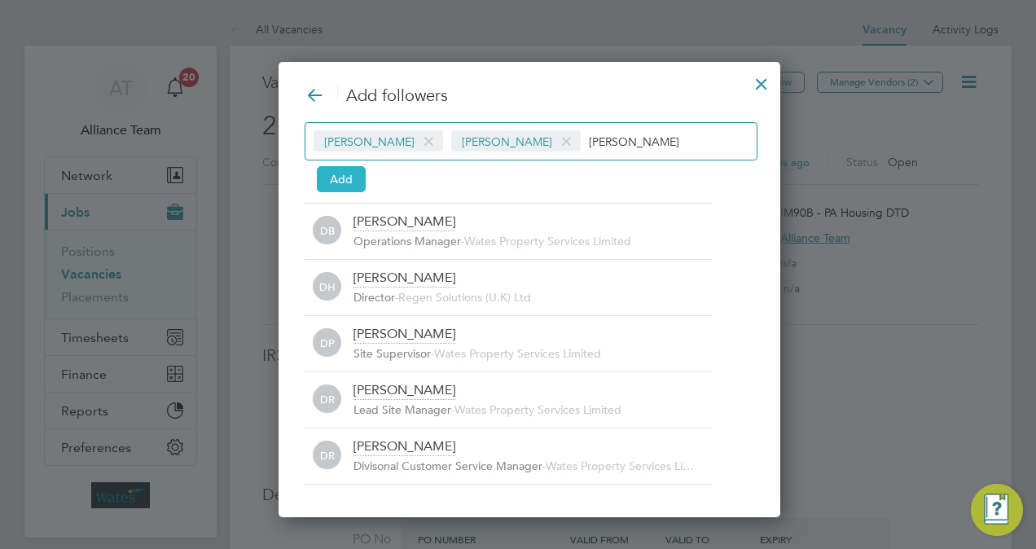
click at [337, 172] on button "Add" at bounding box center [341, 179] width 49 height 26
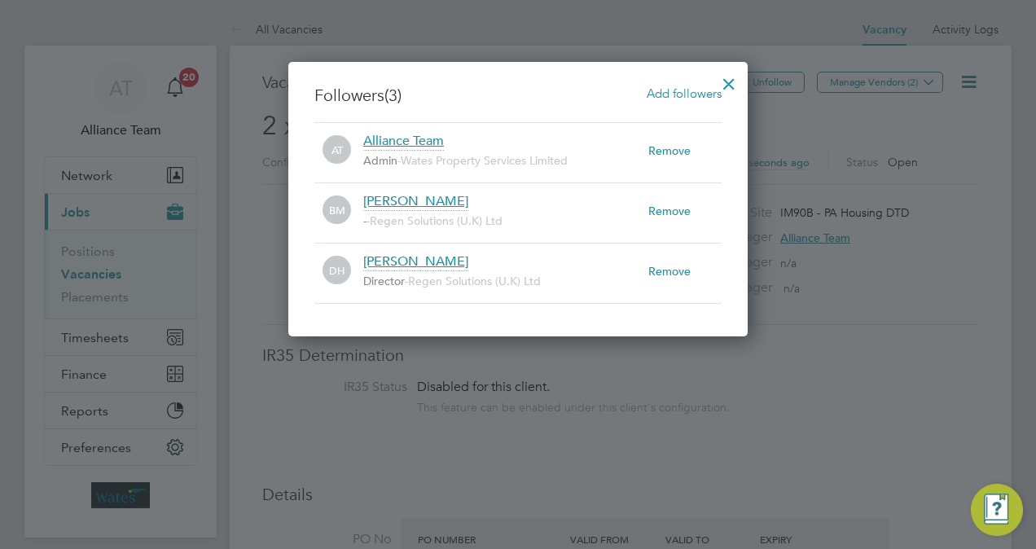
click at [733, 82] on div at bounding box center [728, 79] width 29 height 29
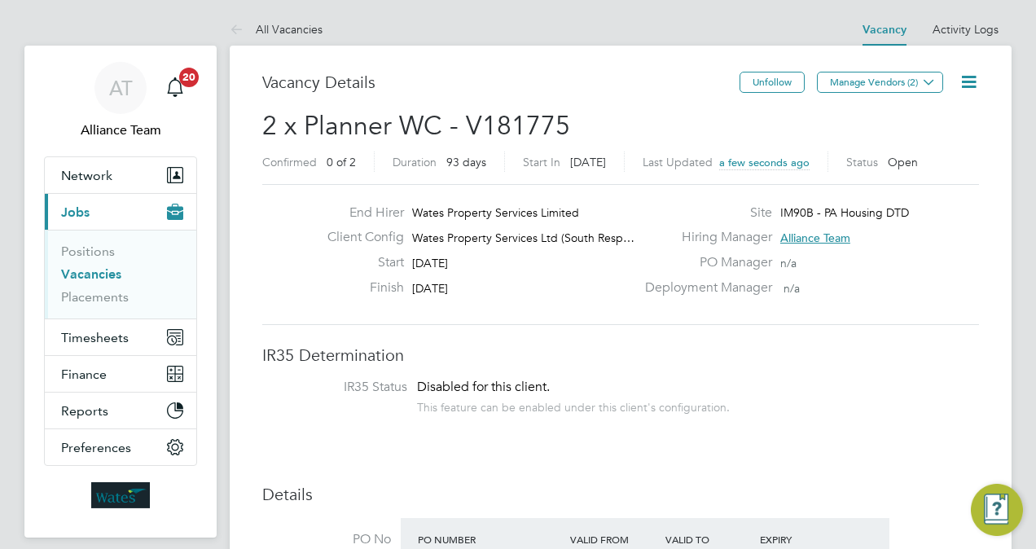
click at [426, 124] on span "2 x Planner WC - V181775" at bounding box center [416, 126] width 308 height 32
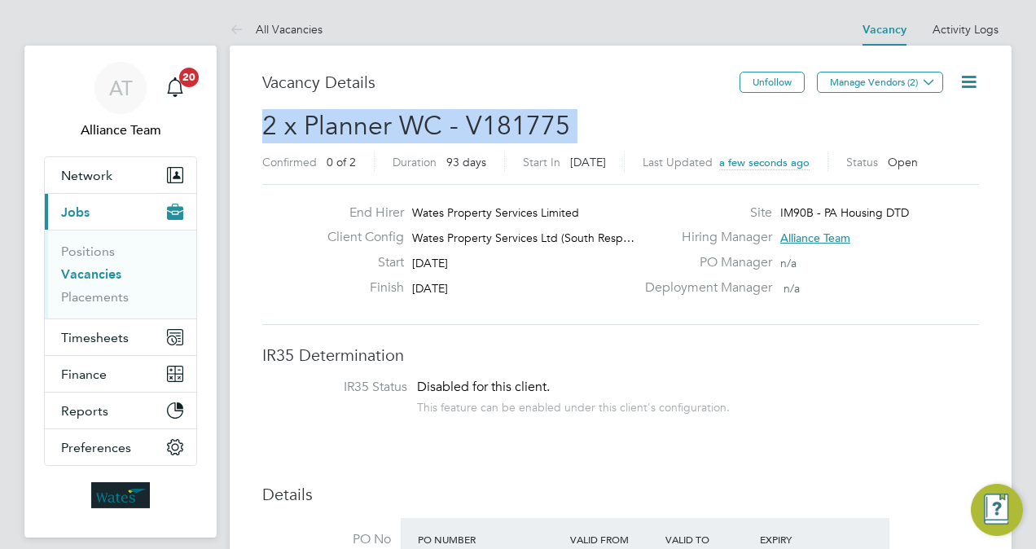
copy h2 "2 x Planner WC - V181775 Confirmed"
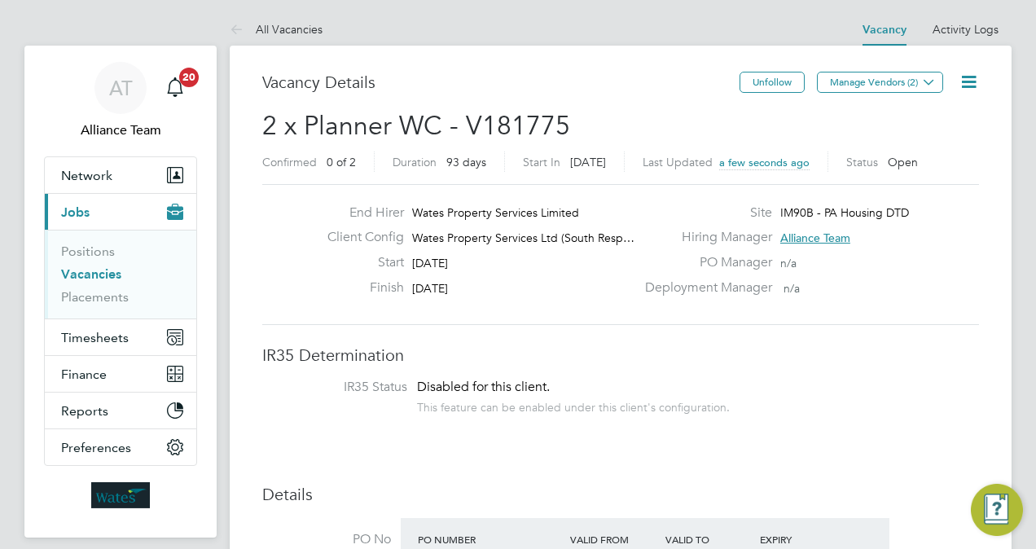
click at [810, 410] on li "IR35 Status Disabled for this client. This feature can be enabled under this cl…" at bounding box center [621, 399] width 684 height 40
click at [88, 276] on link "Vacancies" at bounding box center [91, 273] width 60 height 15
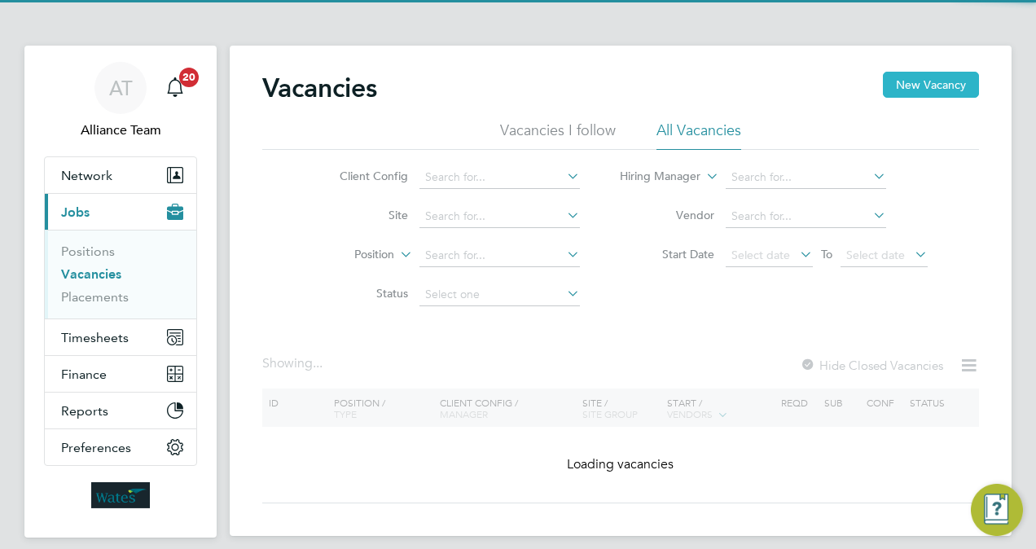
click at [937, 85] on button "New Vacancy" at bounding box center [931, 85] width 96 height 26
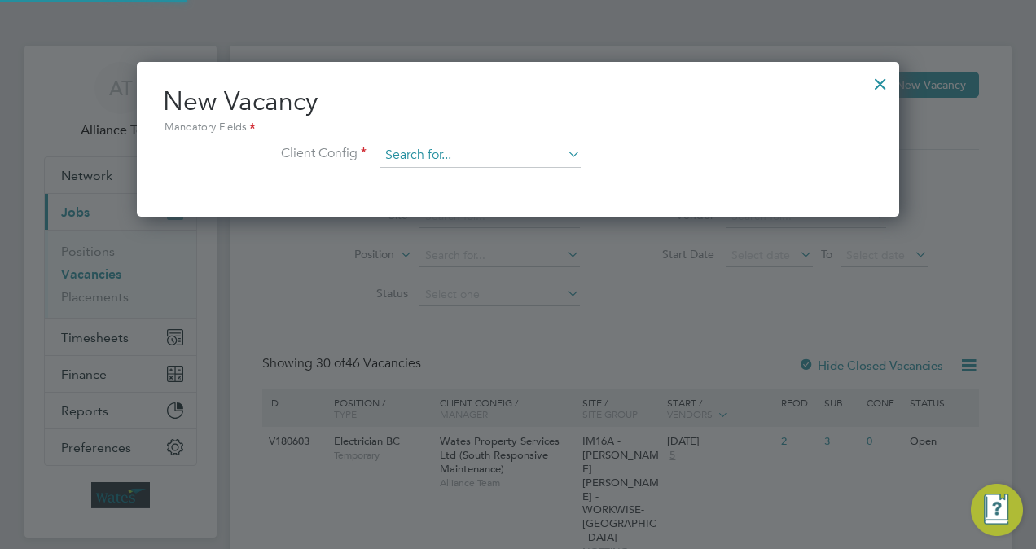
click at [495, 152] on input at bounding box center [480, 155] width 201 height 24
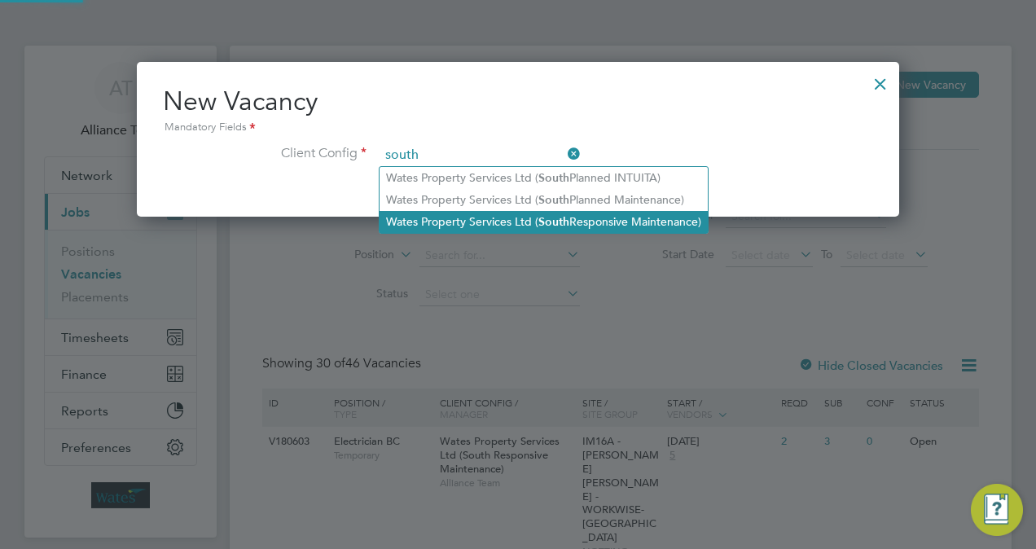
click at [556, 220] on b "South" at bounding box center [553, 222] width 31 height 14
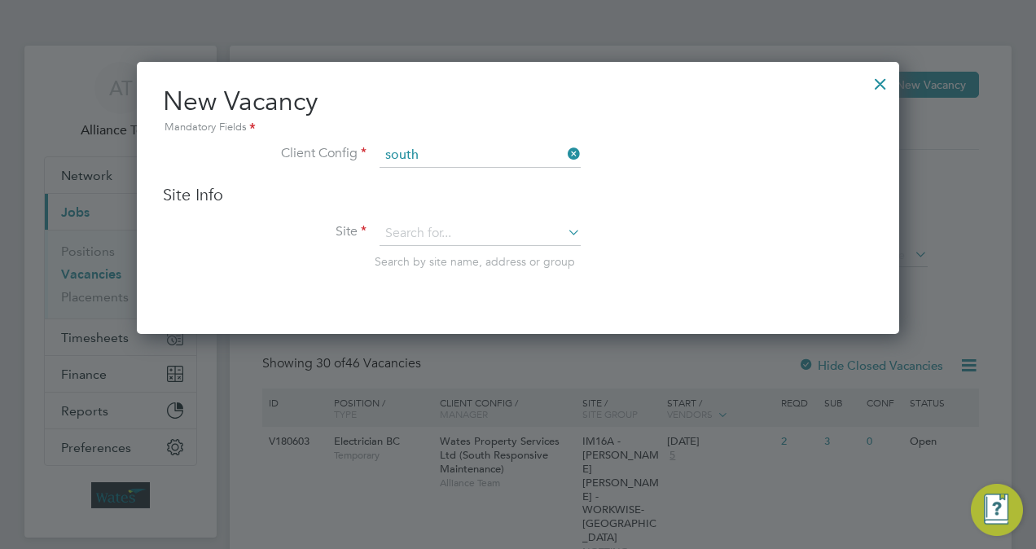
type input "Wates Property Services Ltd (South Responsive Maintenance)"
click at [484, 226] on input at bounding box center [480, 234] width 201 height 24
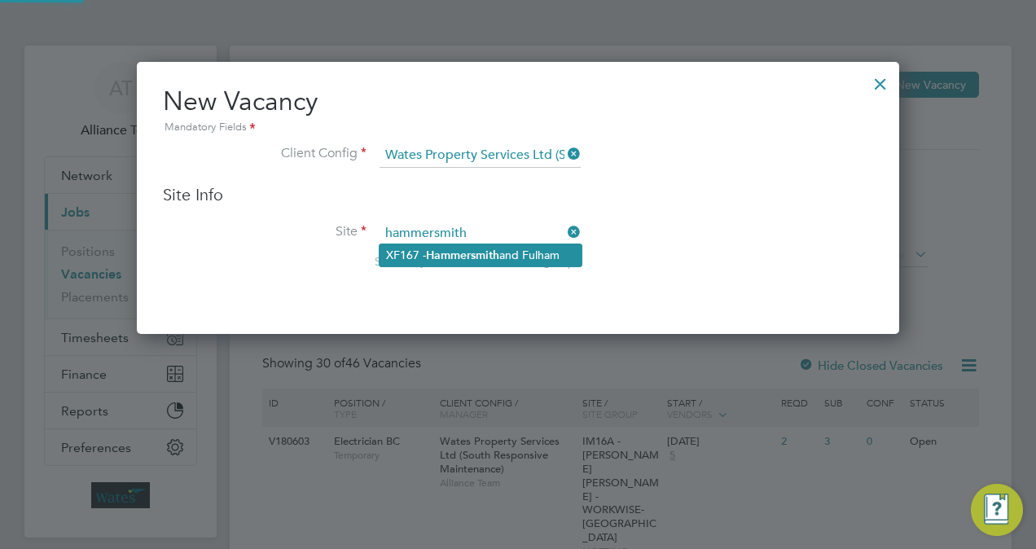
click at [494, 248] on b "Hammersmith" at bounding box center [462, 255] width 73 height 14
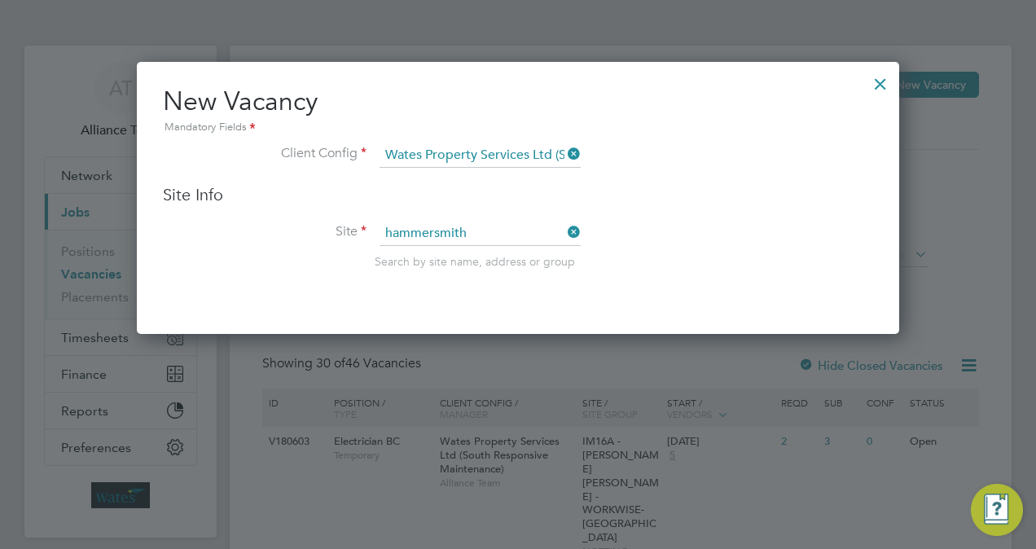
type input "XF167 - [GEOGRAPHIC_DATA]"
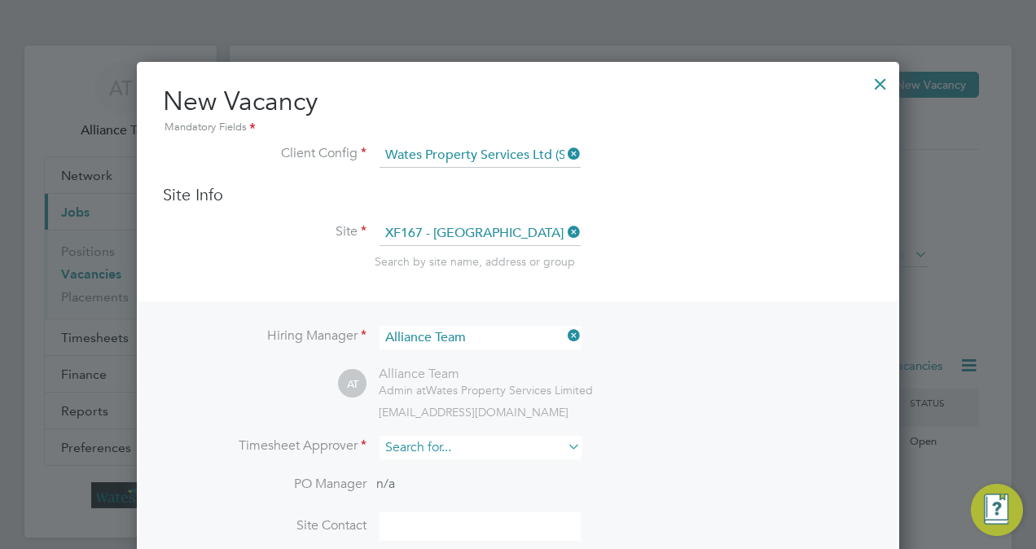
click at [467, 453] on input at bounding box center [480, 448] width 201 height 24
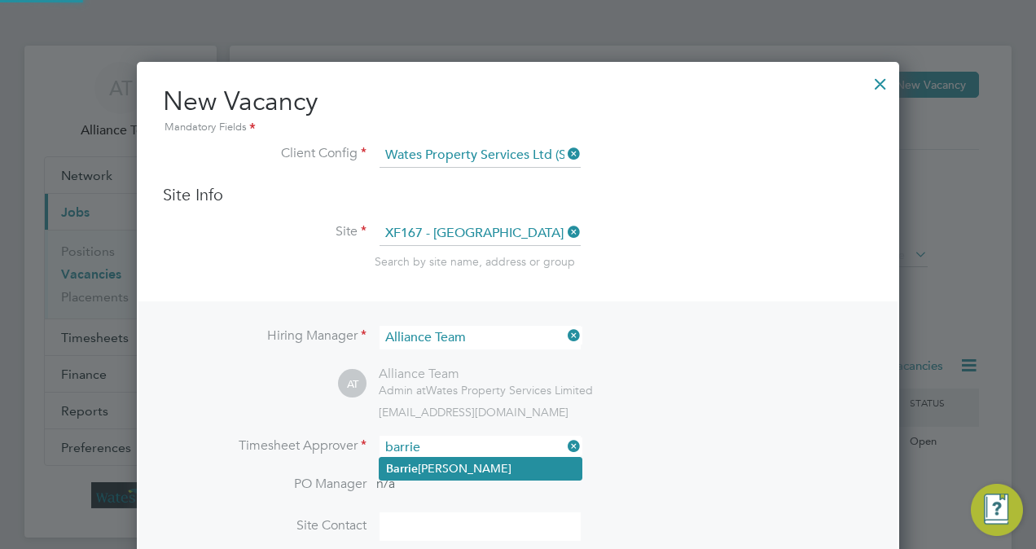
click at [476, 468] on li "Barrie O'Hare" at bounding box center [481, 469] width 202 height 22
type input "[PERSON_NAME]"
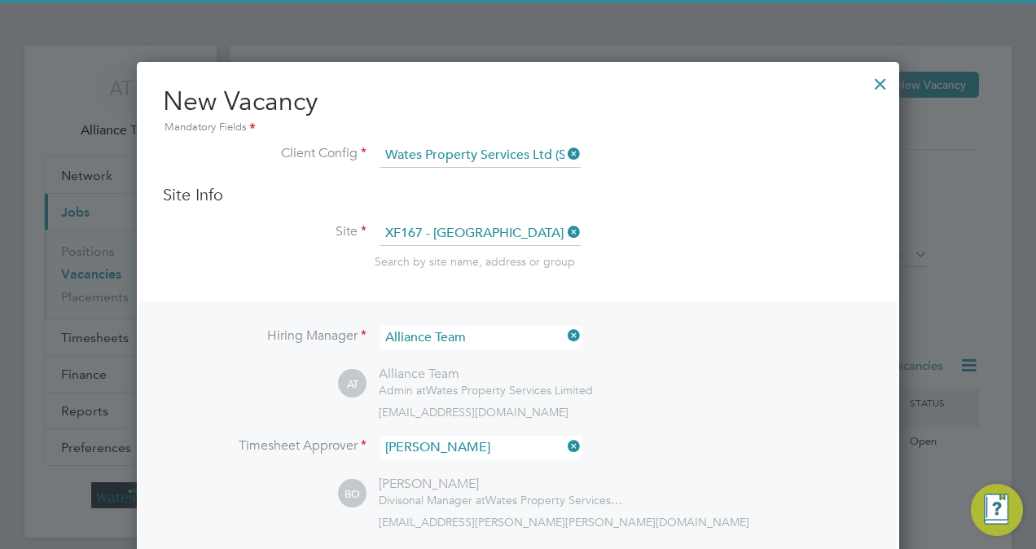
click at [754, 441] on li "Timesheet Approver Barrie O'Hare" at bounding box center [518, 456] width 710 height 40
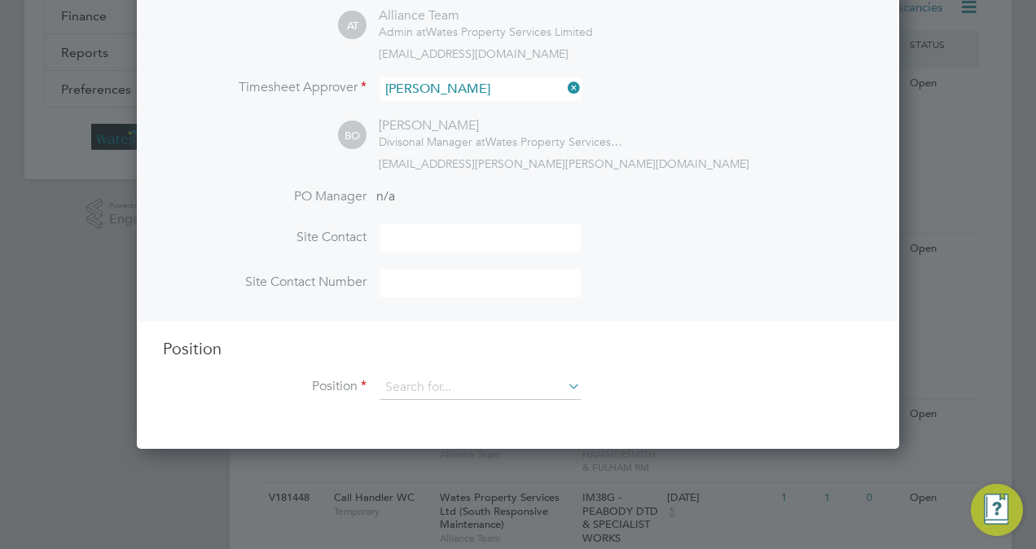
click at [481, 399] on li "Position" at bounding box center [518, 395] width 710 height 41
click at [476, 389] on input at bounding box center [480, 387] width 201 height 24
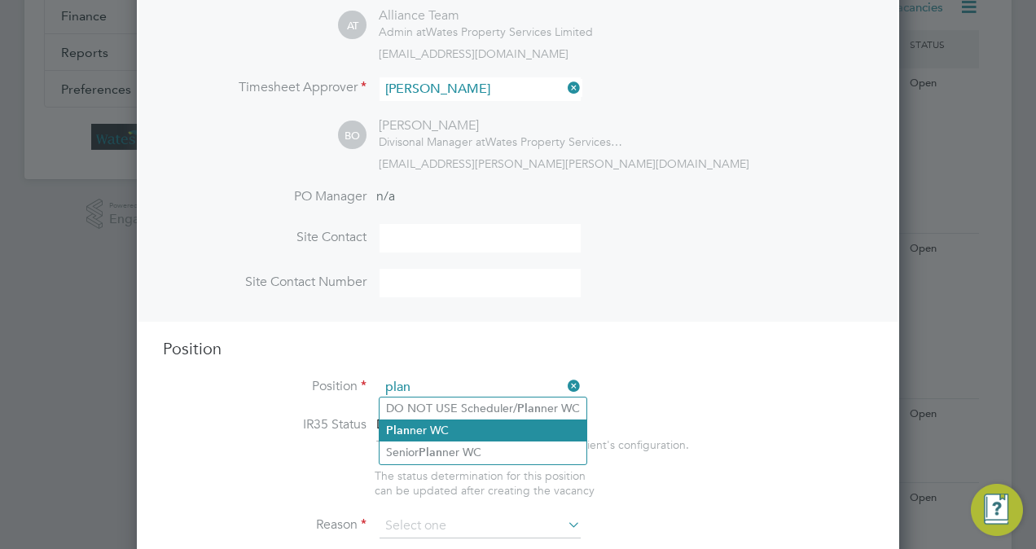
click at [472, 432] on li "Plan ner WC" at bounding box center [483, 430] width 207 height 22
type input "Planner WC"
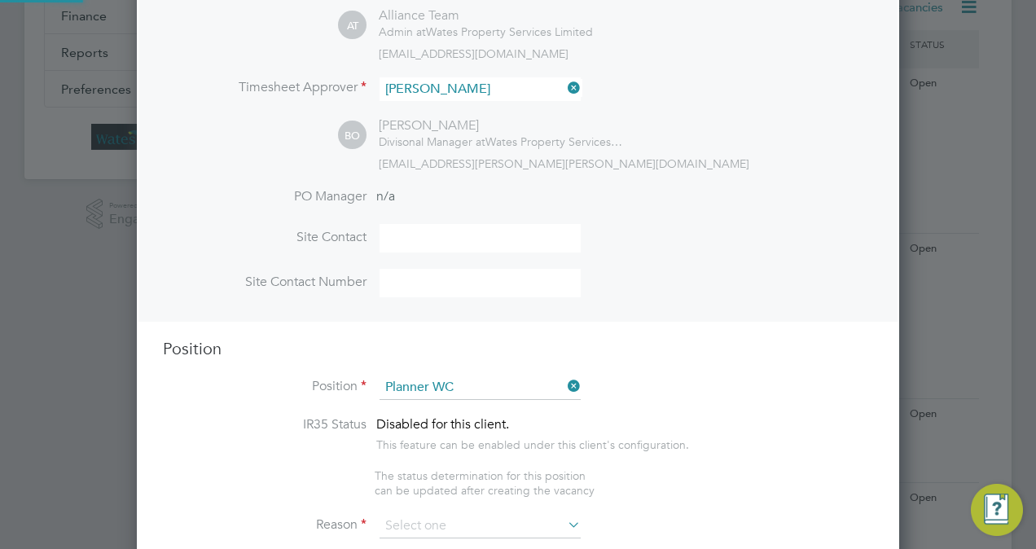
type textarea "Planner"
click at [666, 425] on div "Disabled for this client. This feature can be enabled under this client's confi…" at bounding box center [532, 434] width 313 height 36
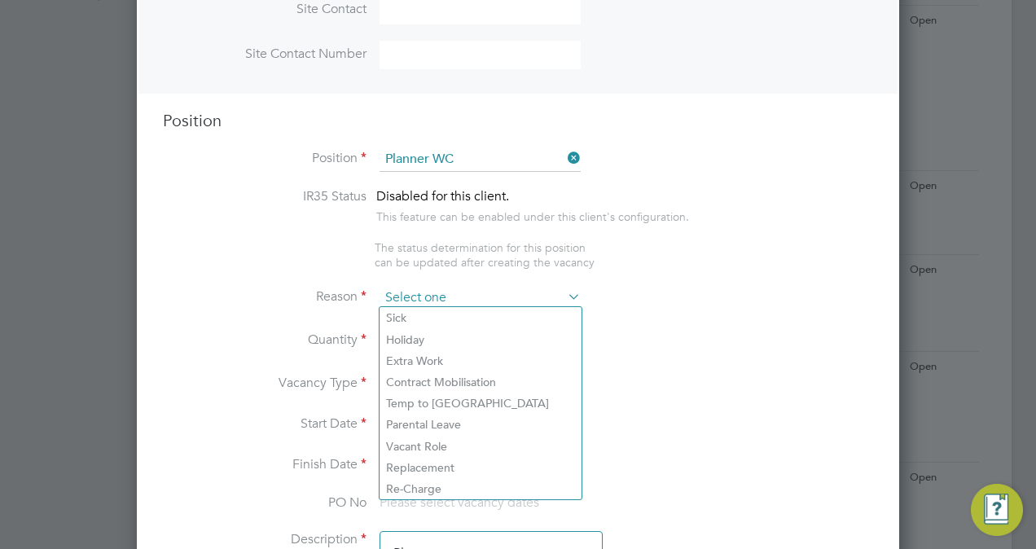
click at [447, 294] on input at bounding box center [480, 298] width 201 height 24
click at [452, 356] on li "Extra Work" at bounding box center [481, 360] width 202 height 21
type input "Extra Work"
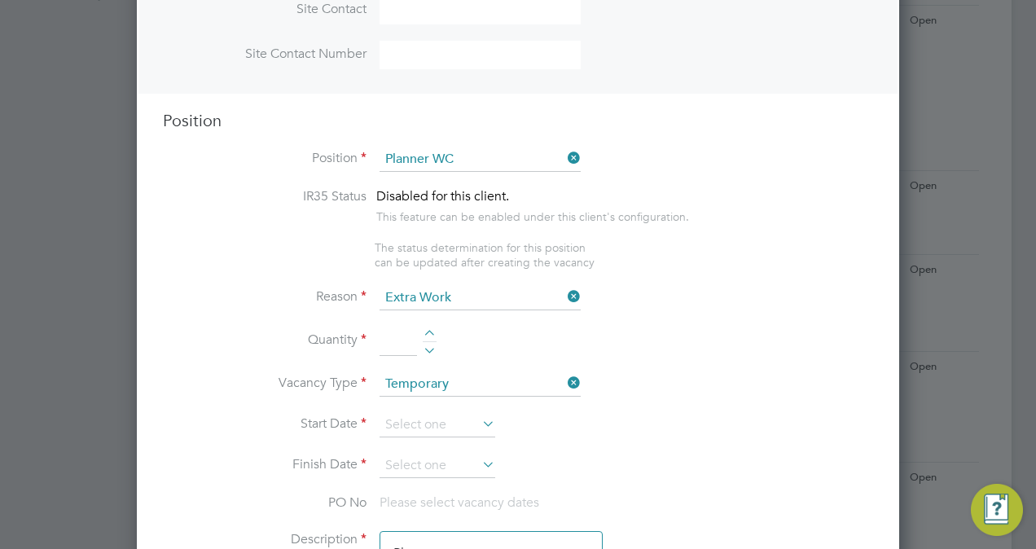
click at [432, 331] on div at bounding box center [430, 335] width 14 height 11
type input "1"
click at [428, 420] on input at bounding box center [438, 425] width 116 height 24
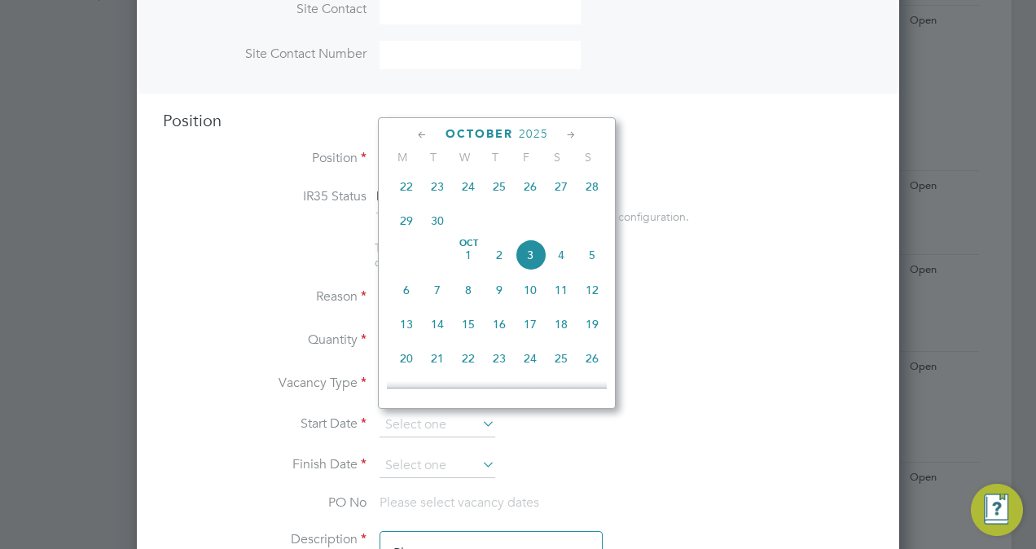
click at [406, 300] on span "6" at bounding box center [406, 289] width 31 height 31
type input "[DATE]"
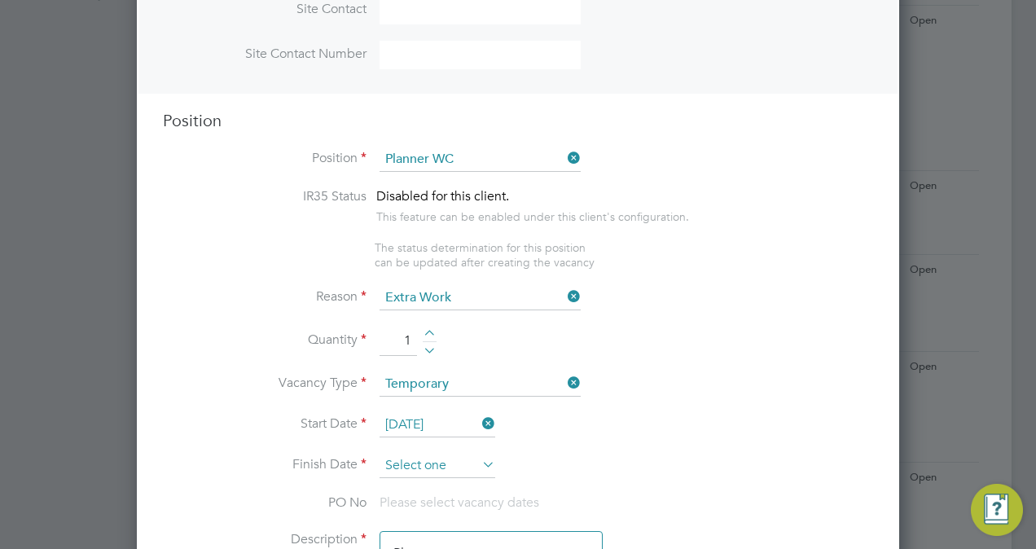
click at [427, 454] on input at bounding box center [438, 466] width 116 height 24
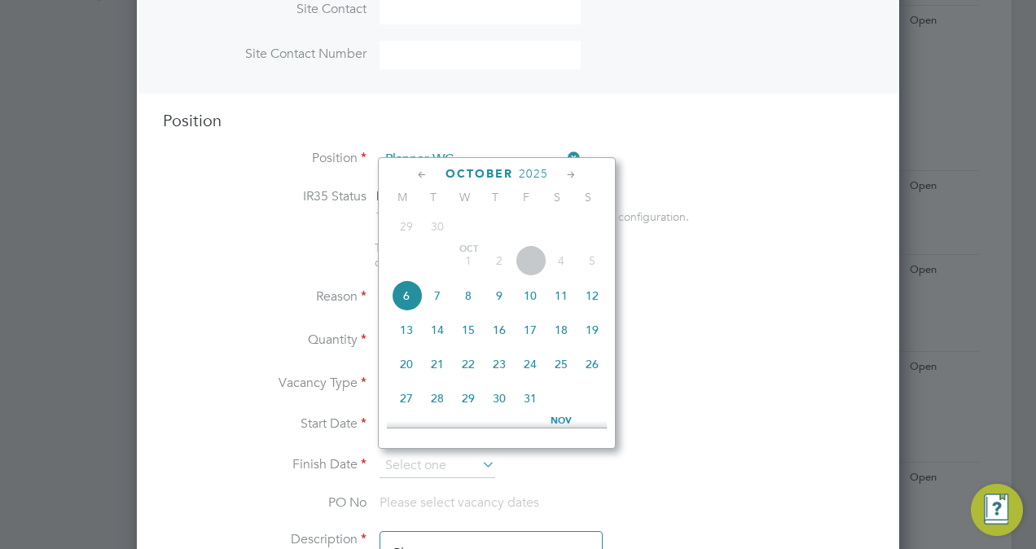
click at [563, 177] on div "October 2025" at bounding box center [497, 173] width 220 height 15
drag, startPoint x: 563, startPoint y: 177, endPoint x: 577, endPoint y: 176, distance: 13.9
click at [577, 176] on icon at bounding box center [571, 175] width 15 height 18
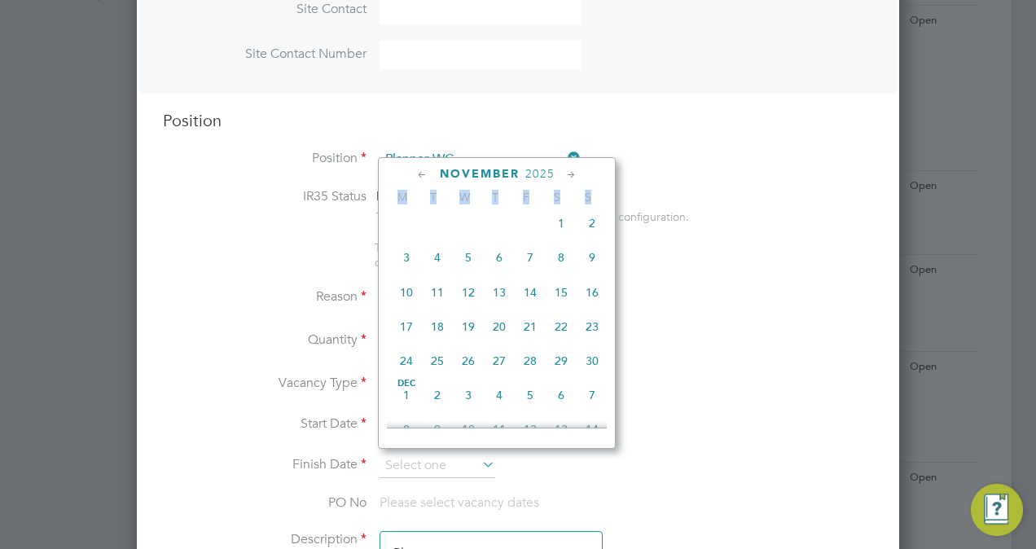
click at [577, 176] on icon at bounding box center [571, 175] width 15 height 18
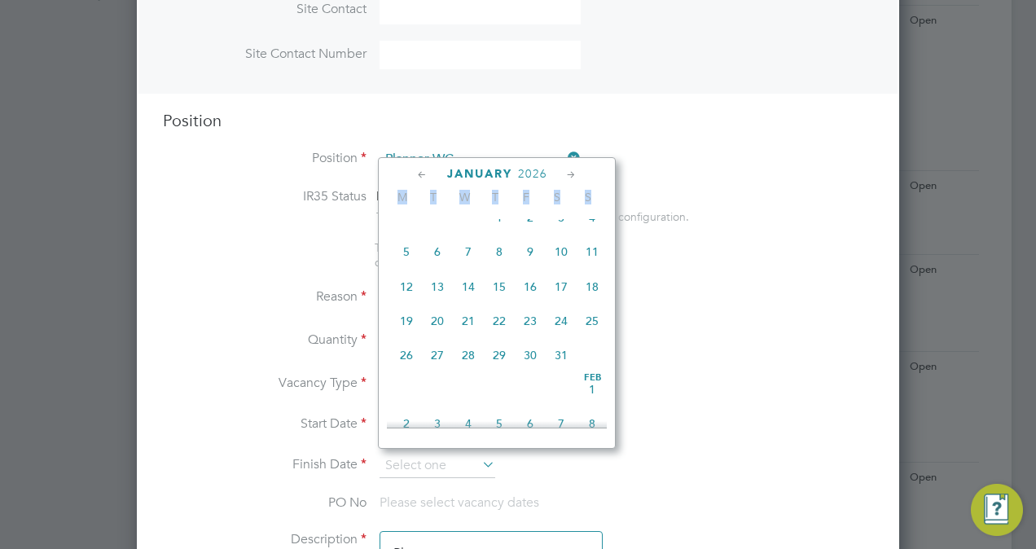
click at [443, 267] on span "6" at bounding box center [437, 251] width 31 height 31
type input "[DATE]"
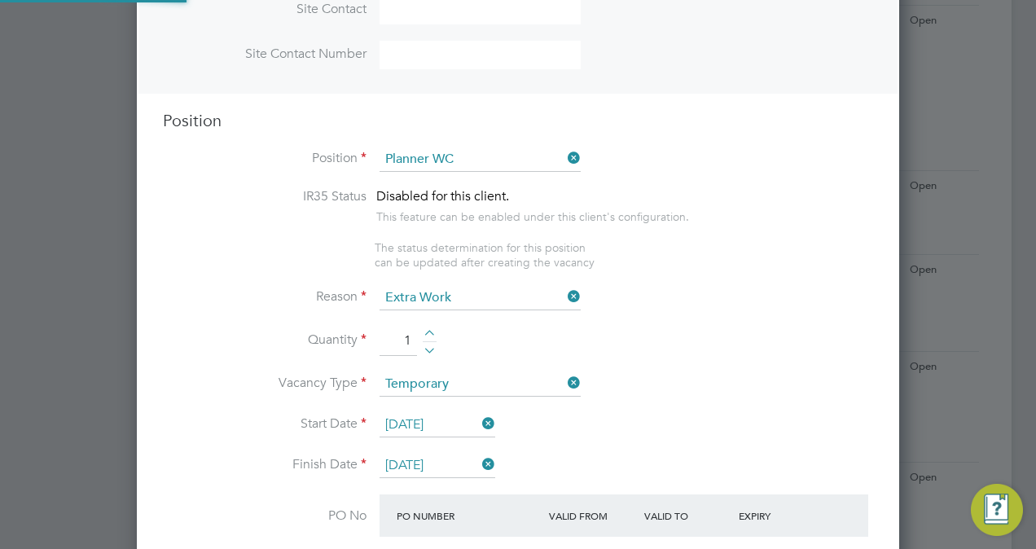
click at [751, 302] on li "Reason Extra Work" at bounding box center [518, 306] width 710 height 41
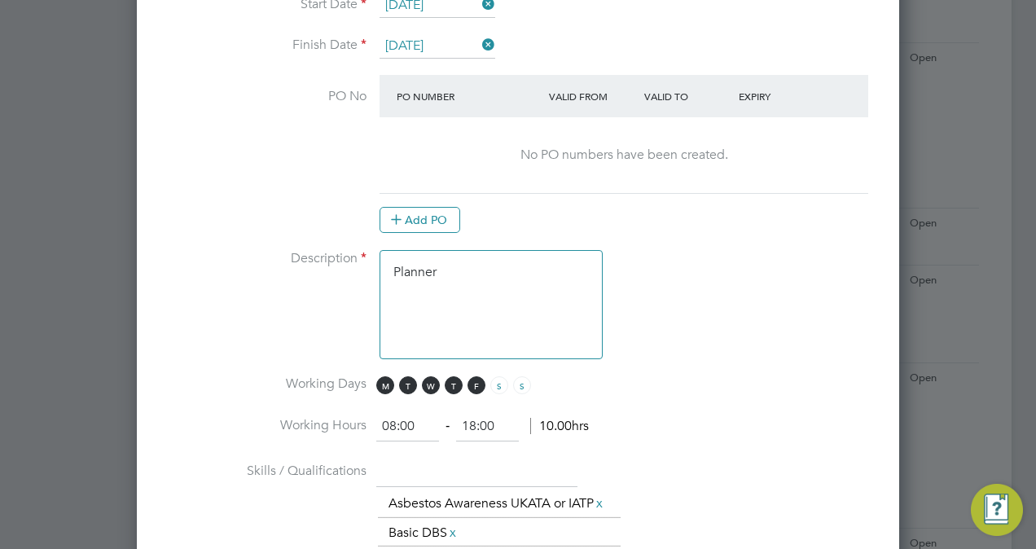
scroll to position [1042, 0]
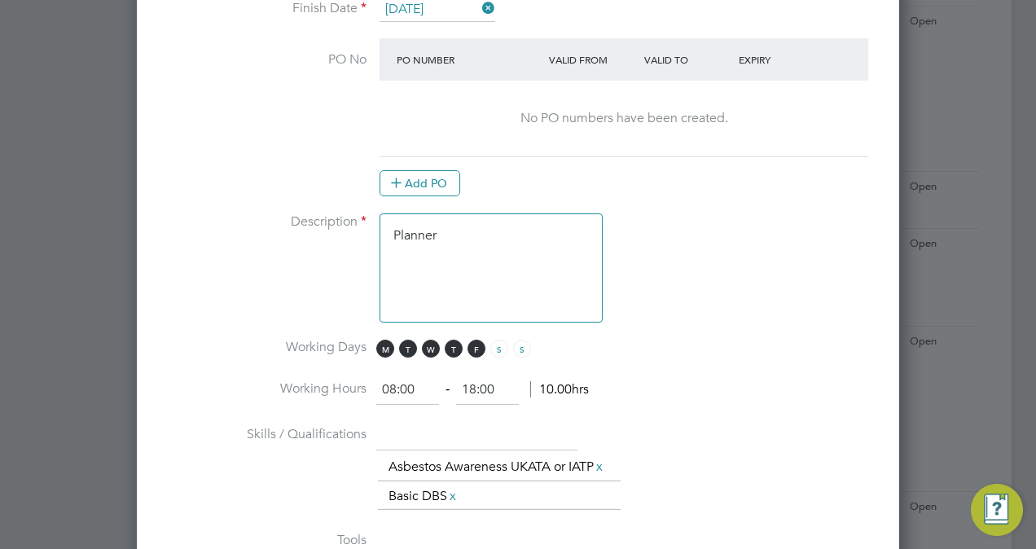
click at [475, 385] on input "18:00" at bounding box center [487, 389] width 63 height 29
type input "17:00"
click at [486, 236] on textarea "Planner" at bounding box center [491, 267] width 223 height 109
type textarea "Planner"
click at [725, 301] on li "Description Planner" at bounding box center [518, 275] width 710 height 125
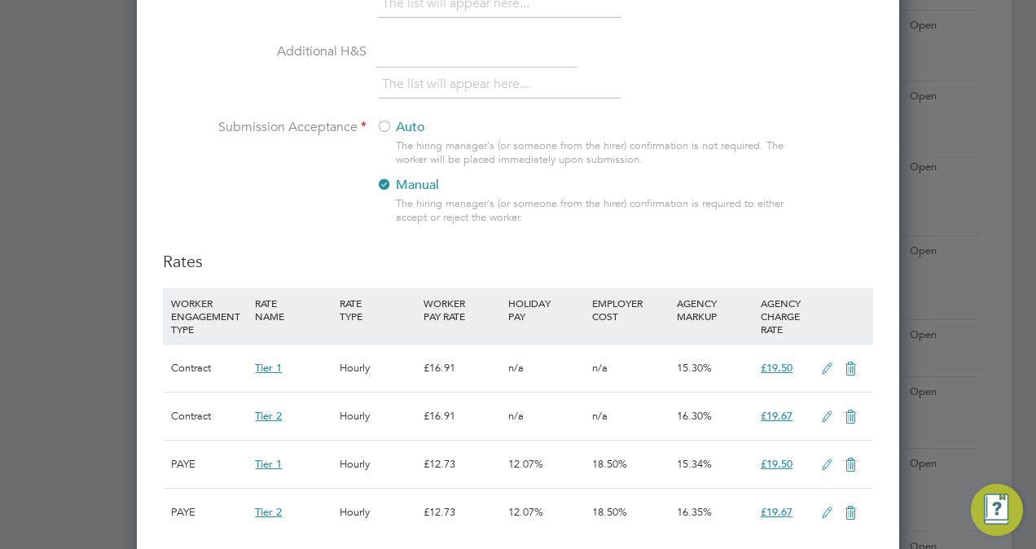
scroll to position [1694, 0]
click at [407, 134] on label "Auto" at bounding box center [478, 125] width 204 height 17
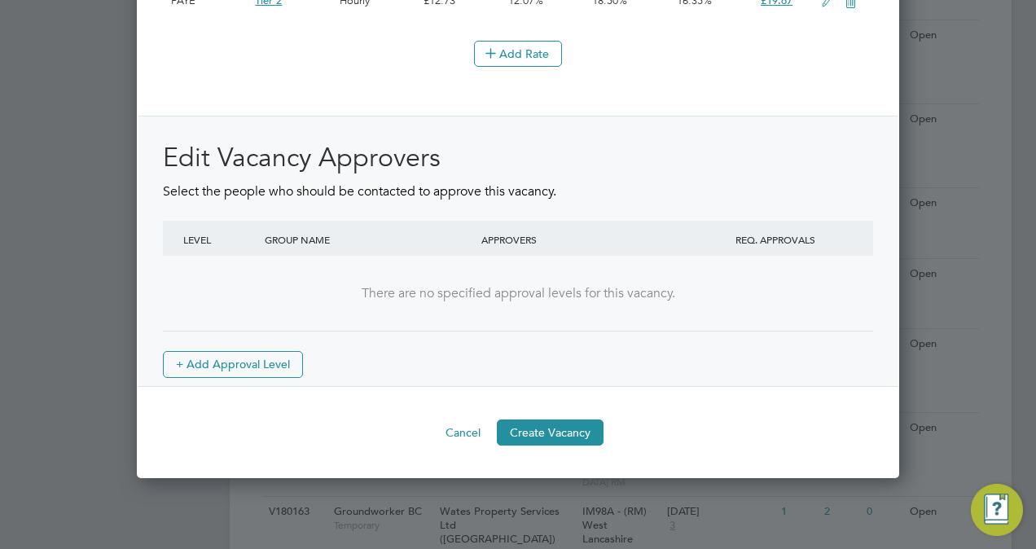
scroll to position [2215, 0]
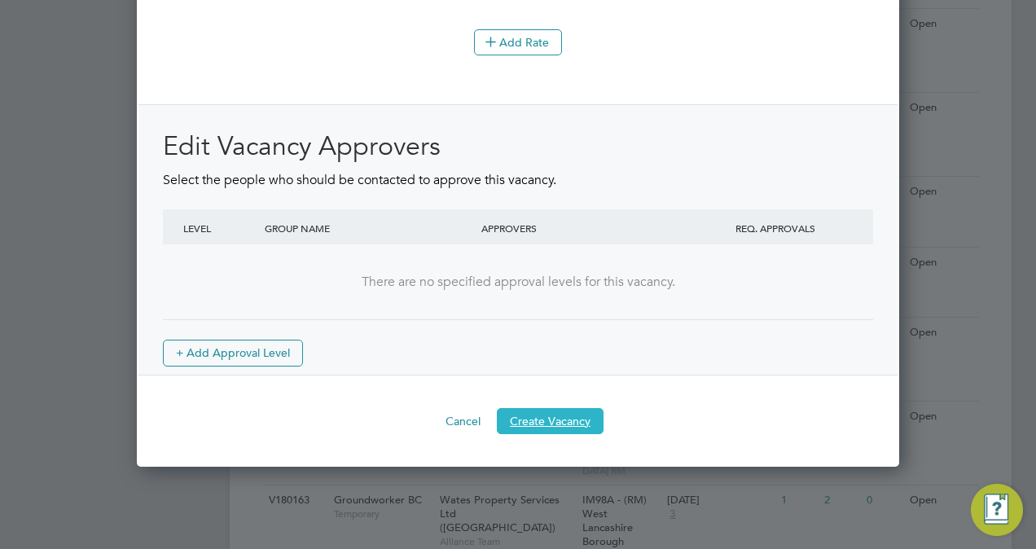
click at [555, 427] on button "Create Vacancy" at bounding box center [550, 421] width 107 height 26
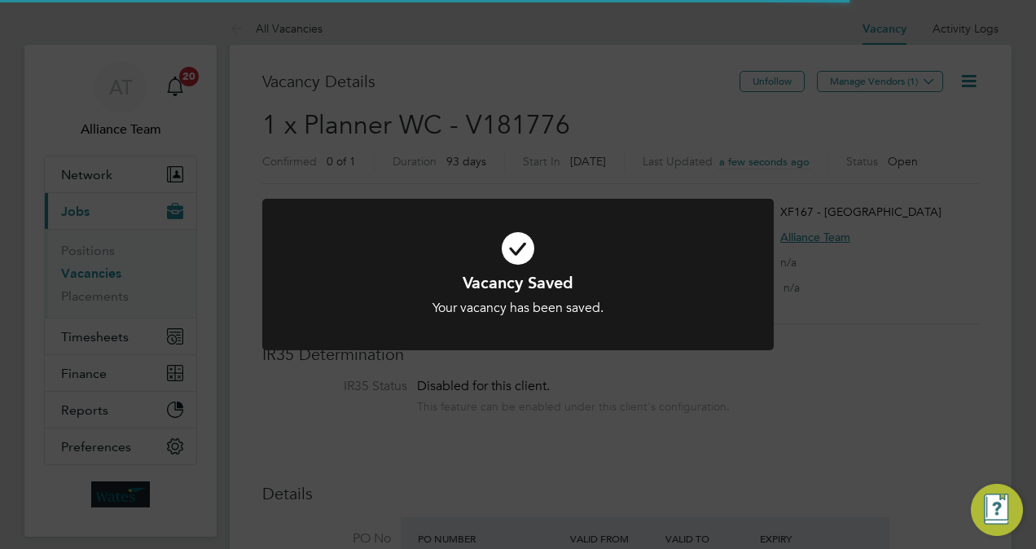
scroll to position [8, 8]
click at [977, 200] on div "Vacancy Saved Your vacancy has been saved. Cancel Okay" at bounding box center [518, 274] width 1036 height 549
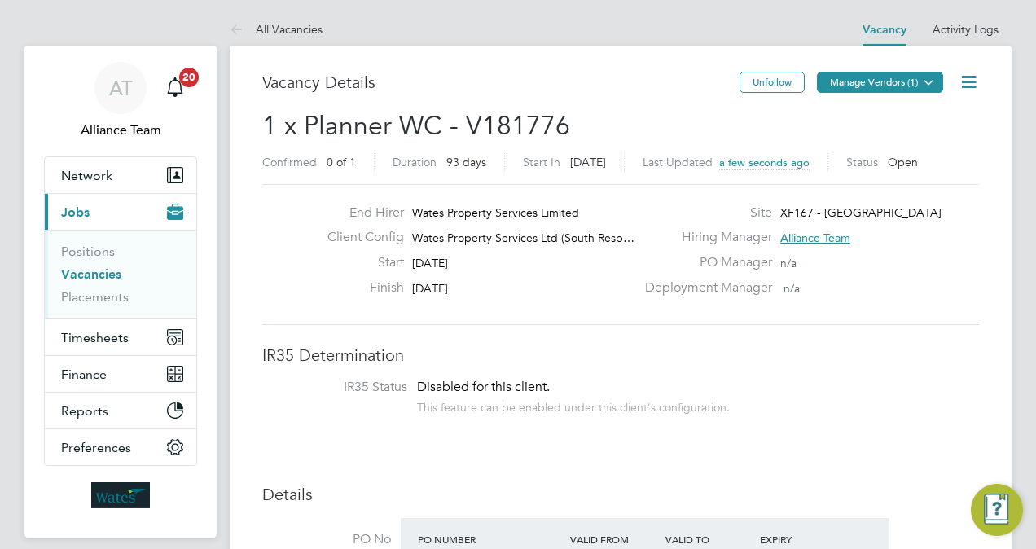
click at [907, 86] on button "Manage Vendors (1)" at bounding box center [880, 82] width 126 height 21
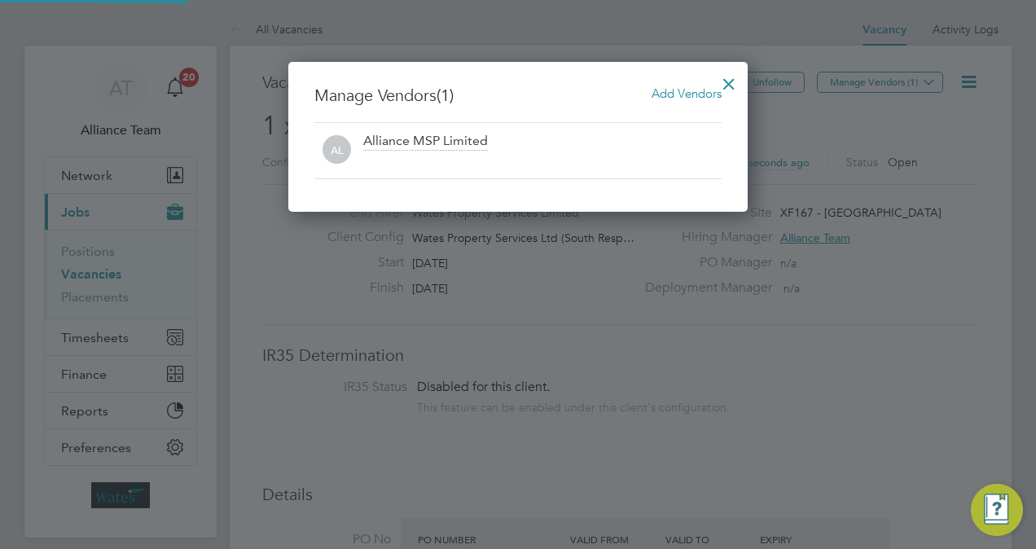
click at [686, 90] on span "Add Vendors" at bounding box center [687, 93] width 70 height 15
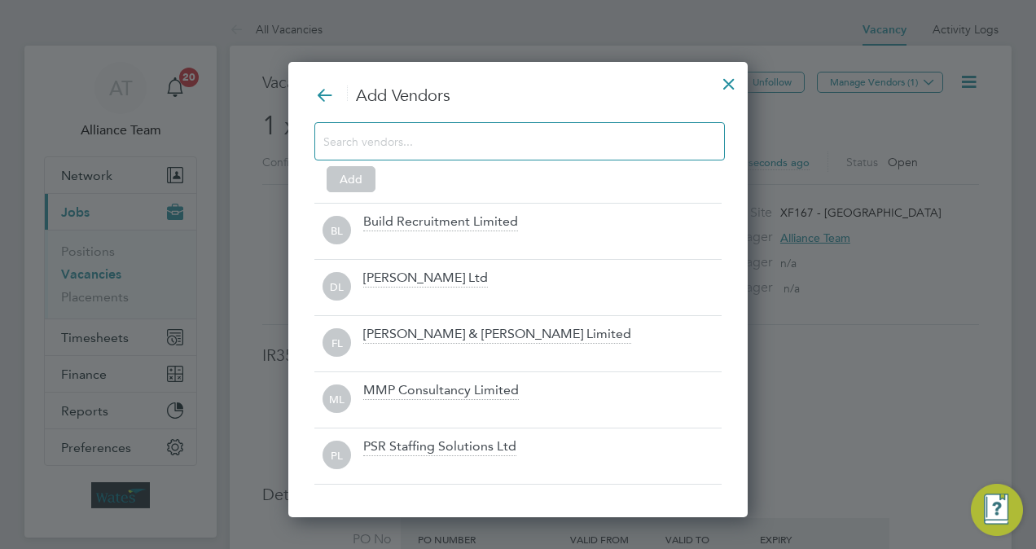
click at [397, 145] on input at bounding box center [506, 140] width 366 height 21
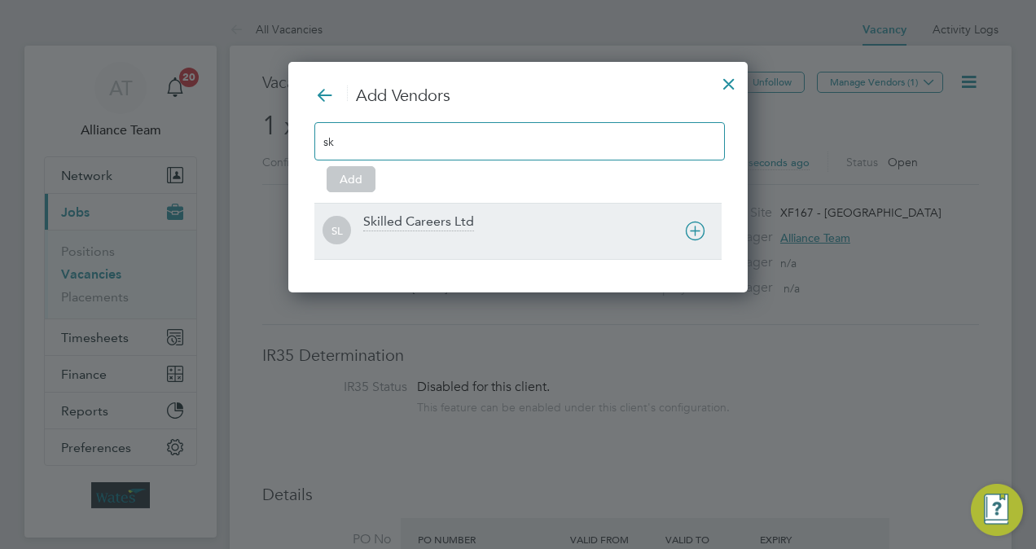
type input "sk"
click at [415, 234] on div at bounding box center [542, 242] width 358 height 16
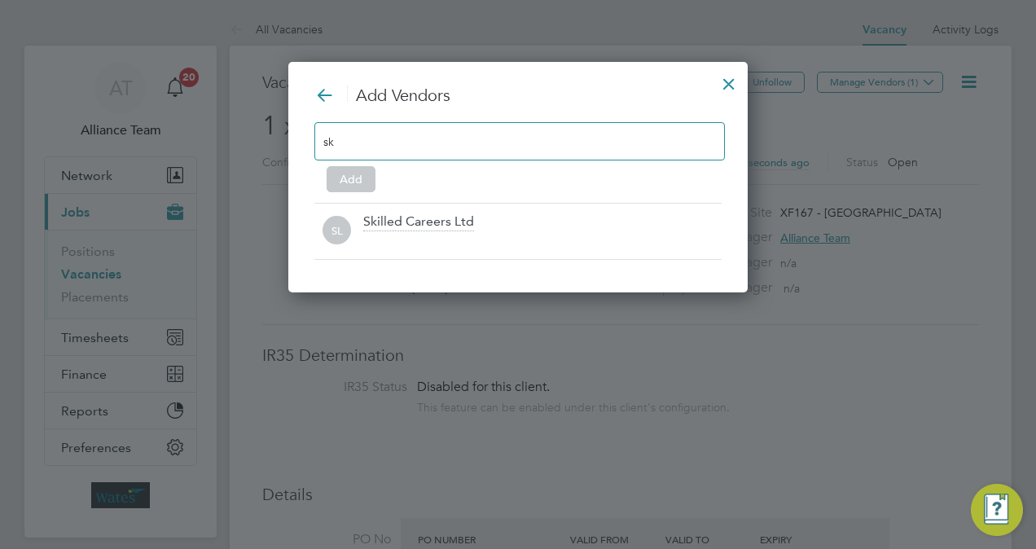
scroll to position [173, 459]
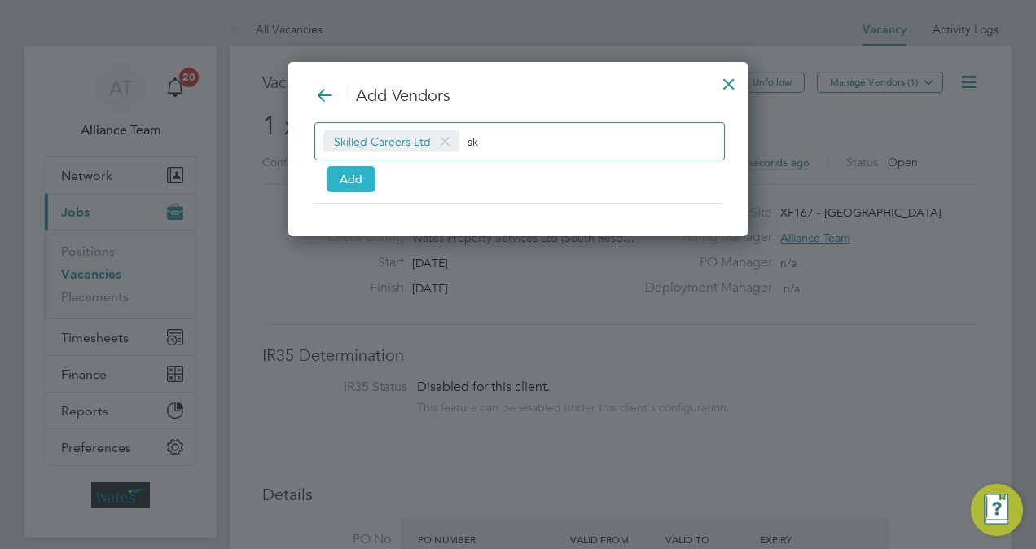
click at [347, 176] on button "Add" at bounding box center [351, 179] width 49 height 26
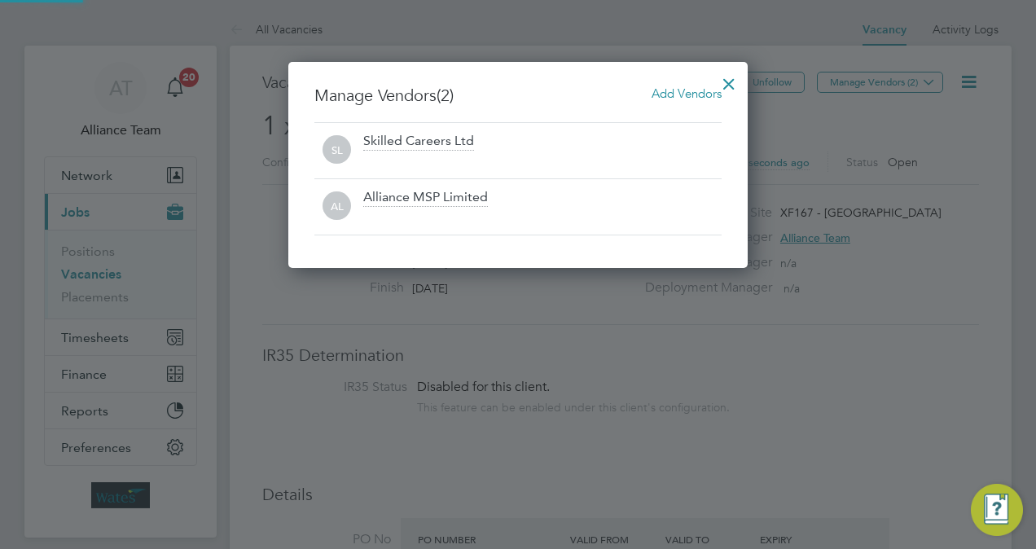
scroll to position [205, 459]
click at [733, 81] on div at bounding box center [728, 79] width 29 height 29
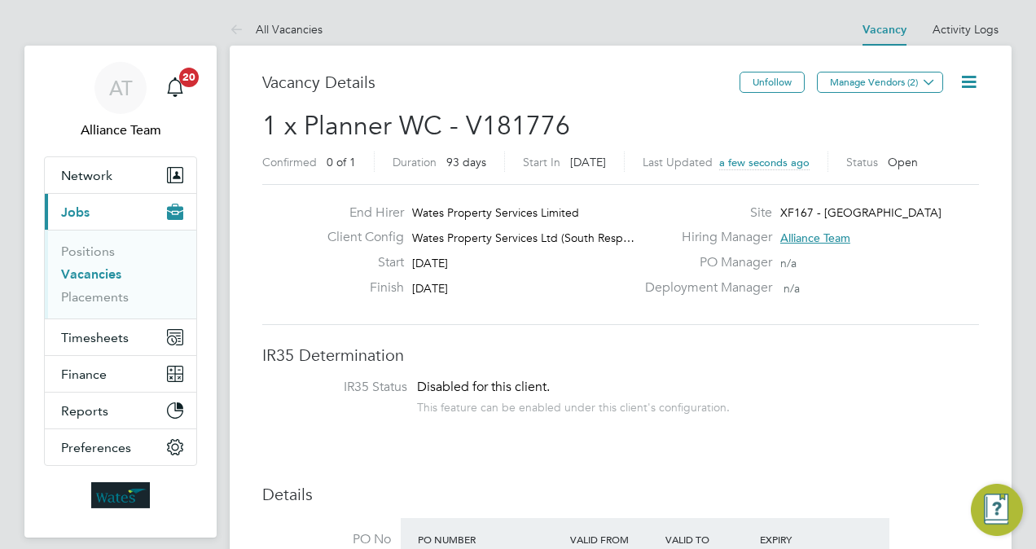
click at [962, 88] on icon at bounding box center [969, 82] width 20 height 20
click at [921, 173] on li "Followers" at bounding box center [929, 175] width 94 height 23
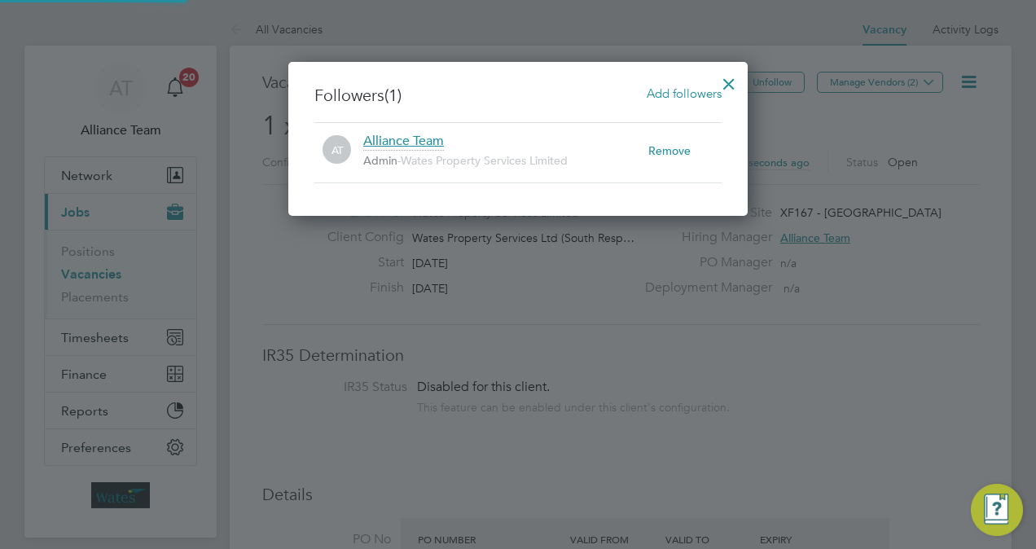
scroll to position [153, 459]
click at [709, 98] on span "Add followers" at bounding box center [684, 93] width 75 height 15
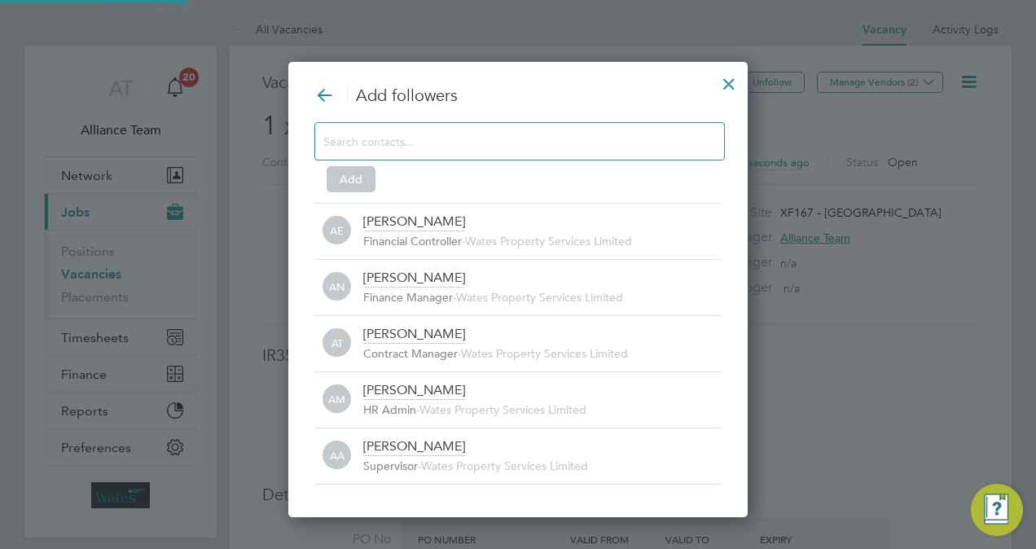
click at [511, 144] on input at bounding box center [506, 140] width 366 height 21
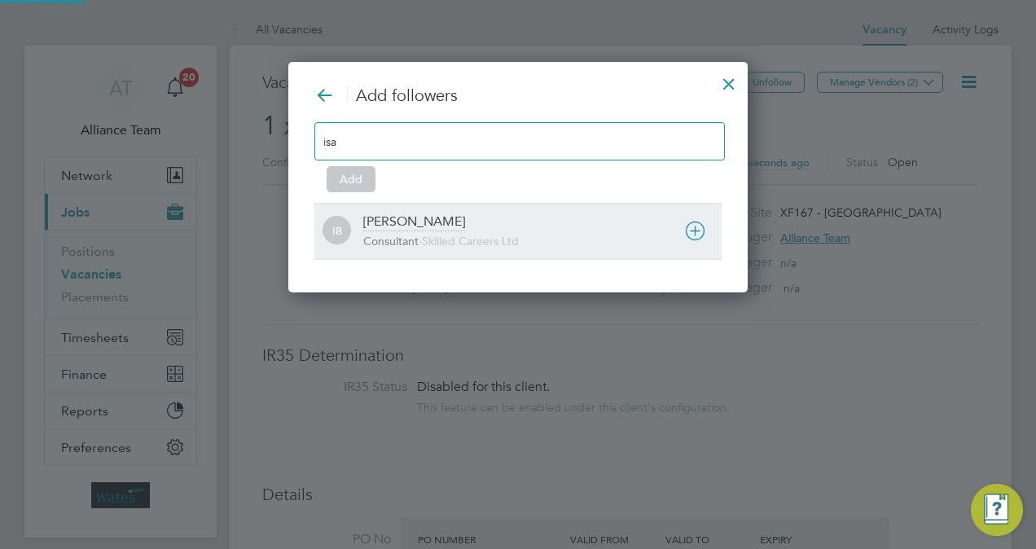
type input "isa"
click at [435, 239] on span "Skilled Careers Ltd" at bounding box center [470, 241] width 97 height 15
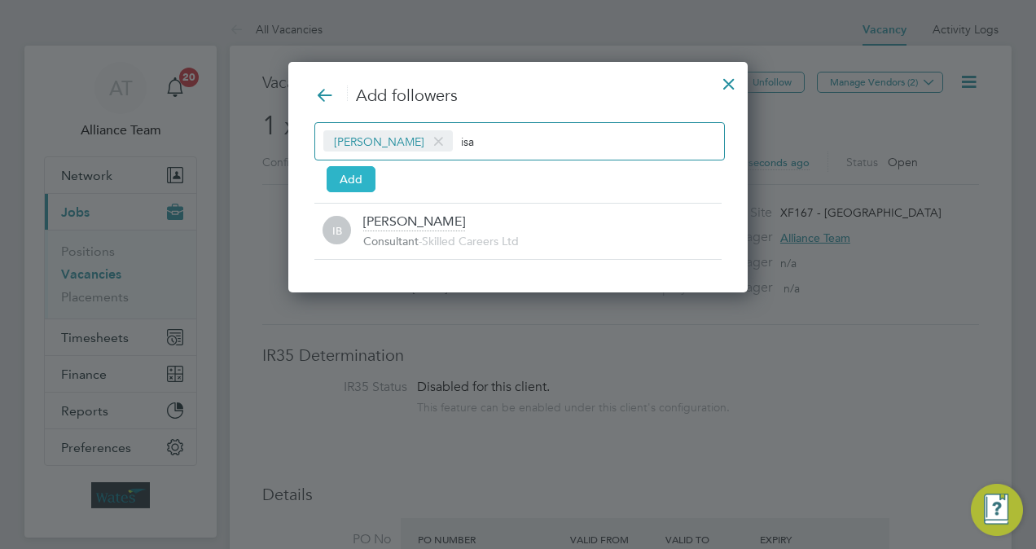
click at [356, 182] on button "Add" at bounding box center [351, 179] width 49 height 26
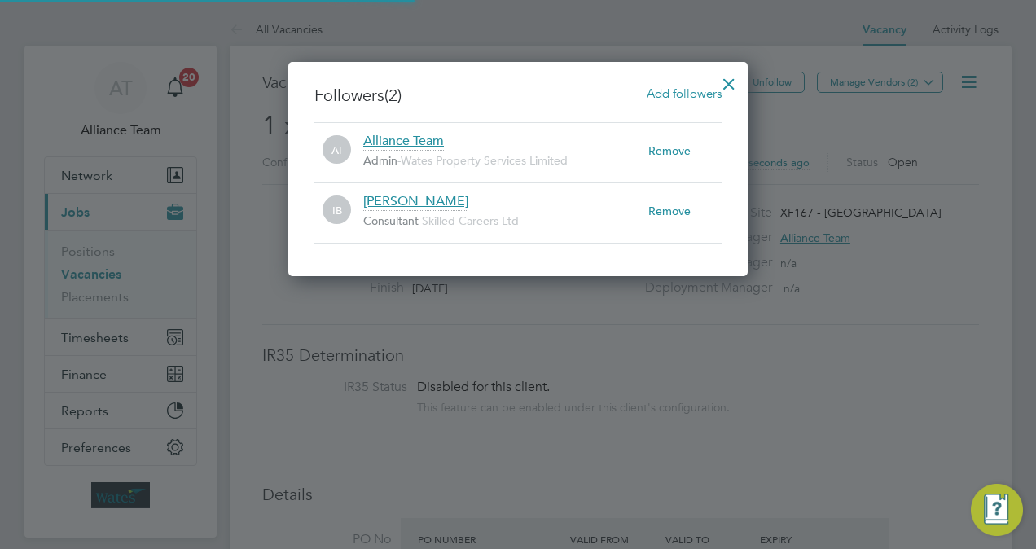
click at [727, 84] on div at bounding box center [728, 79] width 29 height 29
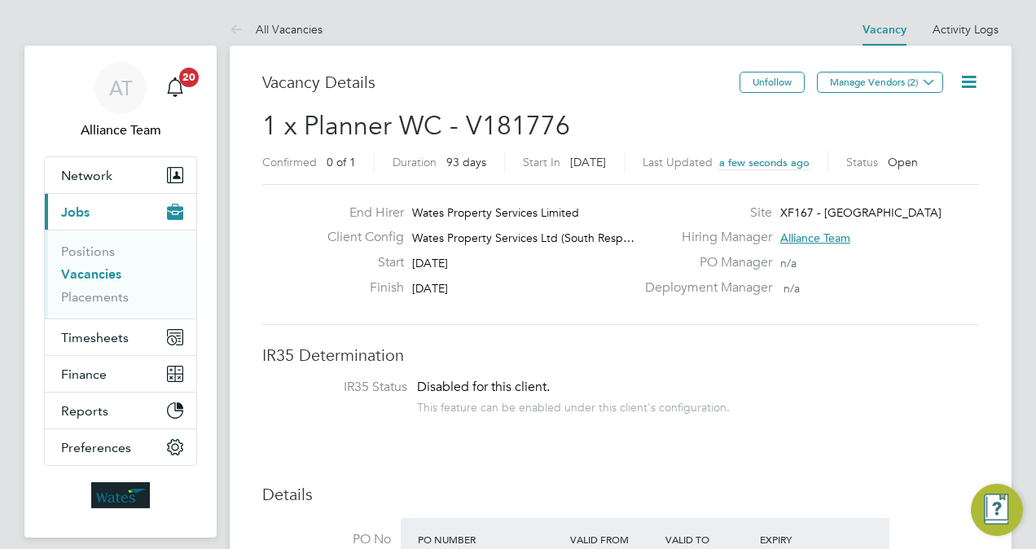
click at [397, 137] on span "1 x Planner WC - V181776" at bounding box center [416, 126] width 308 height 32
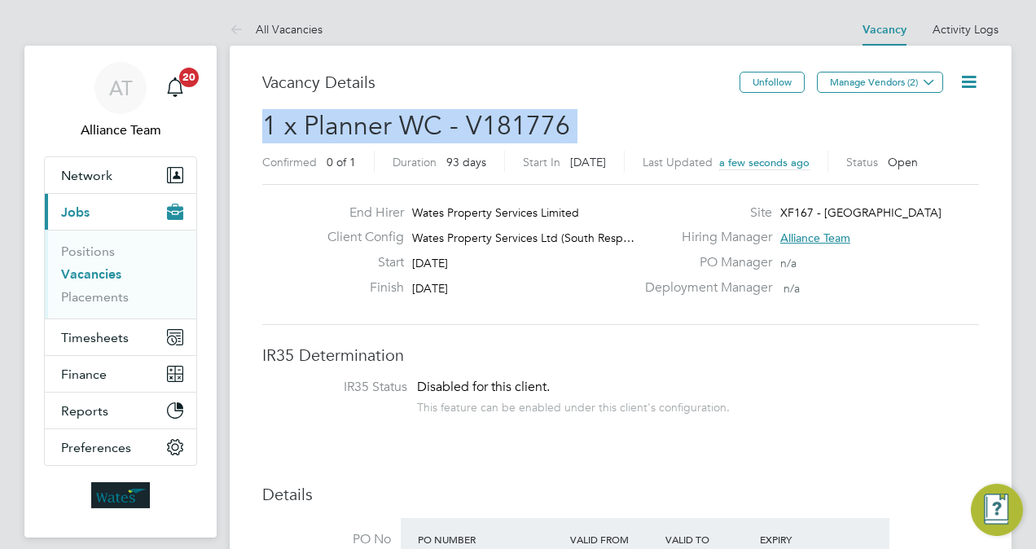
copy h2 "1 x Planner WC - V181776 Confirmed"
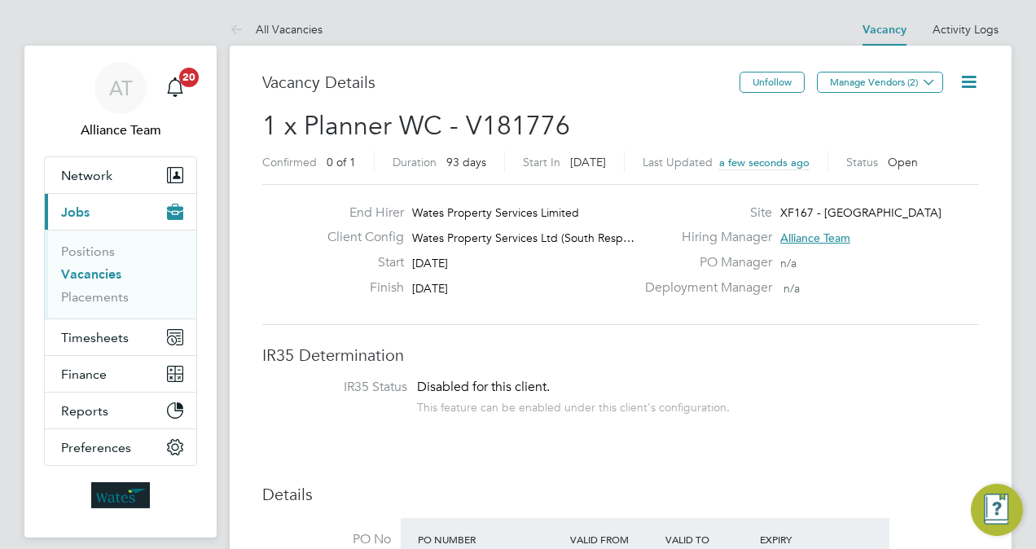
click at [90, 272] on link "Vacancies" at bounding box center [91, 273] width 60 height 15
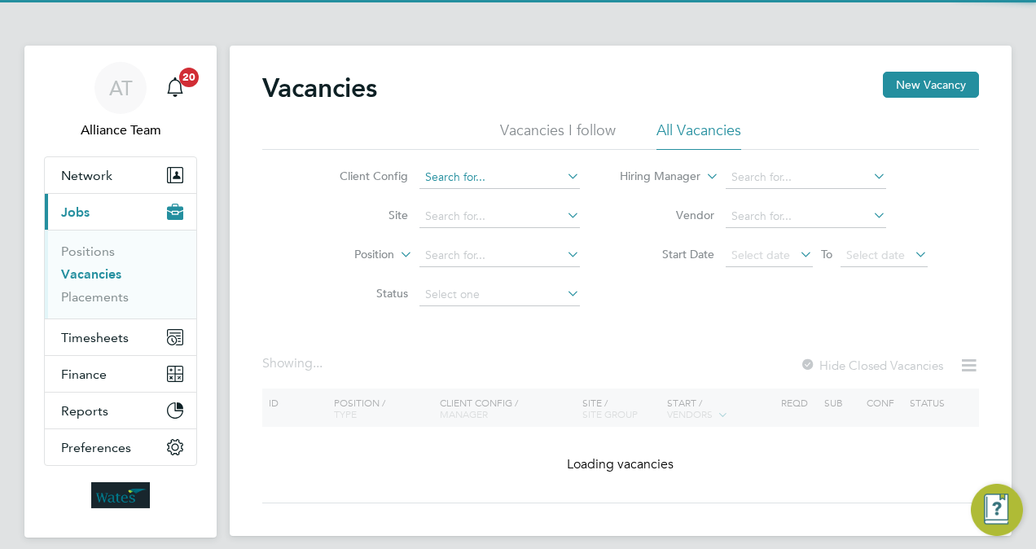
click at [463, 173] on input at bounding box center [499, 177] width 160 height 23
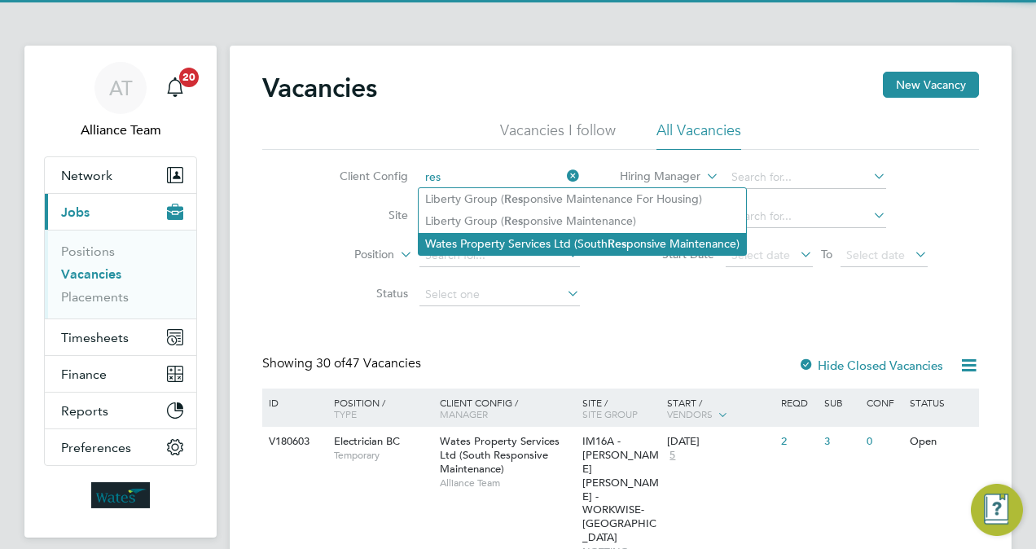
click at [596, 250] on li "Wates Property Services Ltd (South Res ponsive Maintenance)" at bounding box center [582, 244] width 327 height 22
type input "Wates Property Services Ltd (South Responsive Maintenance)"
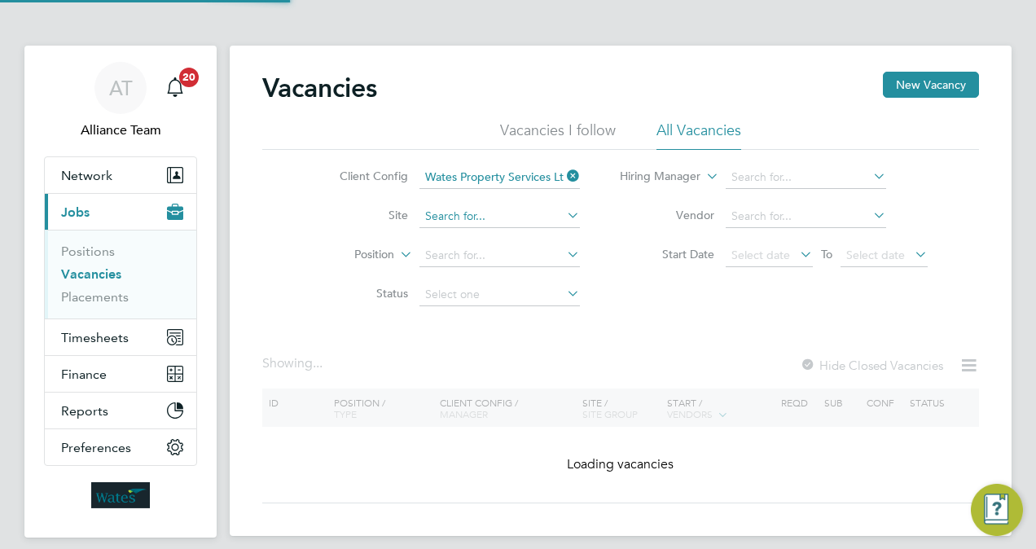
click at [464, 218] on input at bounding box center [499, 216] width 160 height 23
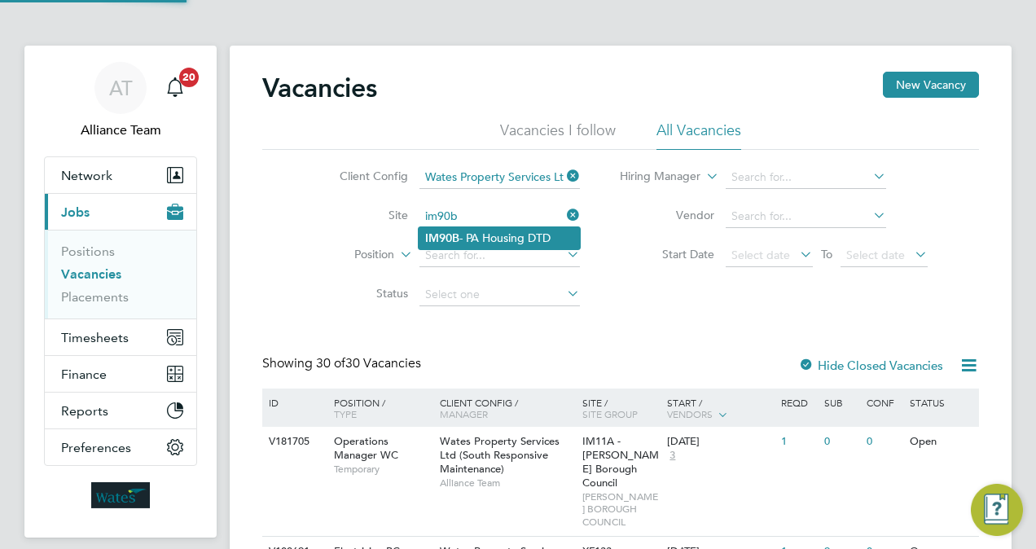
click at [490, 235] on li "IM90B - PA Housing DTD" at bounding box center [499, 238] width 161 height 22
type input "IM90B - PA Housing DTD"
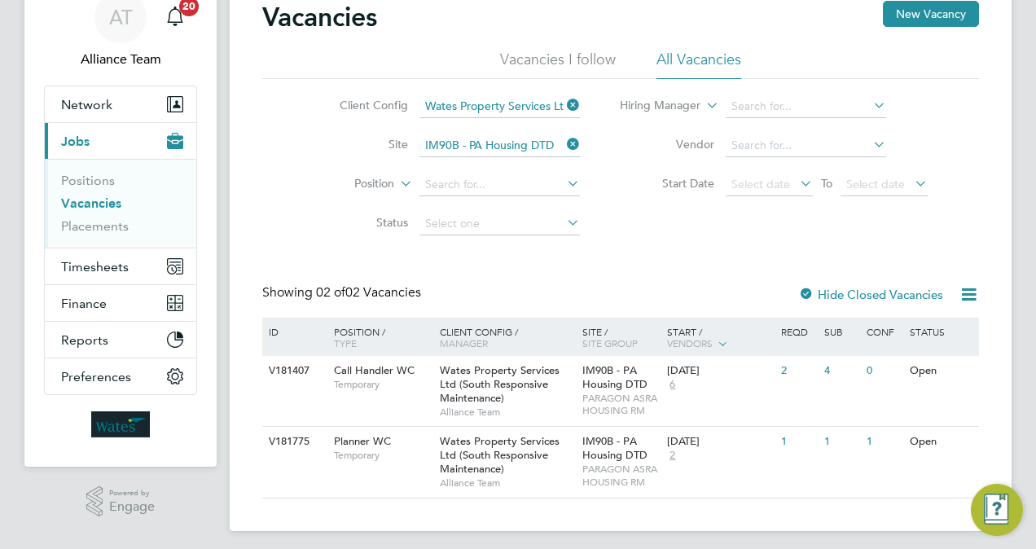
scroll to position [78, 0]
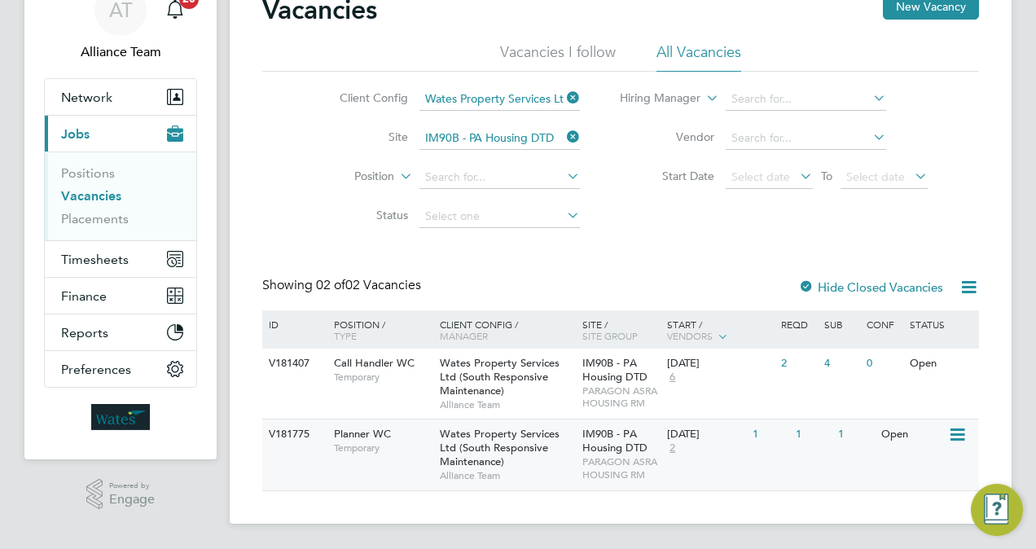
click at [610, 453] on span "IM90B - PA Housing DTD" at bounding box center [614, 441] width 65 height 28
click at [77, 191] on link "Vacancies" at bounding box center [91, 195] width 60 height 15
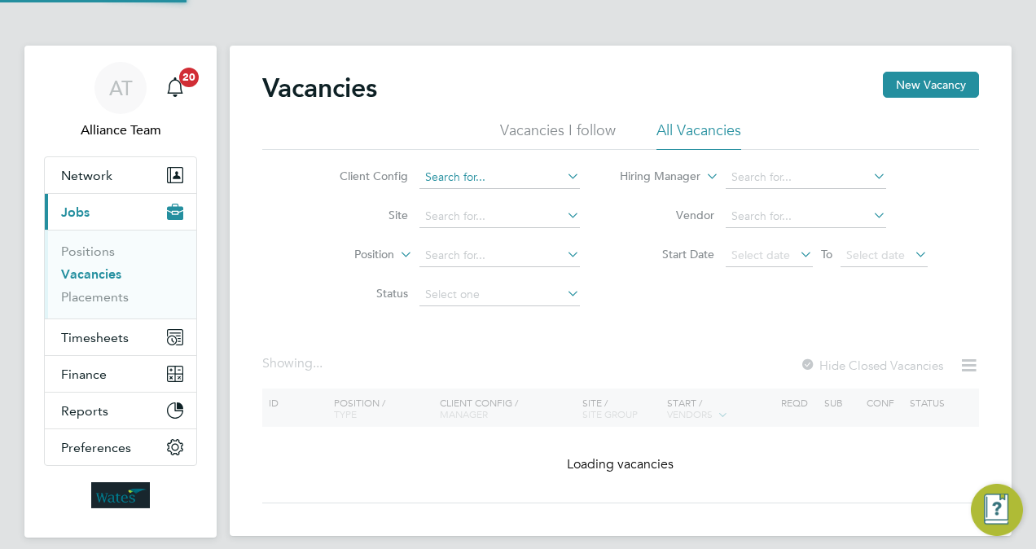
click at [472, 176] on input at bounding box center [499, 177] width 160 height 23
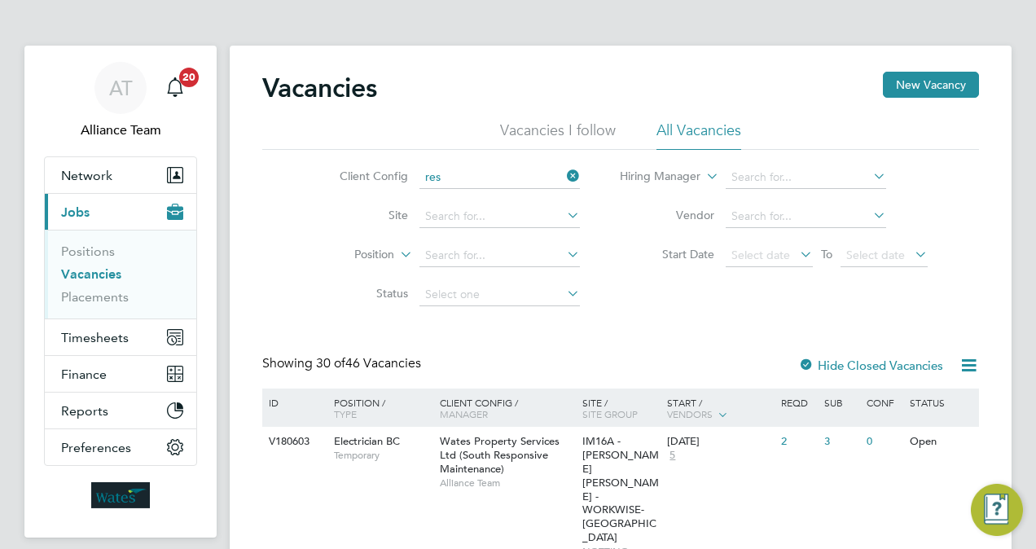
click at [533, 239] on li "Wates Property Services Ltd (South Res ponsive Maintenance)" at bounding box center [582, 244] width 327 height 22
type input "Wates Property Services Ltd (South Responsive Maintenance)"
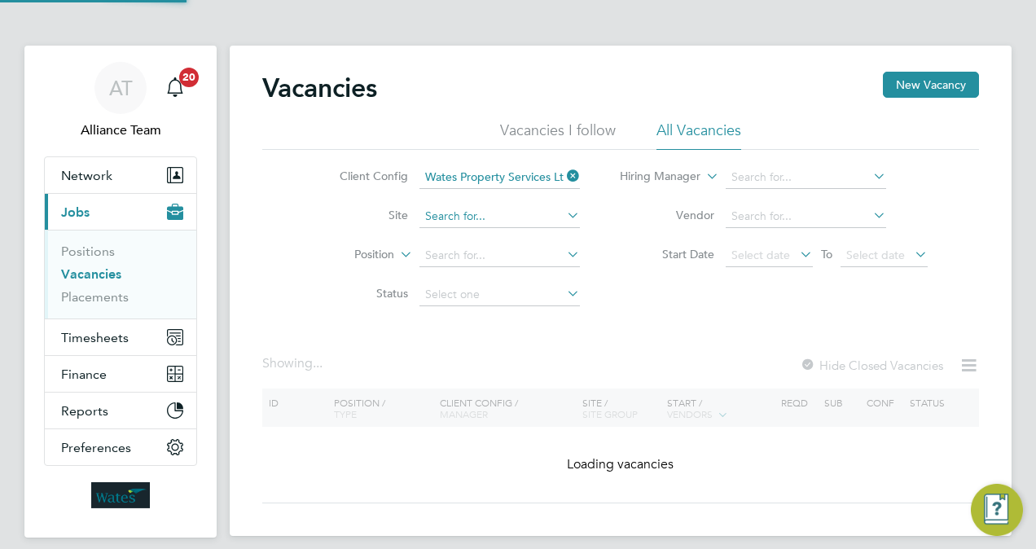
click at [492, 215] on input at bounding box center [499, 216] width 160 height 23
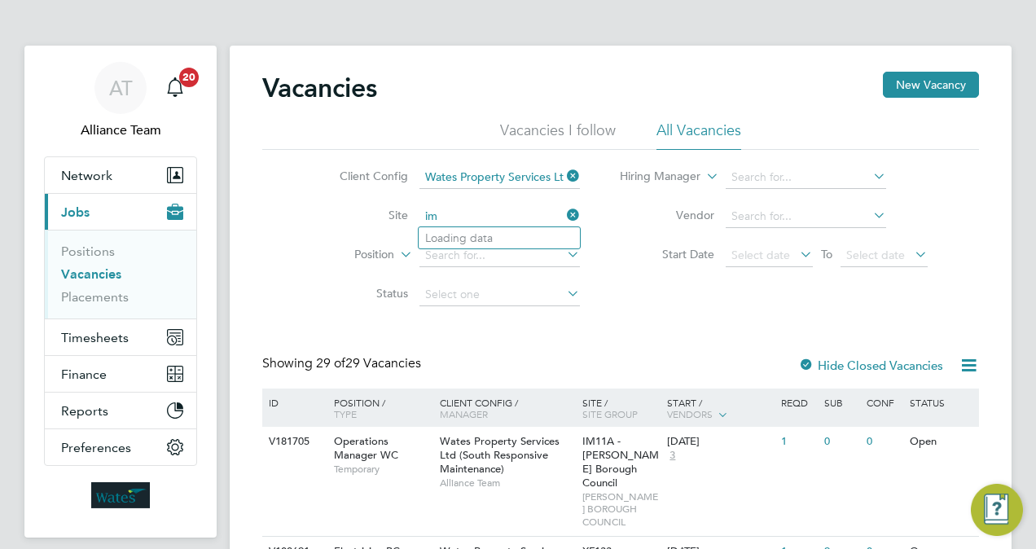
type input "i"
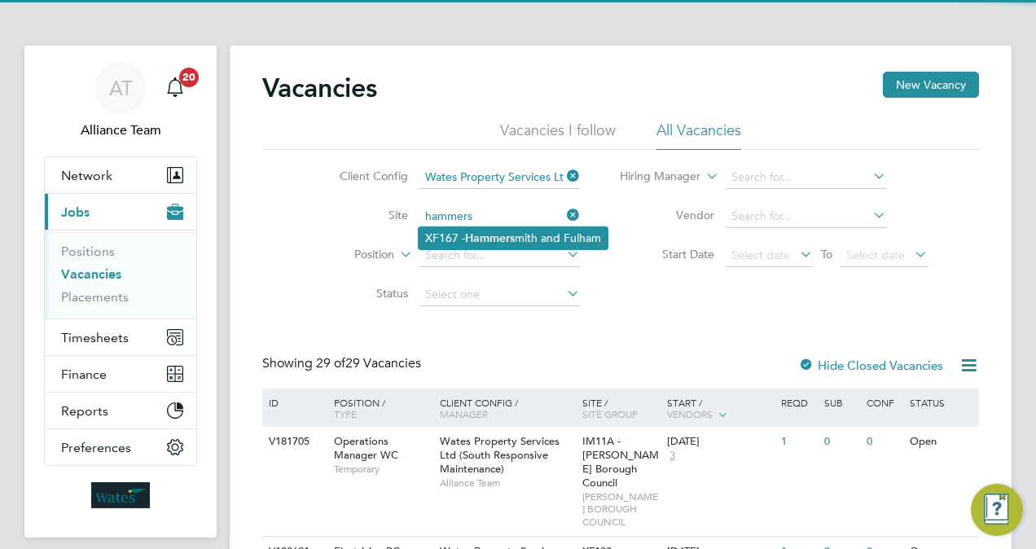
click at [511, 236] on b "Hammers" at bounding box center [490, 238] width 50 height 14
type input "XF167 - [GEOGRAPHIC_DATA]"
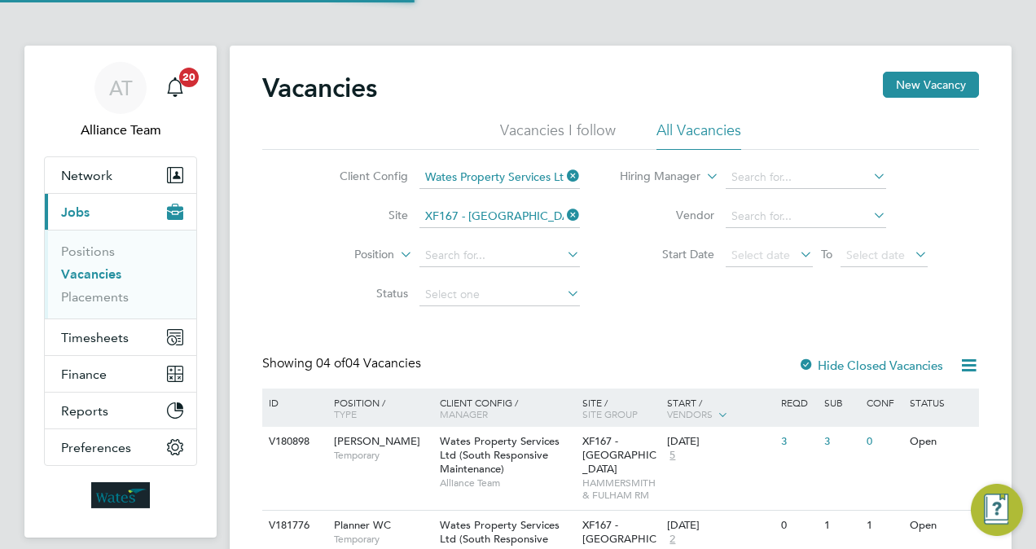
click at [632, 305] on div "Client Config Wates Property Services Ltd (South Responsive Maintenance) Site X…" at bounding box center [620, 232] width 717 height 165
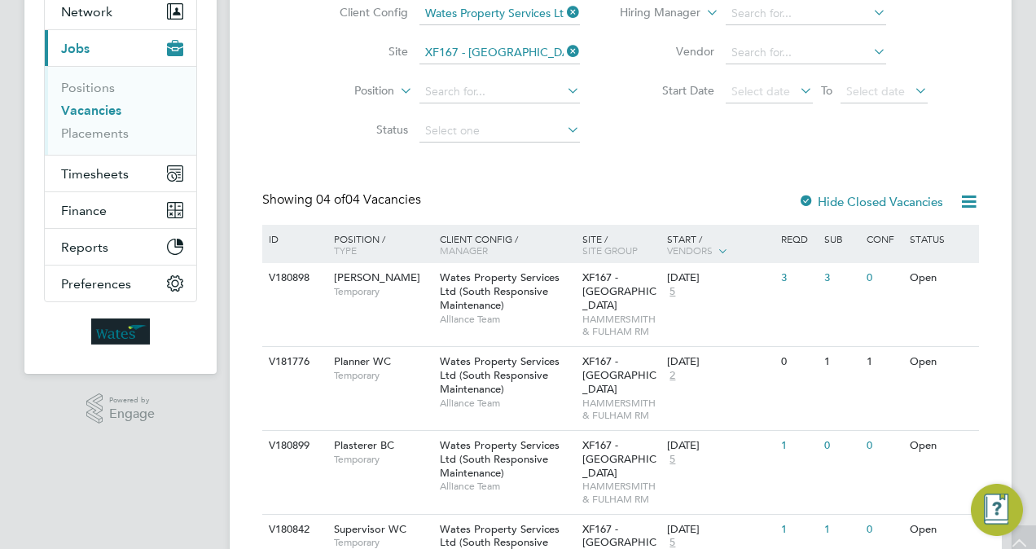
scroll to position [270, 0]
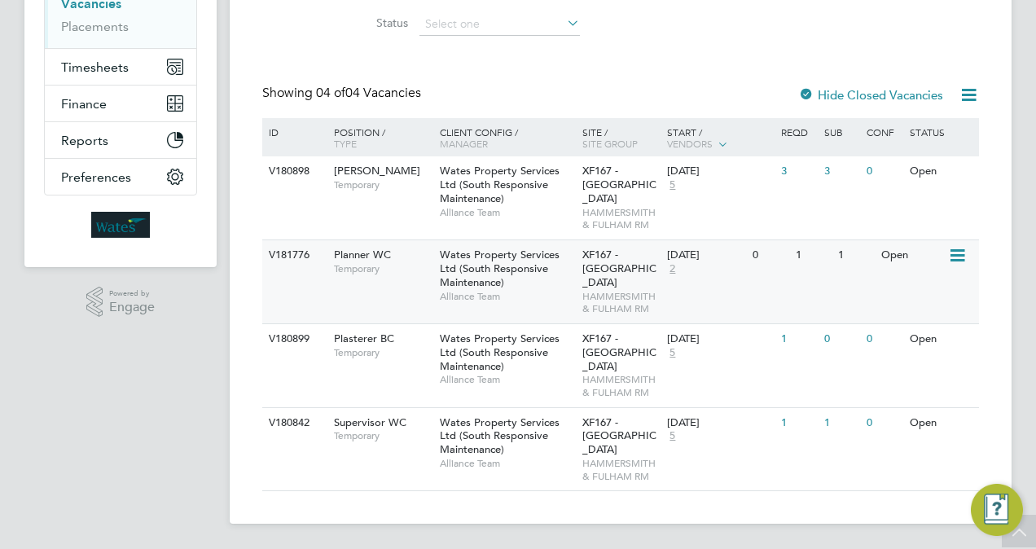
click at [671, 294] on div "V181776 Planner WC Temporary Wates Property Services Ltd (South Responsive Main…" at bounding box center [620, 281] width 717 height 84
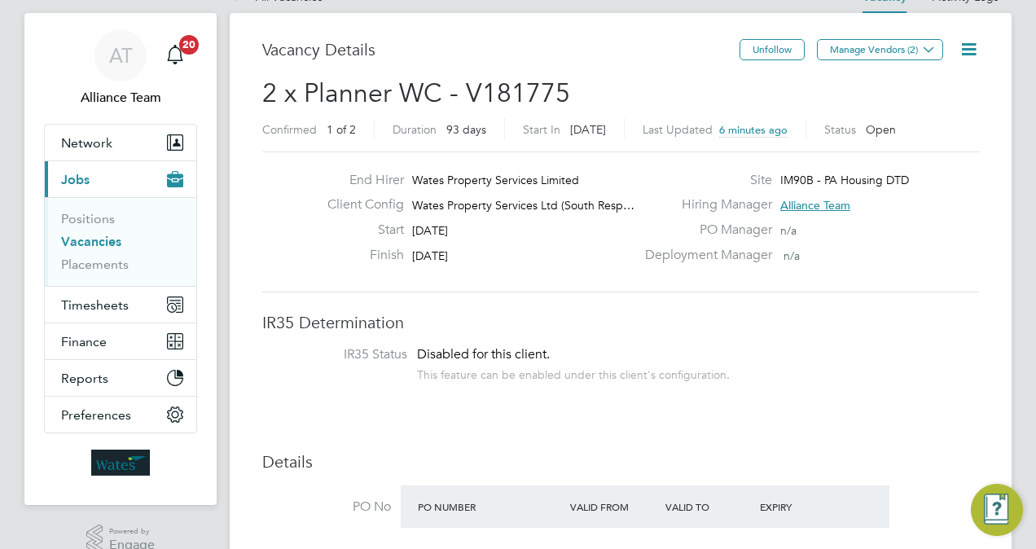
click at [792, 357] on li "IR35 Status Disabled for this client. This feature can be enabled under this cl…" at bounding box center [621, 366] width 684 height 40
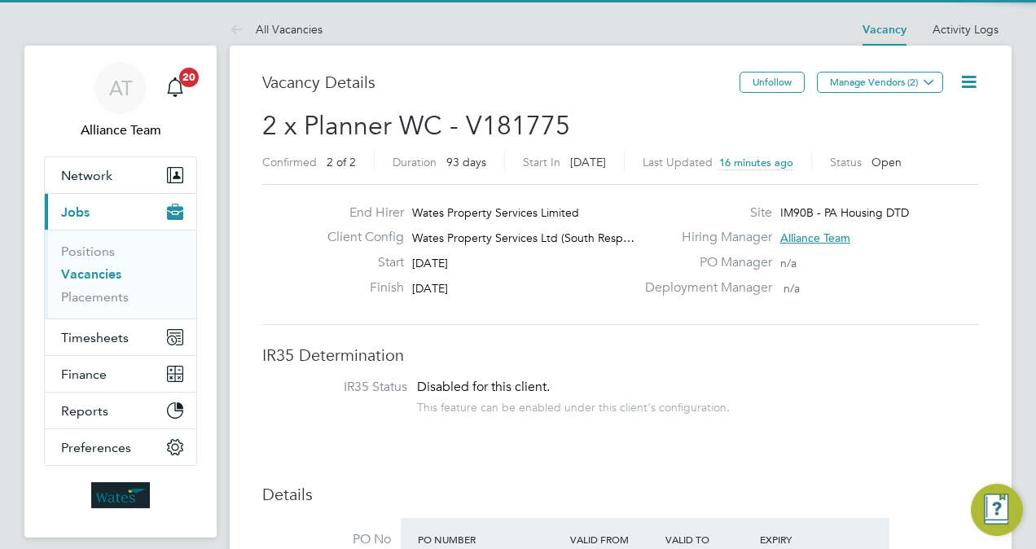
click at [971, 80] on icon at bounding box center [969, 82] width 20 height 20
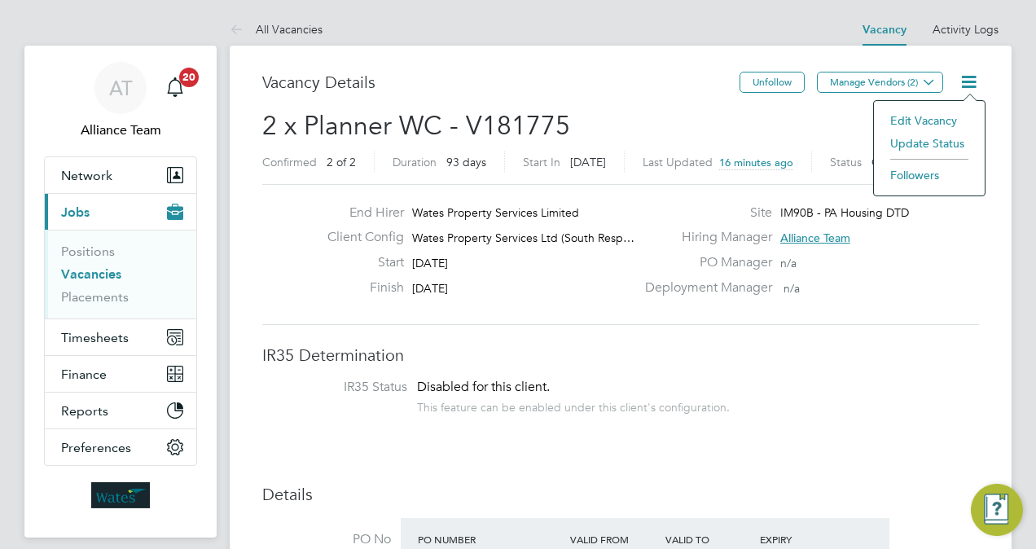
click at [906, 142] on li "Update Status" at bounding box center [929, 143] width 94 height 23
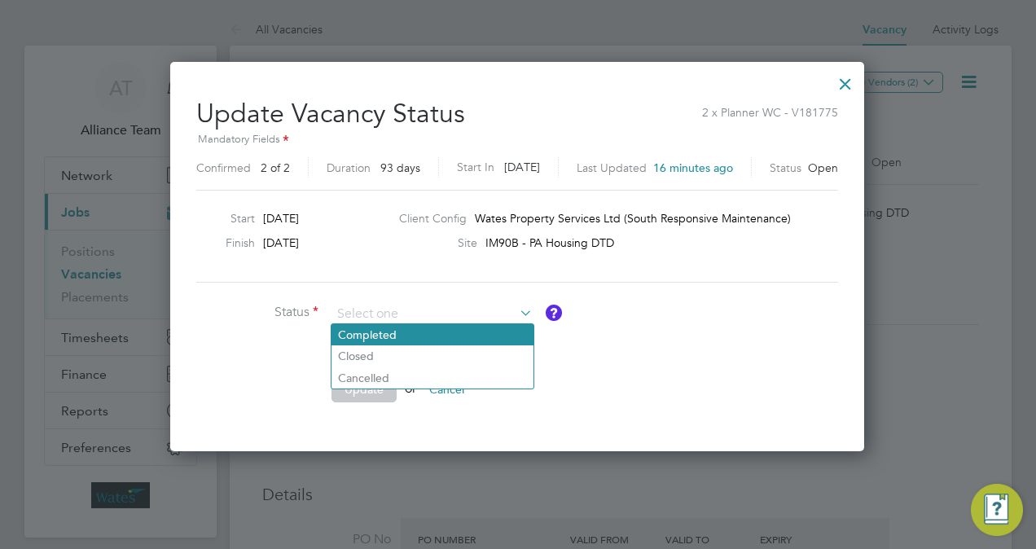
click at [443, 326] on li "Completed" at bounding box center [432, 334] width 202 height 21
type input "Completed"
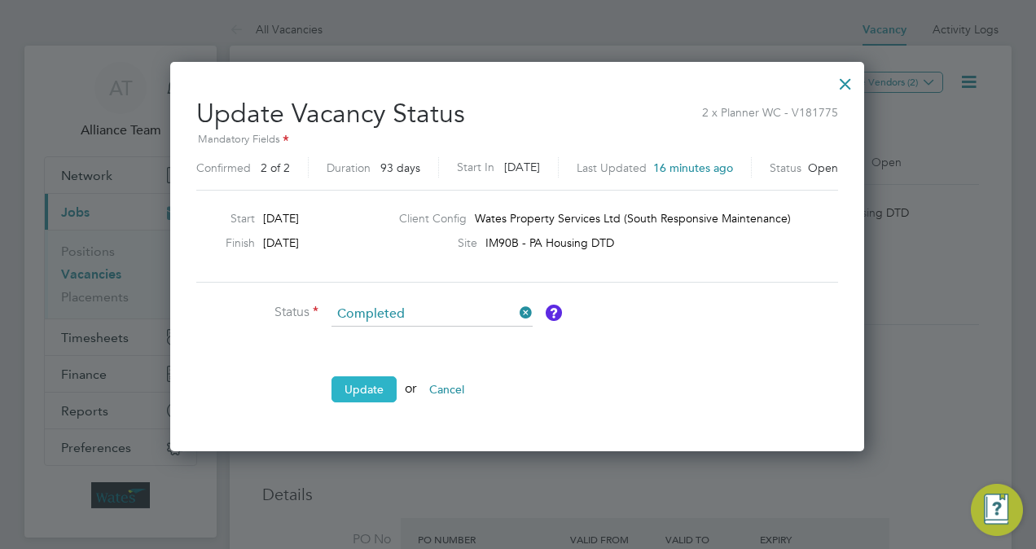
click at [383, 384] on button "Update" at bounding box center [363, 389] width 65 height 26
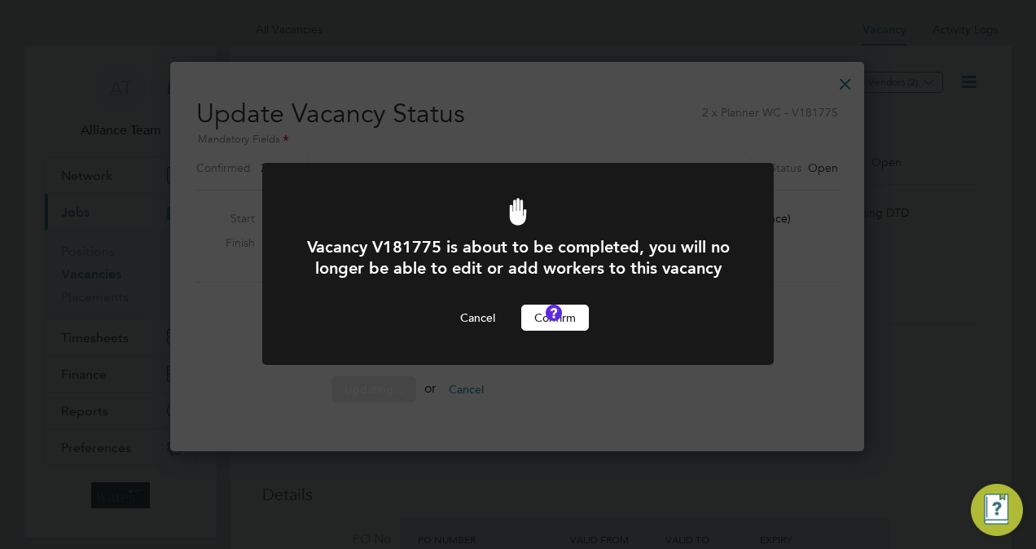
click at [551, 331] on button "Confirm" at bounding box center [555, 318] width 68 height 26
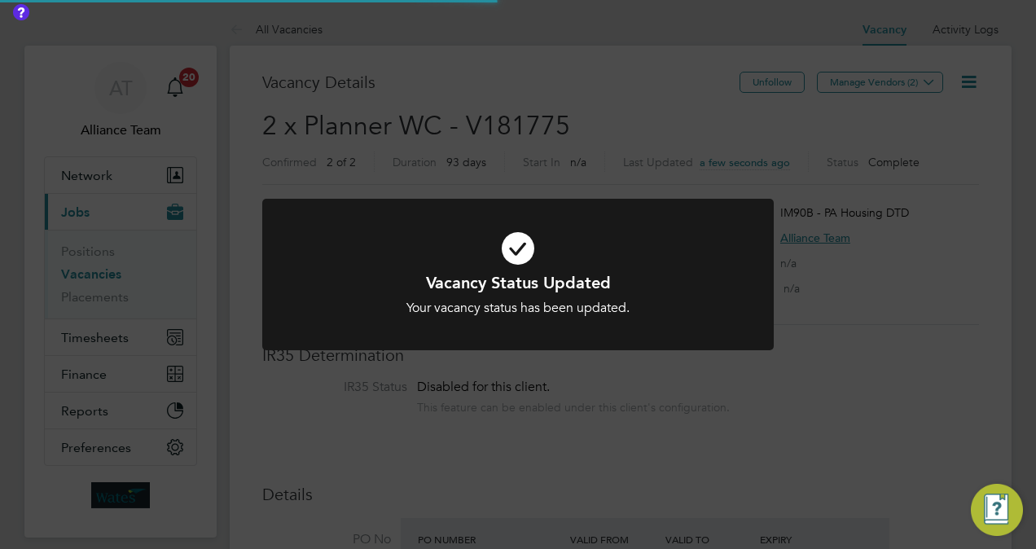
click at [886, 340] on div "Vacancy Status Updated Your vacancy status has been updated. Cancel Okay" at bounding box center [518, 274] width 1036 height 549
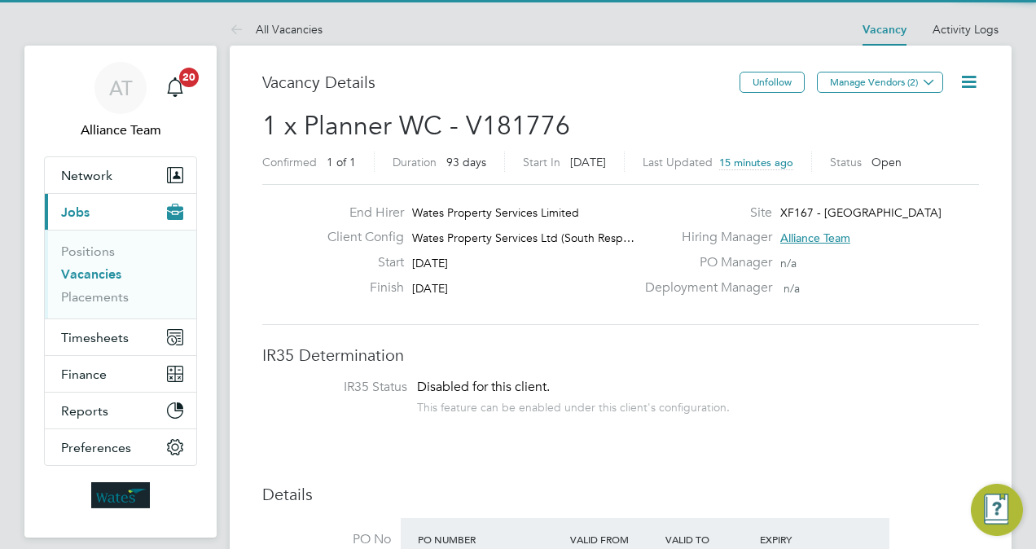
click at [972, 82] on icon at bounding box center [969, 82] width 20 height 20
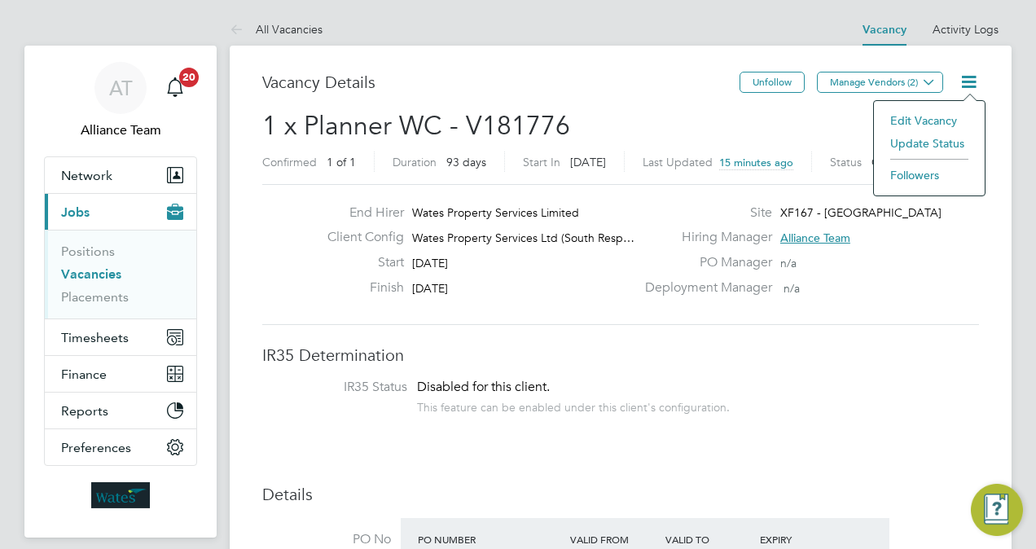
click at [928, 138] on li "Update Status" at bounding box center [929, 143] width 94 height 23
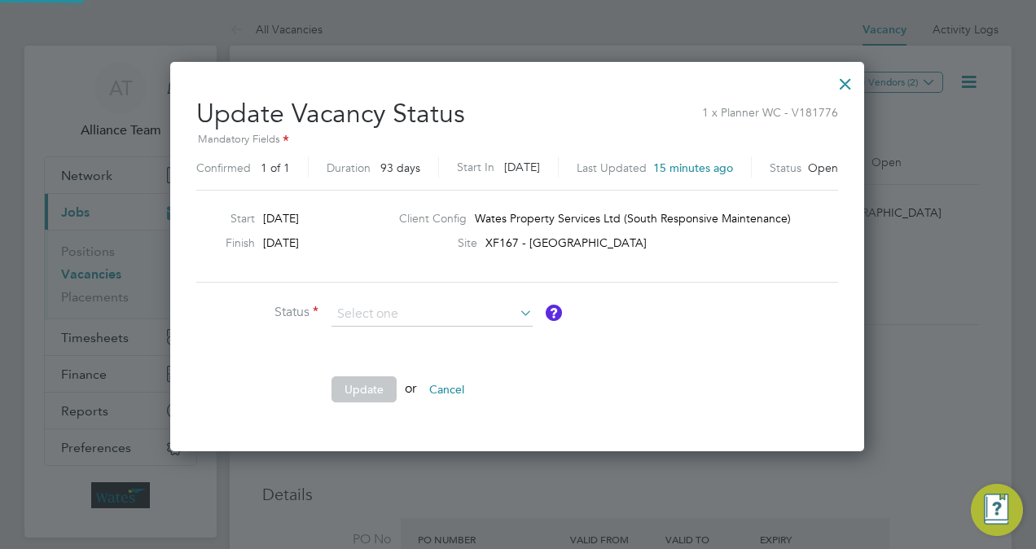
scroll to position [387, 696]
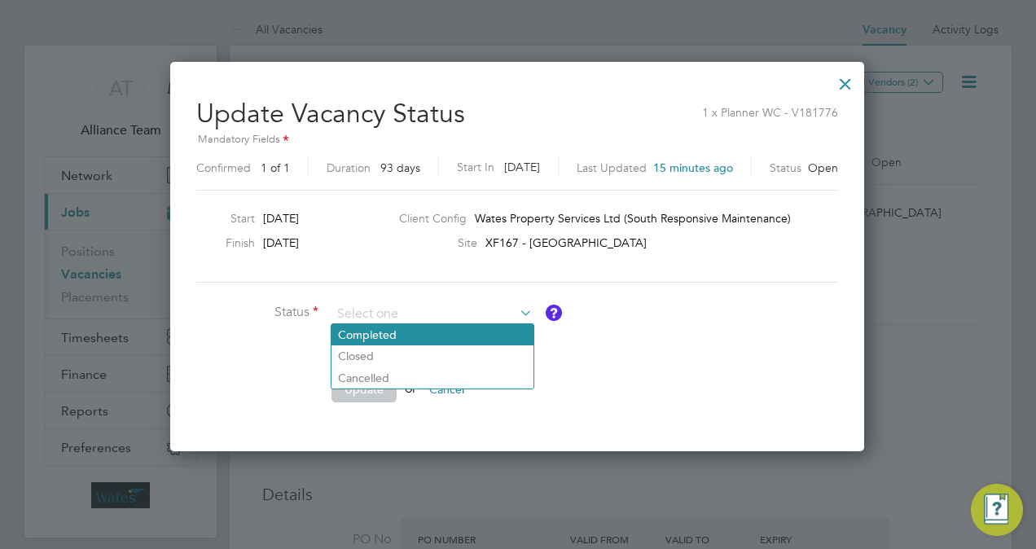
click at [422, 331] on li "Completed" at bounding box center [432, 334] width 202 height 21
type input "Completed"
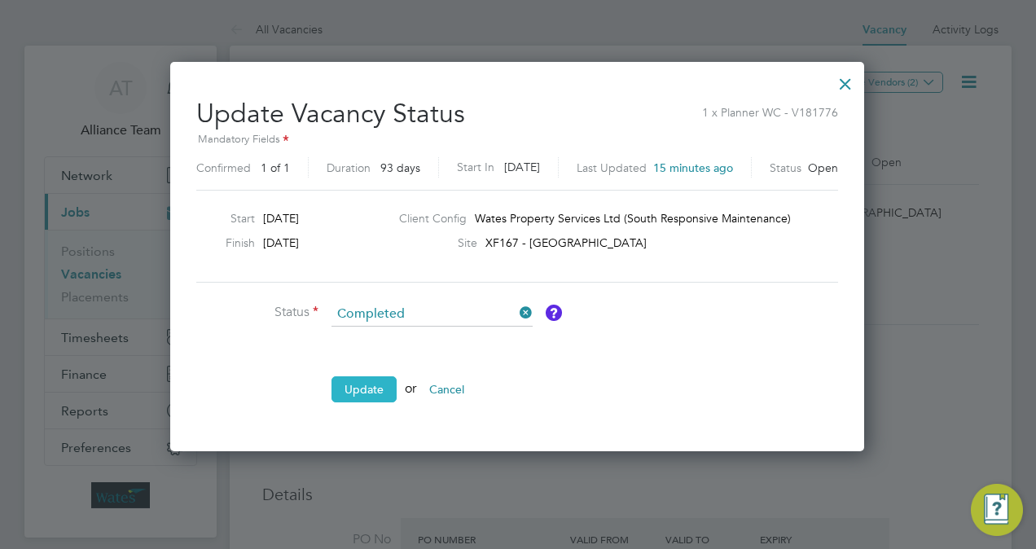
click at [372, 384] on button "Update" at bounding box center [363, 389] width 65 height 26
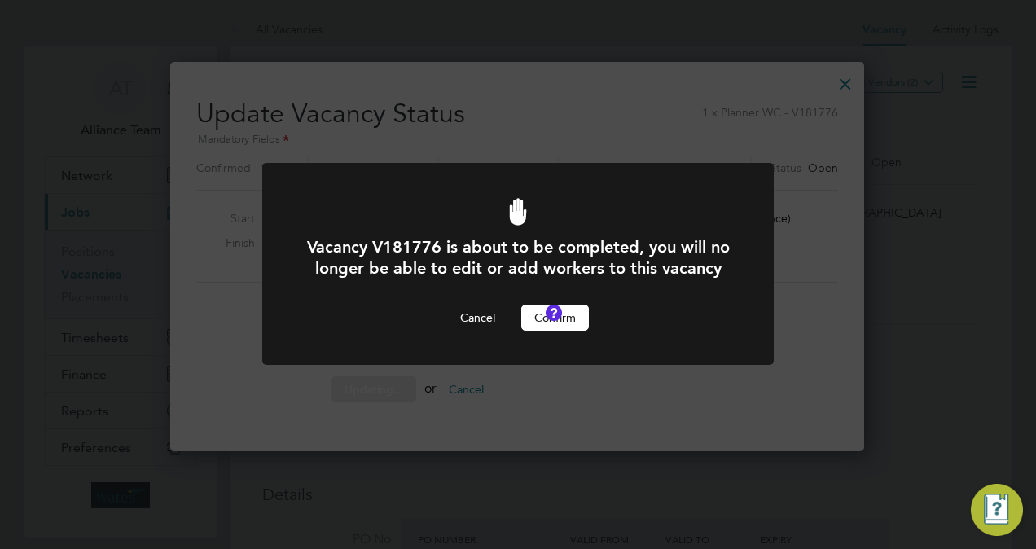
click at [552, 331] on button "Confirm" at bounding box center [555, 318] width 68 height 26
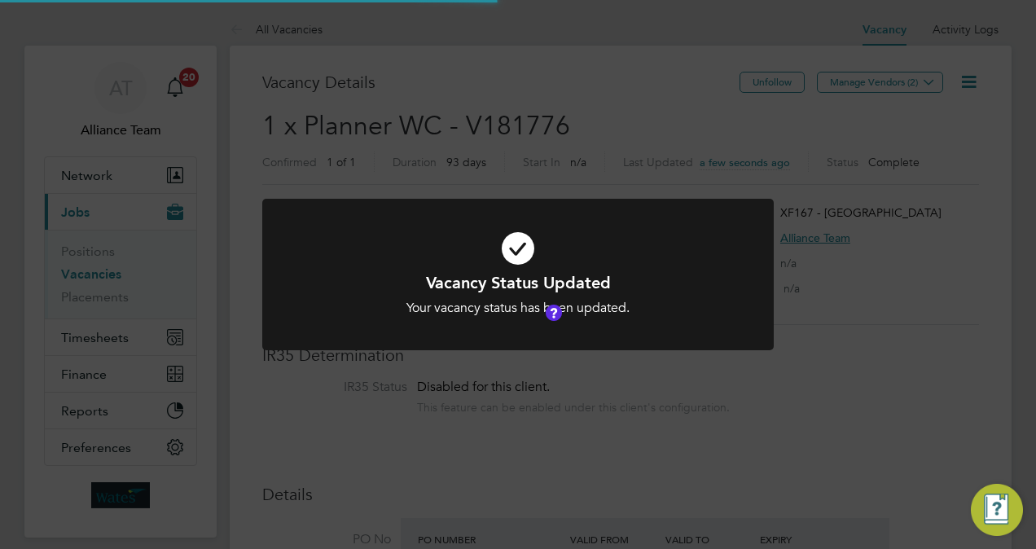
click at [873, 322] on div "Vacancy Status Updated Your vacancy status has been updated. Cancel Okay" at bounding box center [518, 274] width 1036 height 549
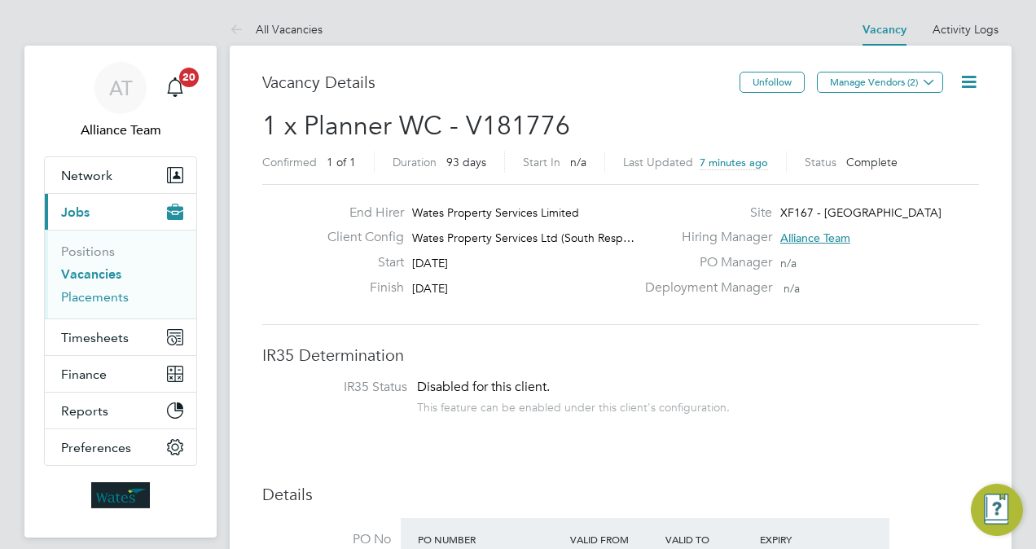
click at [97, 298] on link "Placements" at bounding box center [95, 296] width 68 height 15
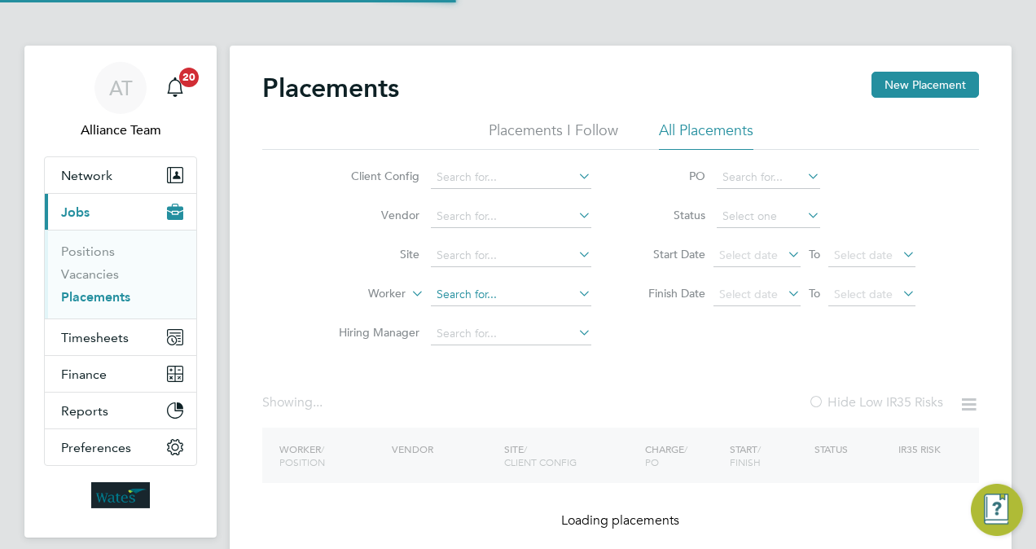
click at [494, 295] on input at bounding box center [511, 294] width 160 height 23
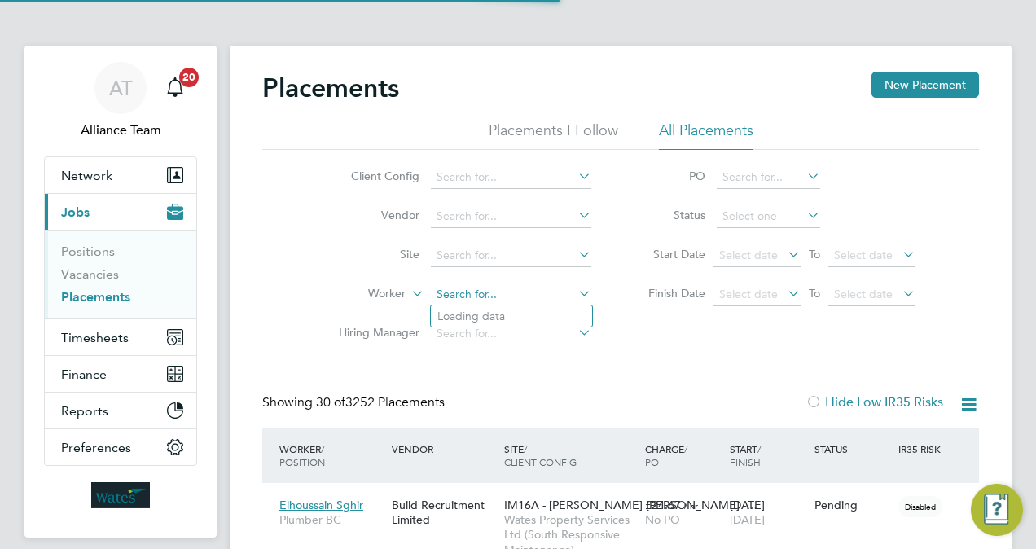
scroll to position [62, 113]
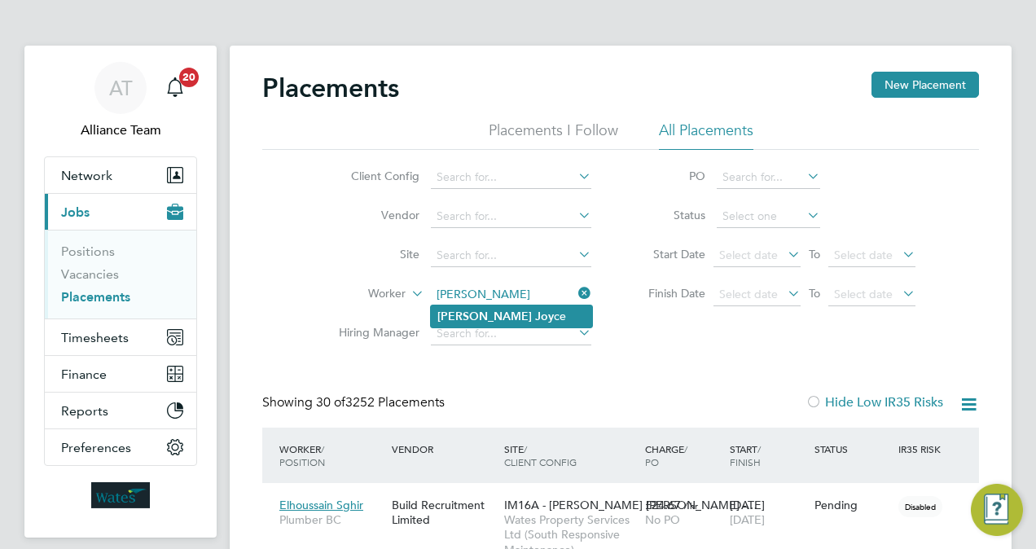
click at [536, 316] on li "[PERSON_NAME] ce" at bounding box center [511, 316] width 161 height 22
type input "[PERSON_NAME]"
